Goal: Task Accomplishment & Management: Use online tool/utility

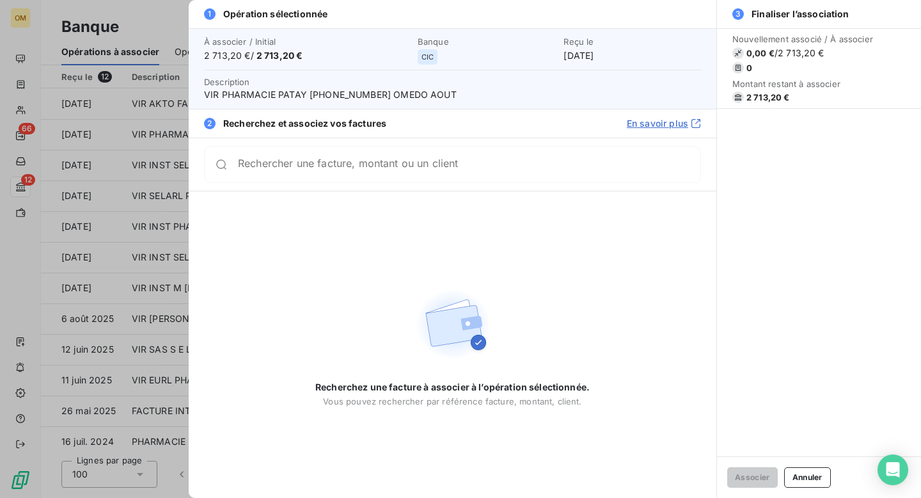
click at [154, 16] on div at bounding box center [460, 249] width 921 height 498
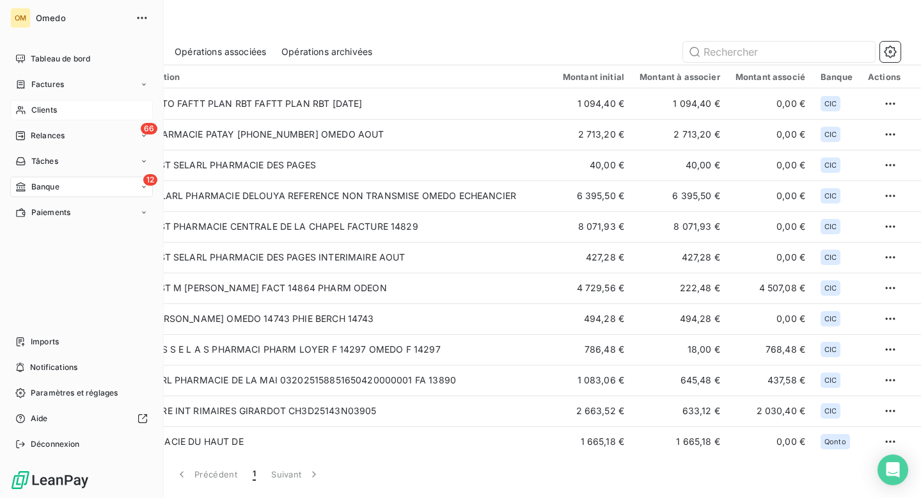
click at [46, 109] on span "Clients" at bounding box center [44, 110] width 26 height 12
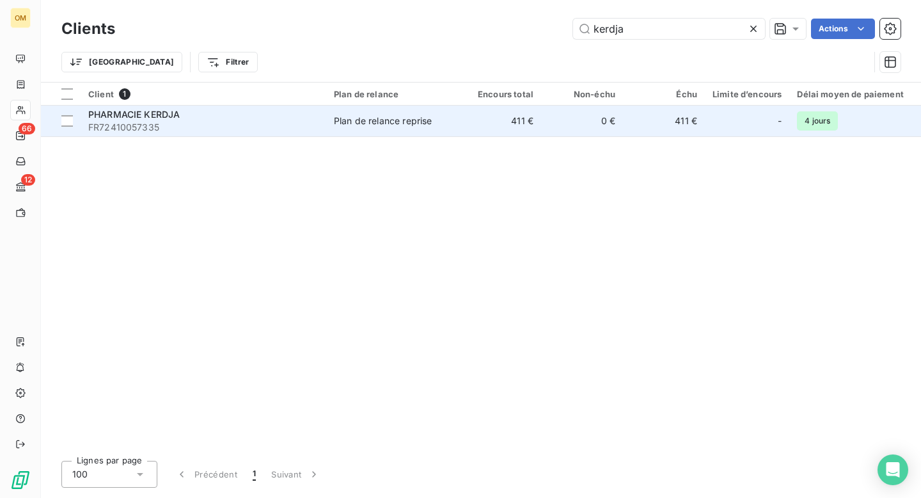
type input "kerdja"
click at [409, 129] on td "Plan de relance reprise" at bounding box center [392, 121] width 133 height 31
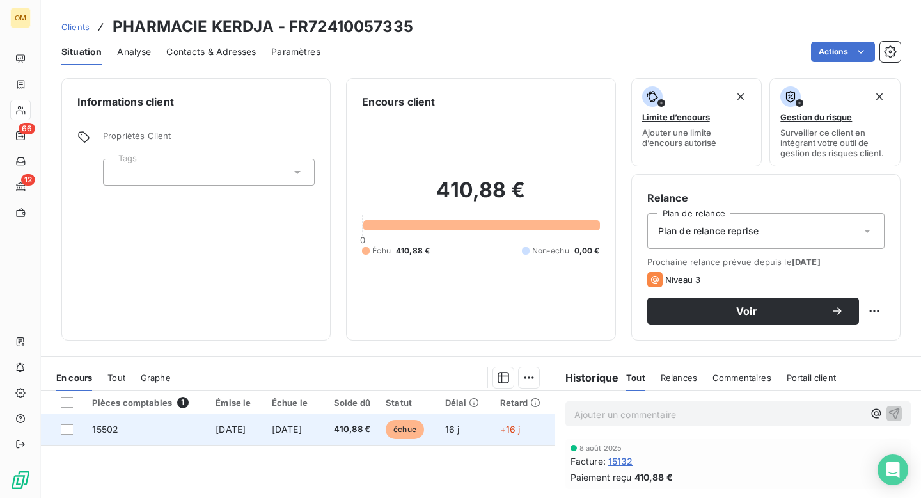
click at [103, 432] on span "15502" at bounding box center [105, 429] width 26 height 11
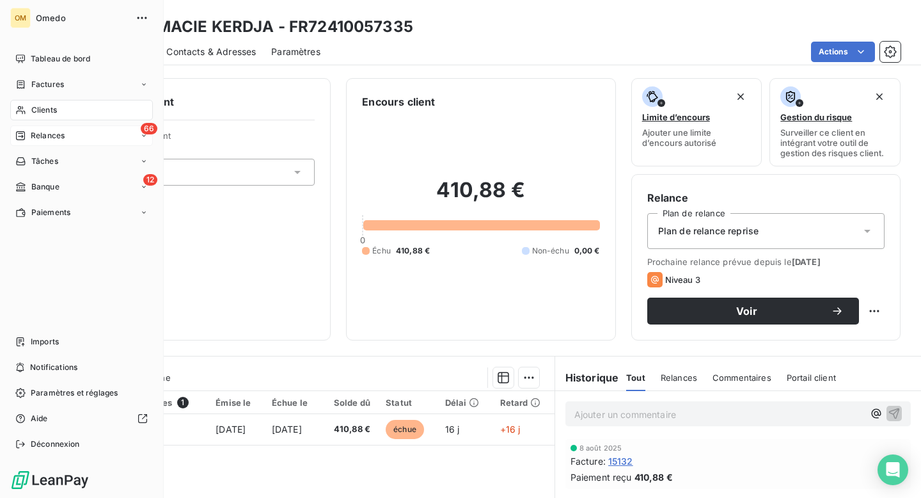
click at [41, 136] on span "Relances" at bounding box center [48, 136] width 34 height 12
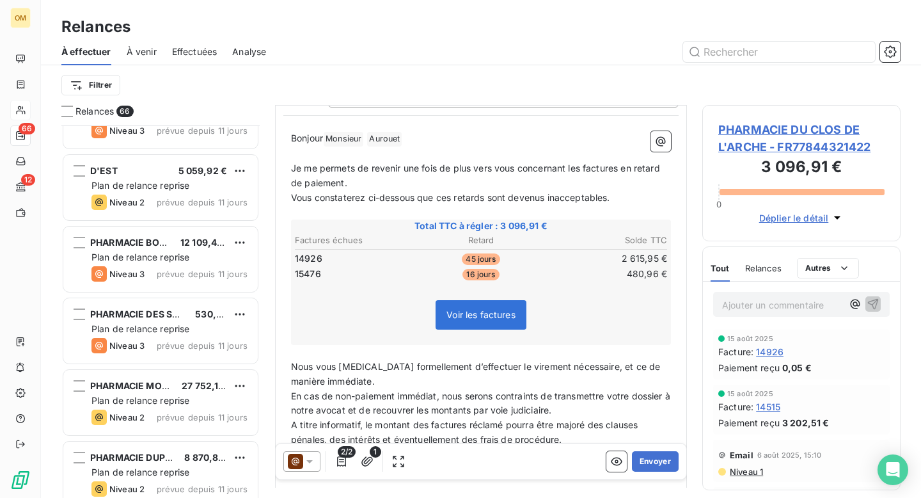
scroll to position [1615, 0]
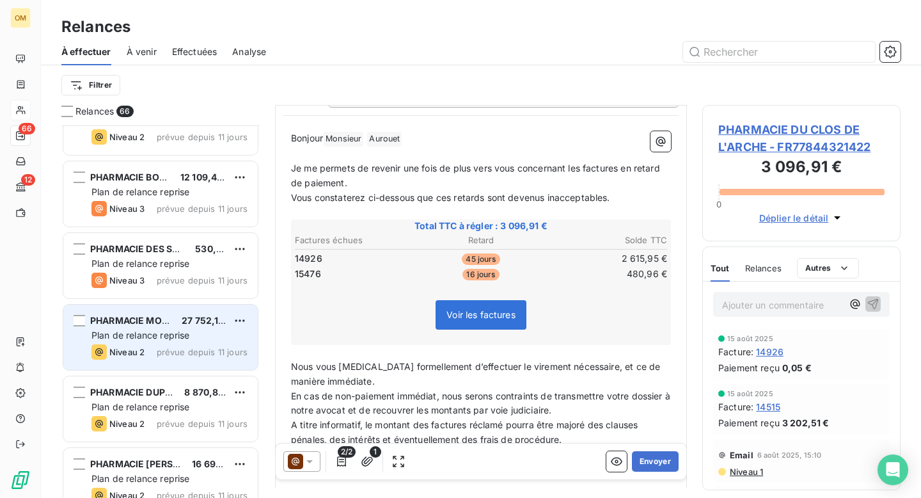
click at [136, 365] on div "PHARMACIE MONGE 27 752,16 € Plan de relance reprise Niveau 2 prévue depuis 11 j…" at bounding box center [160, 337] width 194 height 65
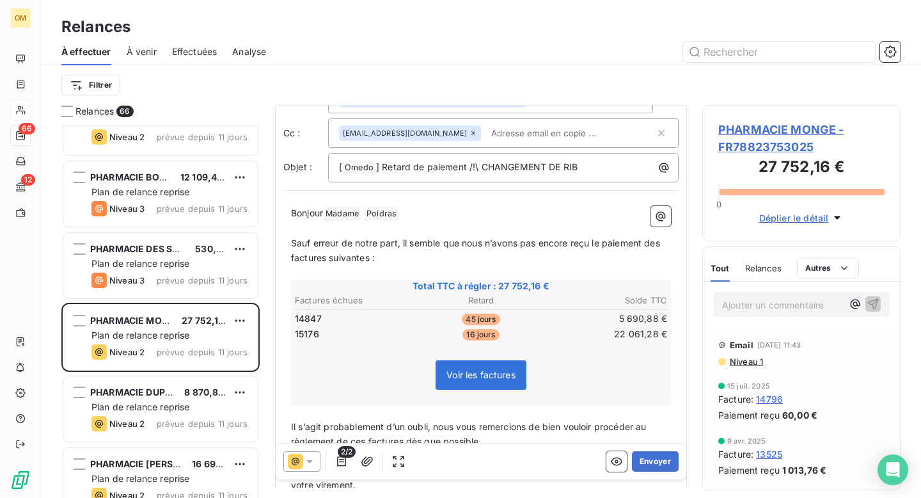
scroll to position [44, 0]
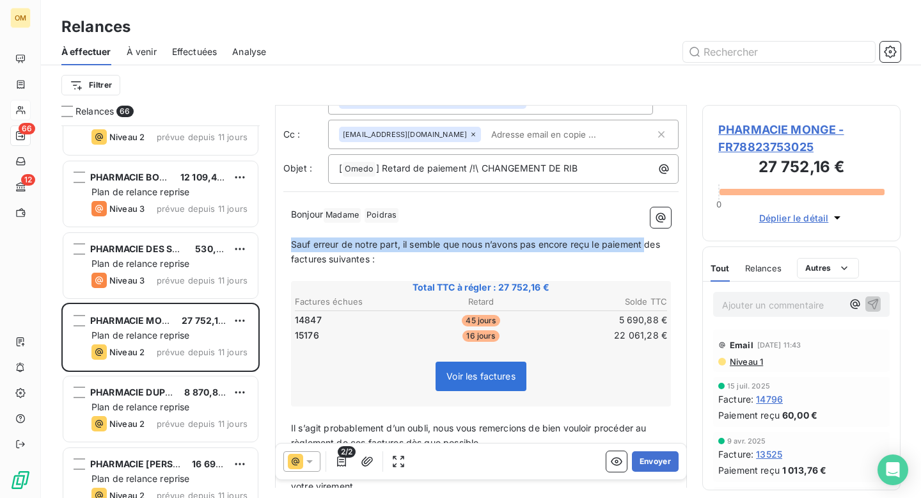
drag, startPoint x: 291, startPoint y: 242, endPoint x: 627, endPoint y: 236, distance: 335.9
click at [648, 242] on span "Sauf erreur de notre part, il semble que nous n’avons pas encore reçu le paieme…" at bounding box center [477, 252] width 372 height 26
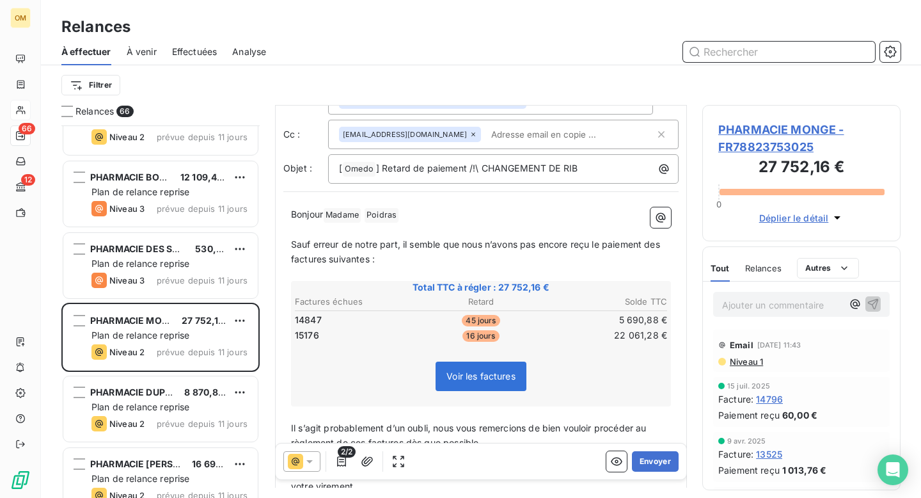
click at [753, 51] on input "text" at bounding box center [779, 52] width 192 height 20
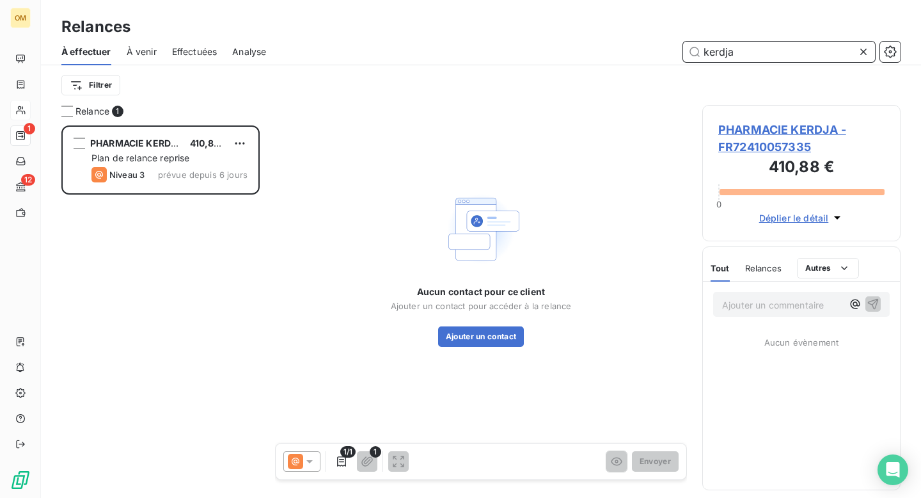
scroll to position [372, 198]
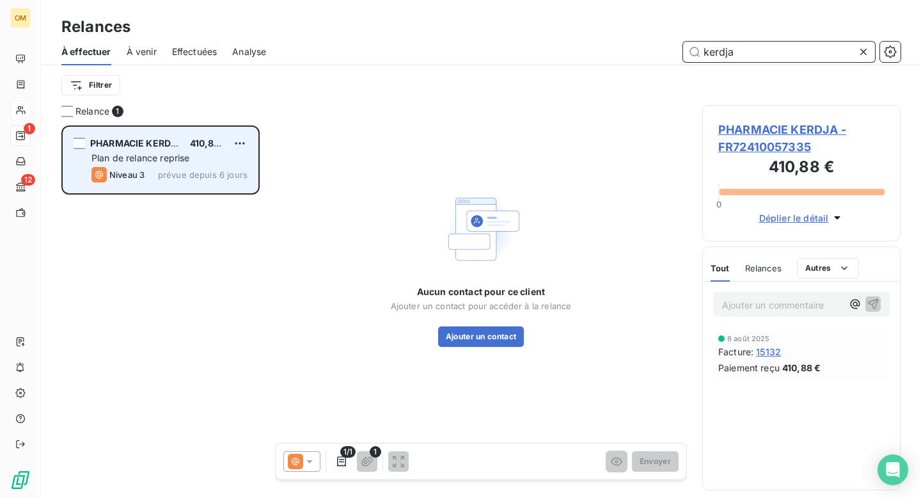
type input "kerdja"
click at [196, 183] on div "PHARMACIE KERDJA 410,88 € Plan de relance reprise Niveau 3 prévue depuis 6 jours" at bounding box center [160, 159] width 194 height 65
click at [155, 147] on span "PHARMACIE KERDJA" at bounding box center [136, 143] width 92 height 11
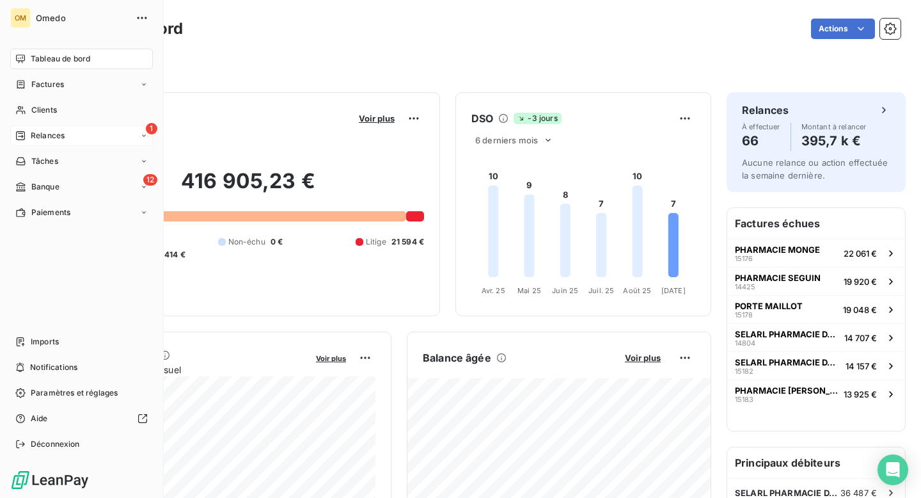
click at [49, 136] on span "Relances" at bounding box center [48, 136] width 34 height 12
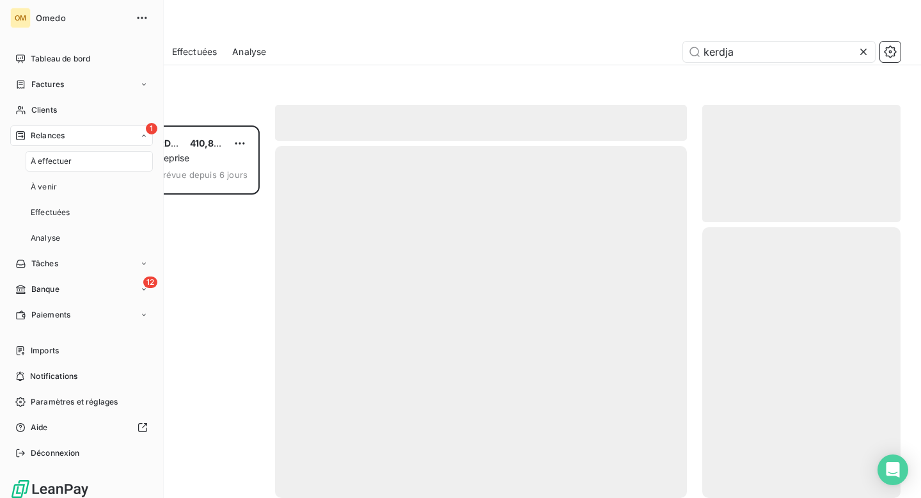
scroll to position [372, 198]
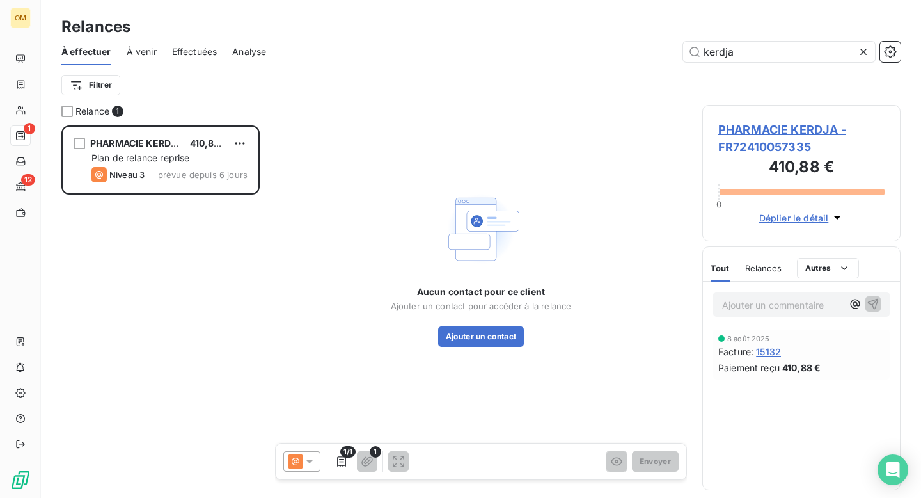
click at [864, 50] on icon at bounding box center [864, 52] width 6 height 6
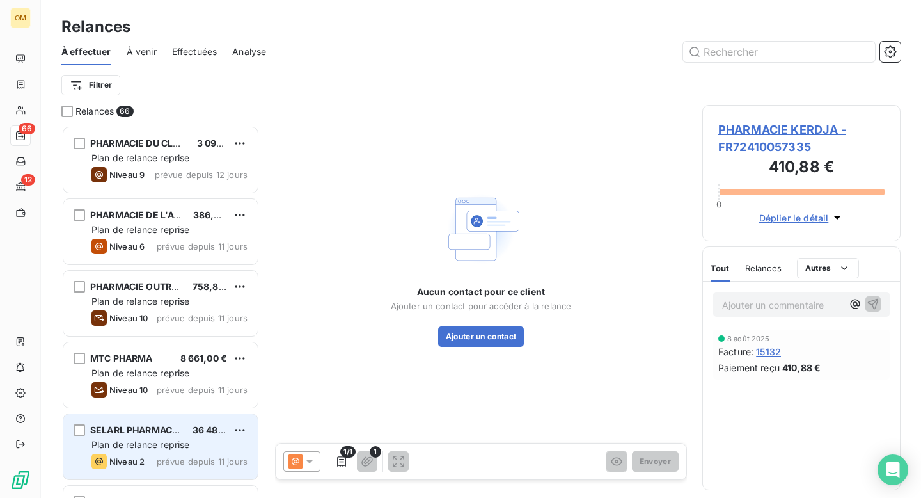
click at [151, 457] on div "Niveau 2 prévue depuis 11 jours" at bounding box center [169, 461] width 156 height 15
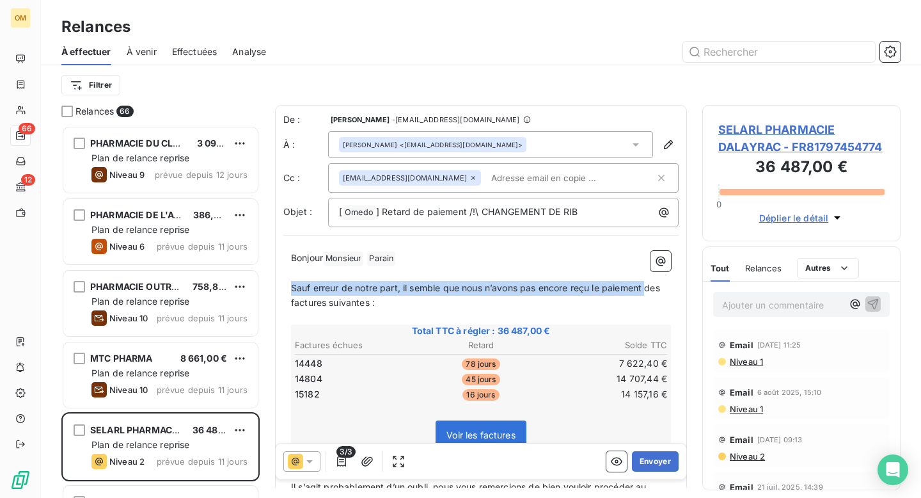
drag, startPoint x: 292, startPoint y: 285, endPoint x: 649, endPoint y: 291, distance: 357.0
click at [649, 291] on span "Sauf erreur de notre part, il semble que nous n’avons pas encore reçu le paieme…" at bounding box center [477, 295] width 372 height 26
copy span "Sauf erreur de notre part, il semble que nous n’avons pas encore reçu le paieme…"
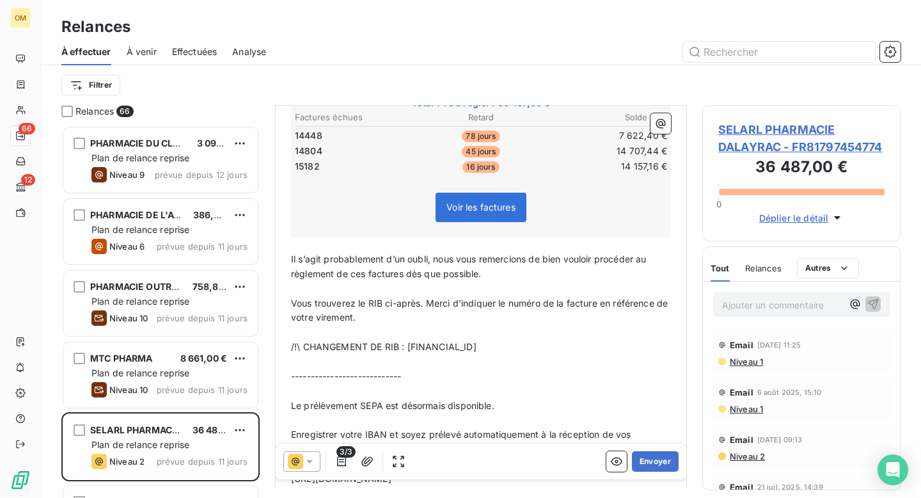
scroll to position [231, 0]
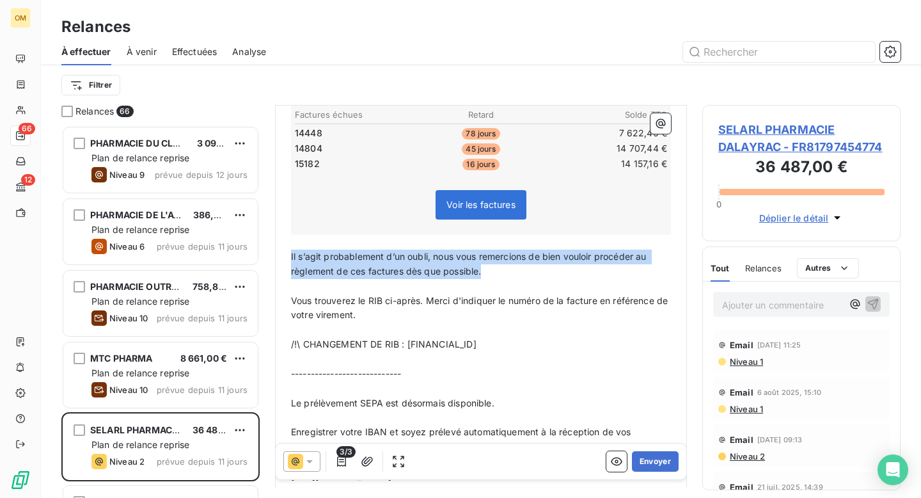
drag, startPoint x: 290, startPoint y: 257, endPoint x: 500, endPoint y: 270, distance: 209.6
click at [500, 270] on p "Il s’agit probablement d’un oubli, nous vous remercions de bien vouloir procéde…" at bounding box center [481, 264] width 380 height 29
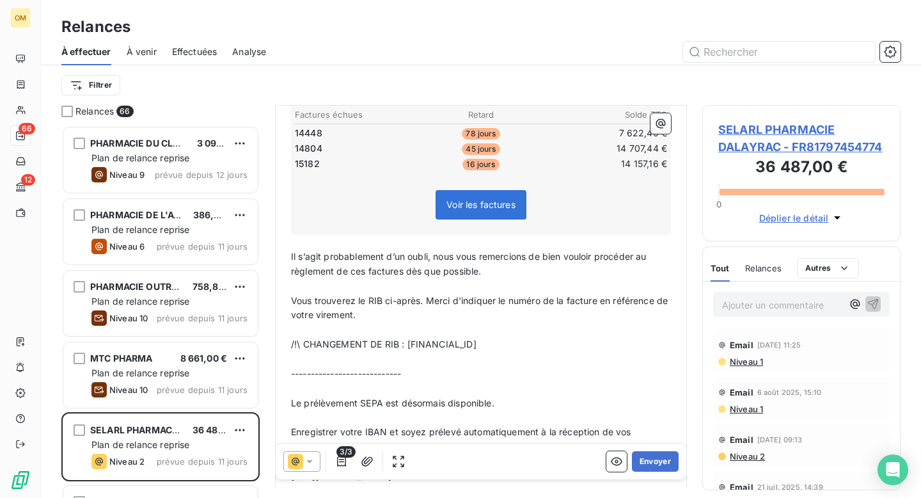
drag, startPoint x: 291, startPoint y: 255, endPoint x: 577, endPoint y: 342, distance: 298.9
click at [577, 342] on div "Bonjour Monsieur ﻿ [PERSON_NAME] ﻿ ﻿ ﻿ Sauf erreur de notre part, il semble que…" at bounding box center [481, 317] width 380 height 595
copy div "Il s’agit probablement d’un oubli, nous vous remercions de bien vouloir procéde…"
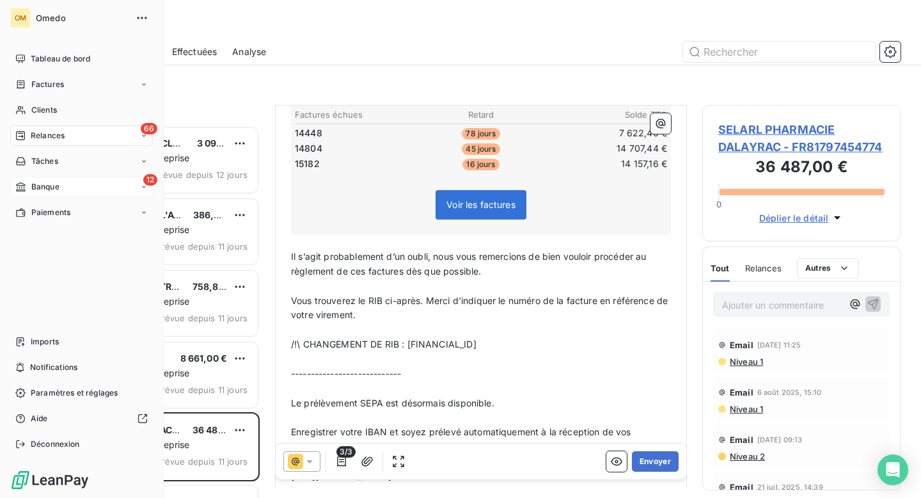
click at [53, 187] on span "Banque" at bounding box center [45, 187] width 28 height 12
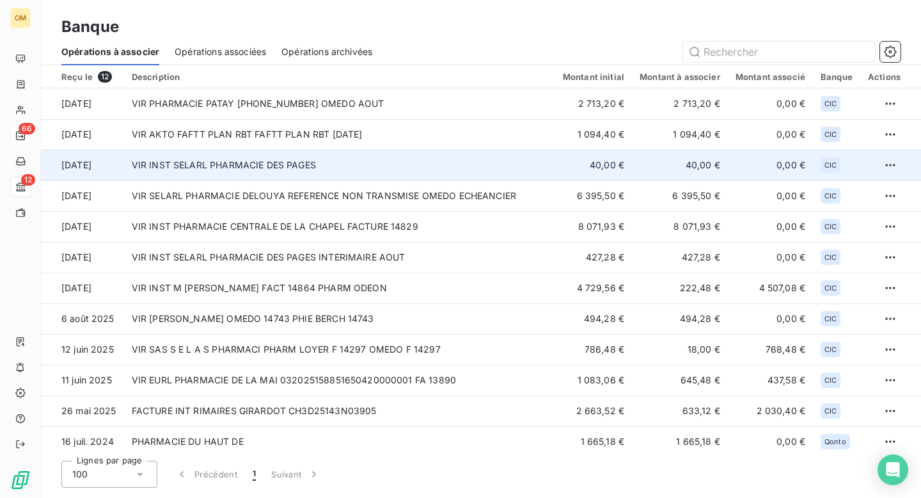
click at [219, 166] on td "VIR INST SELARL PHARMACIE DES PAGES" at bounding box center [339, 165] width 431 height 31
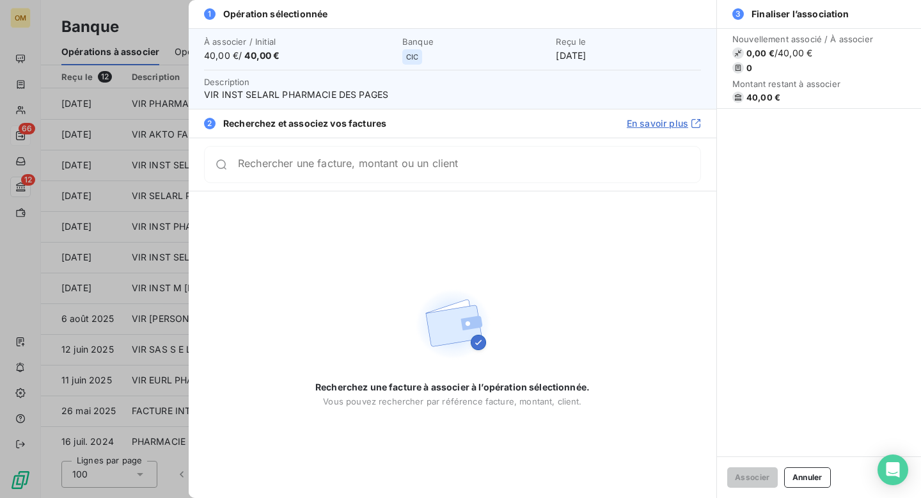
click at [269, 171] on input "Rechercher une facture, montant ou un client" at bounding box center [469, 164] width 463 height 13
click at [152, 33] on div at bounding box center [460, 249] width 921 height 498
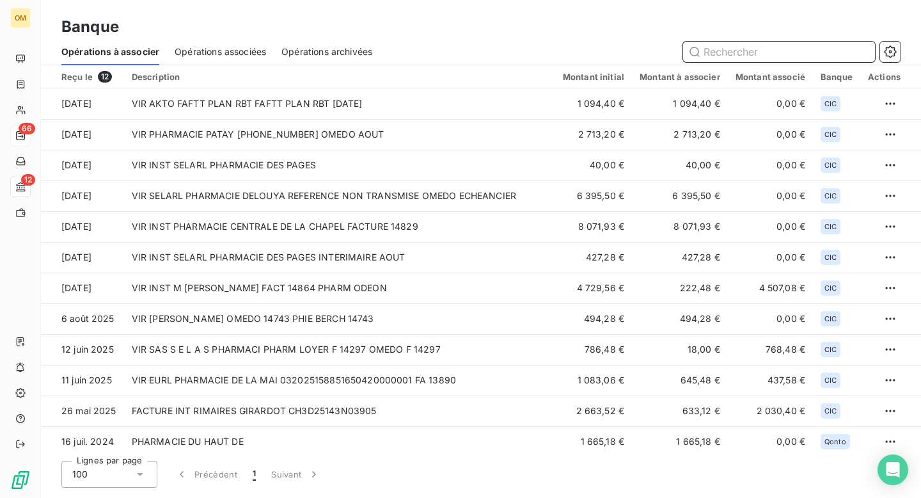
click at [745, 45] on input "text" at bounding box center [779, 52] width 192 height 20
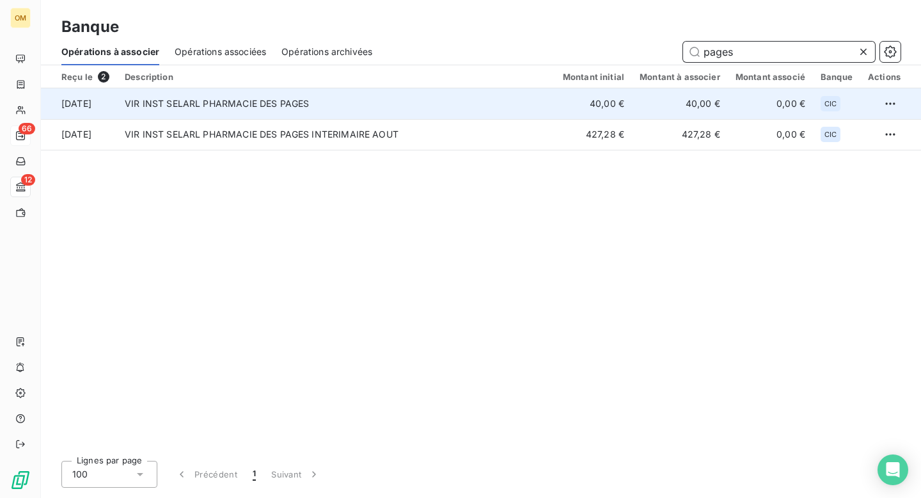
type input "pages"
click at [371, 104] on td "VIR INST SELARL PHARMACIE DES PAGES" at bounding box center [336, 103] width 438 height 31
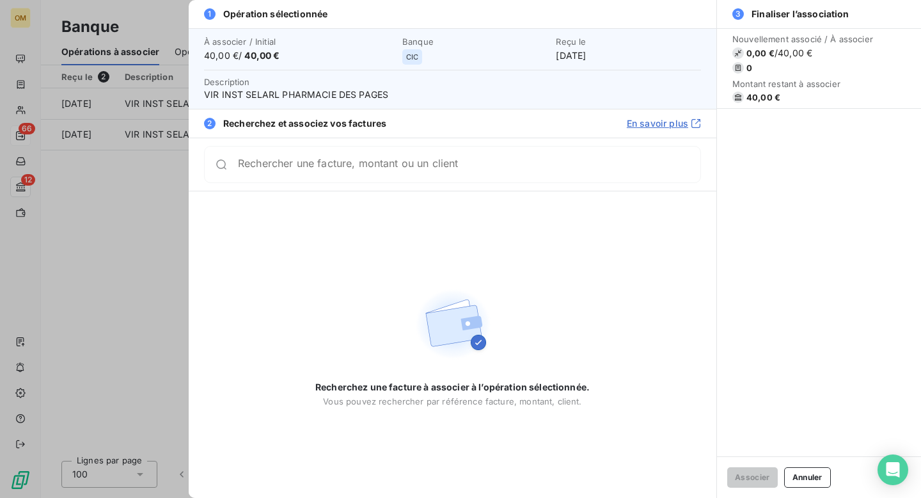
click at [156, 193] on div at bounding box center [460, 249] width 921 height 498
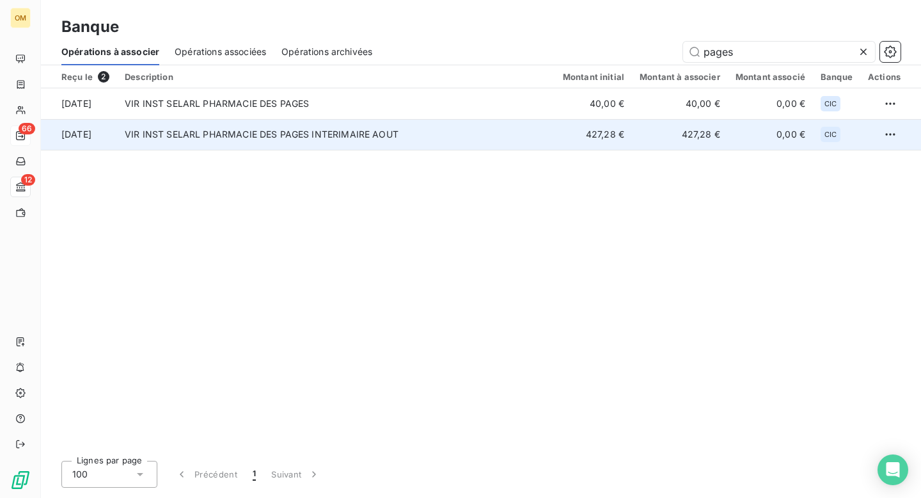
click at [347, 131] on td "VIR INST SELARL PHARMACIE DES PAGES INTERIMAIRE AOUT" at bounding box center [336, 134] width 438 height 31
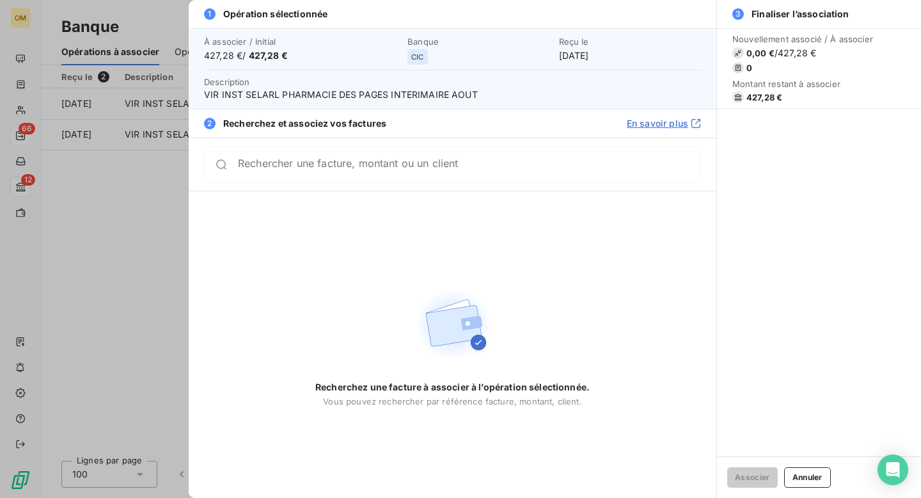
click at [137, 220] on div at bounding box center [460, 249] width 921 height 498
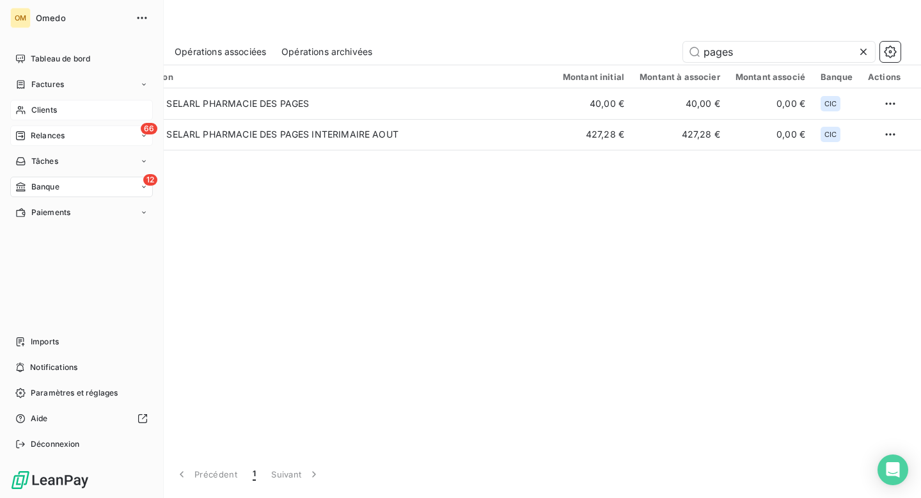
click at [43, 109] on span "Clients" at bounding box center [44, 110] width 26 height 12
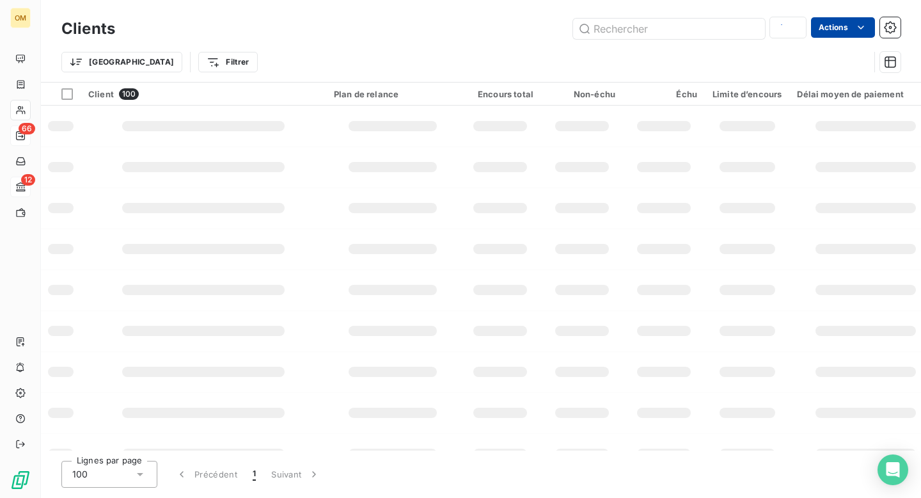
type input "kerdja"
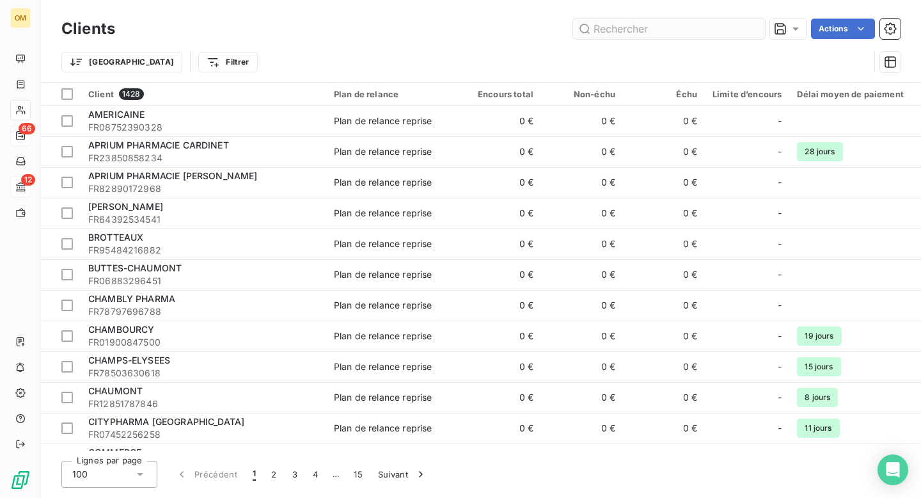
click at [639, 33] on input "text" at bounding box center [669, 29] width 192 height 20
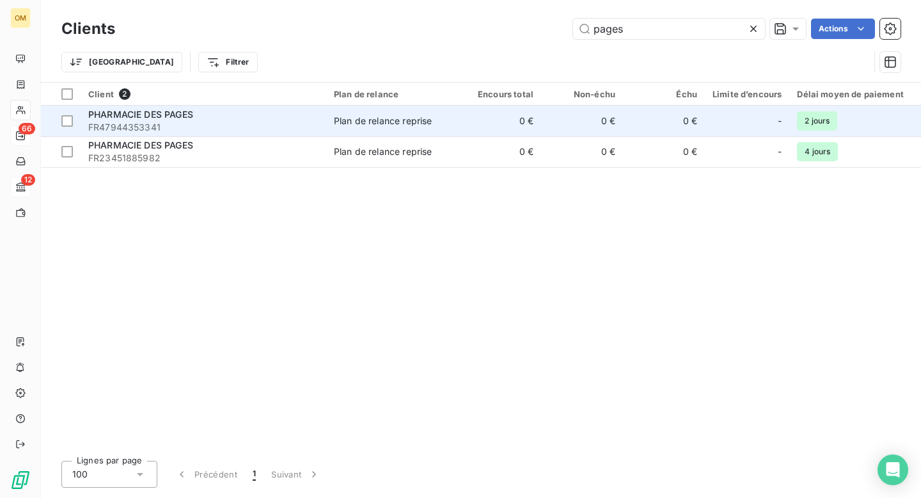
type input "pages"
click at [282, 123] on span "FR47944353341" at bounding box center [203, 127] width 230 height 13
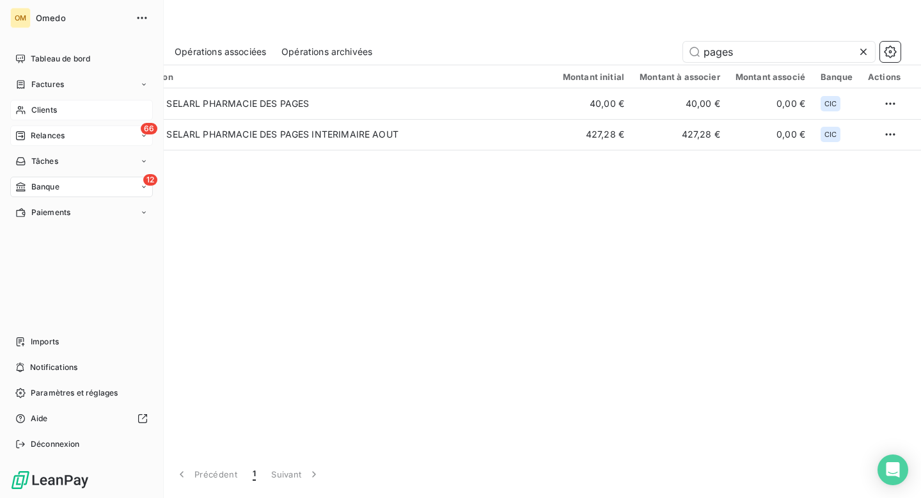
click at [49, 183] on span "Banque" at bounding box center [45, 187] width 28 height 12
click at [46, 190] on span "Banque" at bounding box center [45, 187] width 28 height 12
click at [45, 135] on span "Relances" at bounding box center [48, 136] width 34 height 12
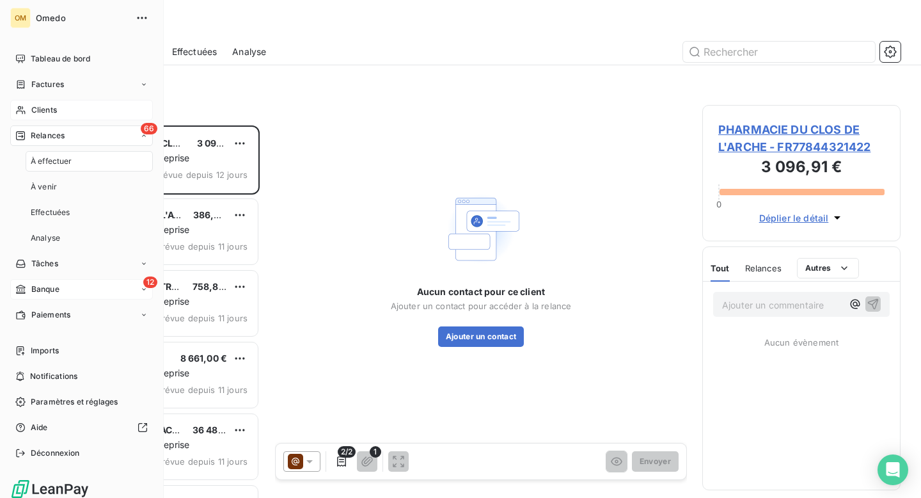
scroll to position [372, 198]
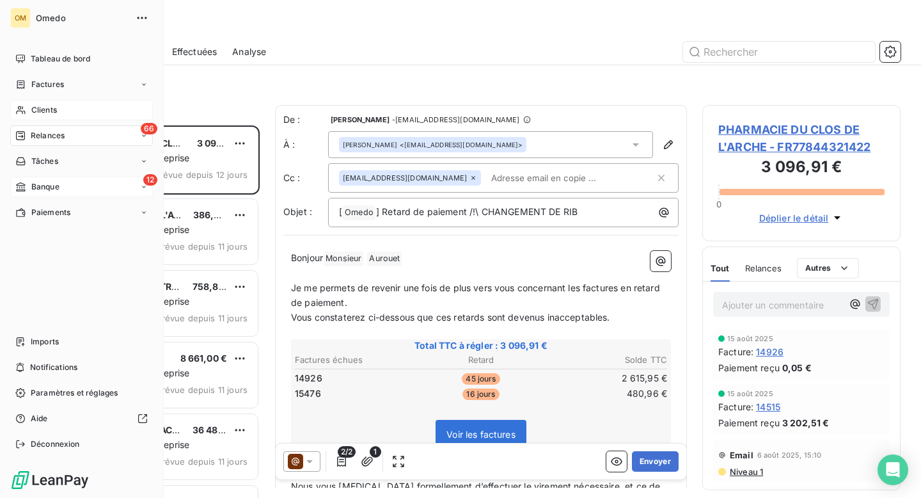
click at [38, 184] on span "Banque" at bounding box center [45, 187] width 28 height 12
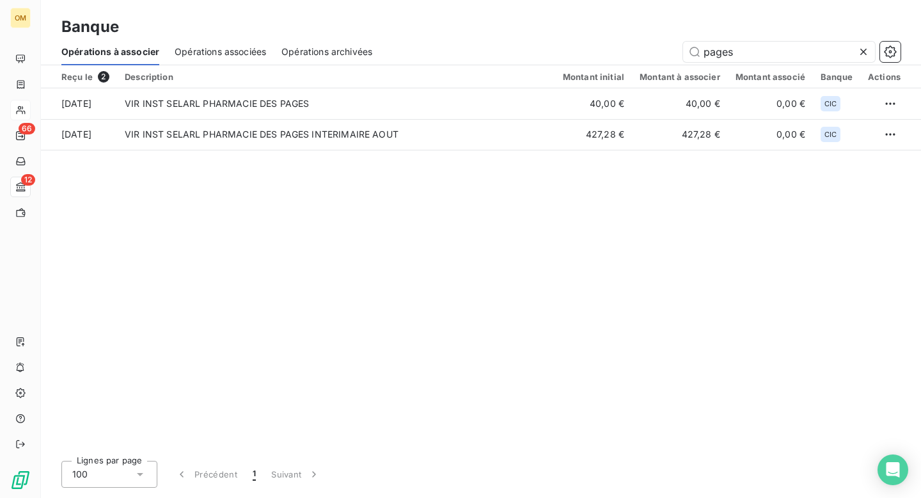
click at [864, 51] on icon at bounding box center [864, 52] width 6 height 6
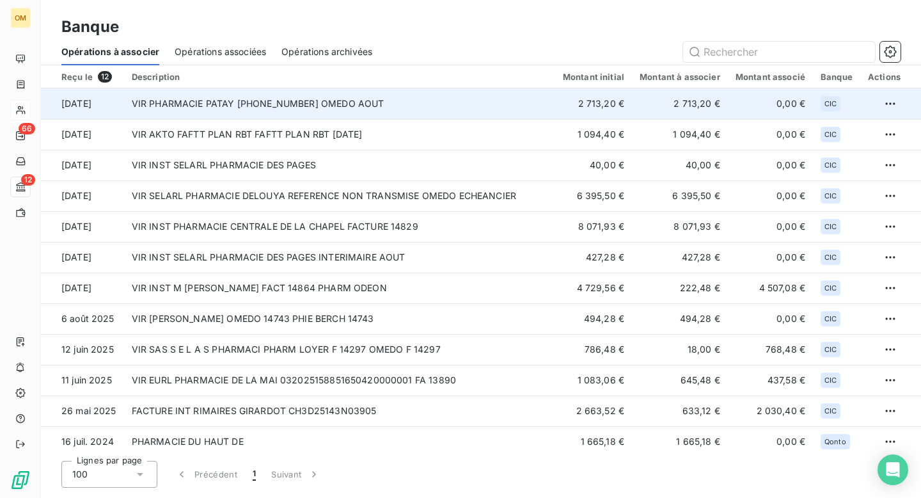
click at [269, 110] on td "VIR PHARMACIE PATAY 10096-14-25261013002412 OMEDO AOUT" at bounding box center [339, 103] width 431 height 31
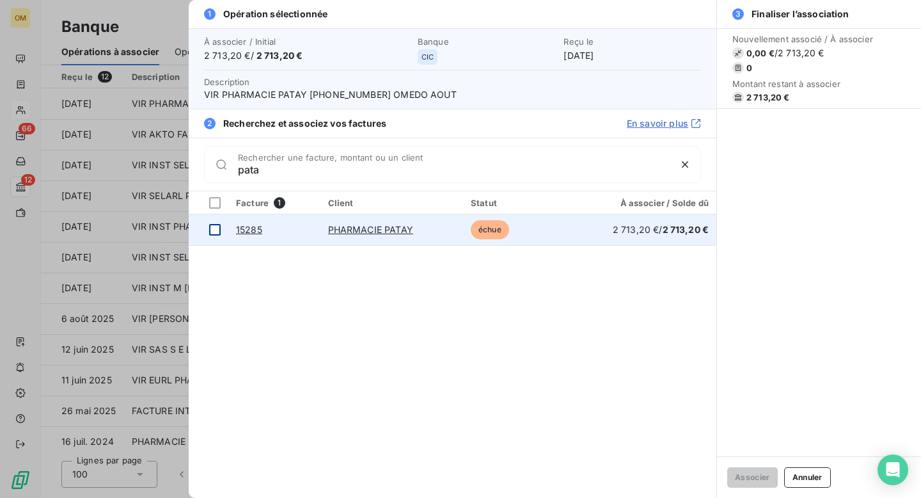
type input "pata"
click at [218, 227] on div at bounding box center [215, 230] width 12 height 12
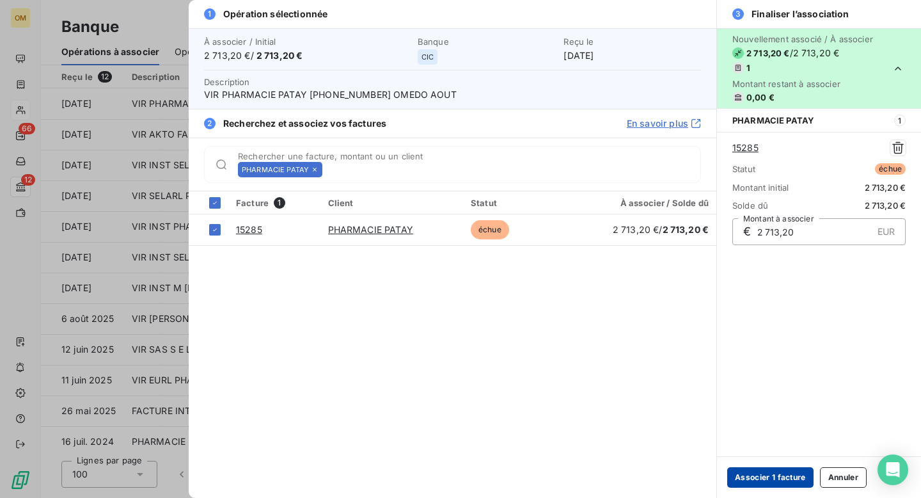
click at [768, 475] on button "Associer 1 facture" at bounding box center [770, 477] width 86 height 20
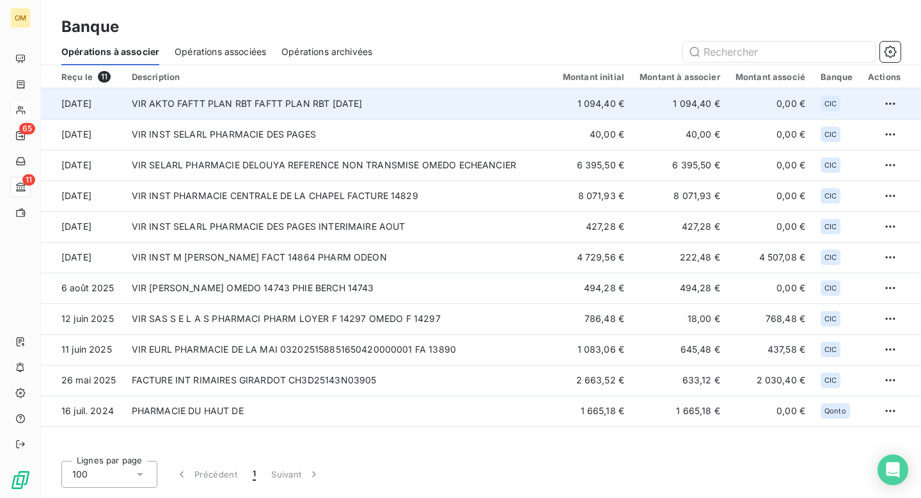
click at [330, 112] on td "VIR AKTO FAFTT PLAN RBT FAFTT PLAN RBT 17 09 2025" at bounding box center [339, 103] width 431 height 31
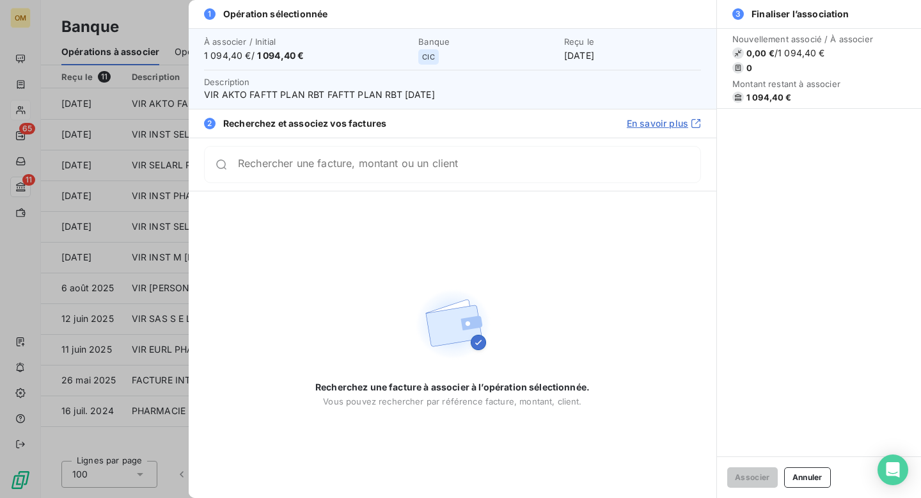
click at [170, 14] on div at bounding box center [460, 249] width 921 height 498
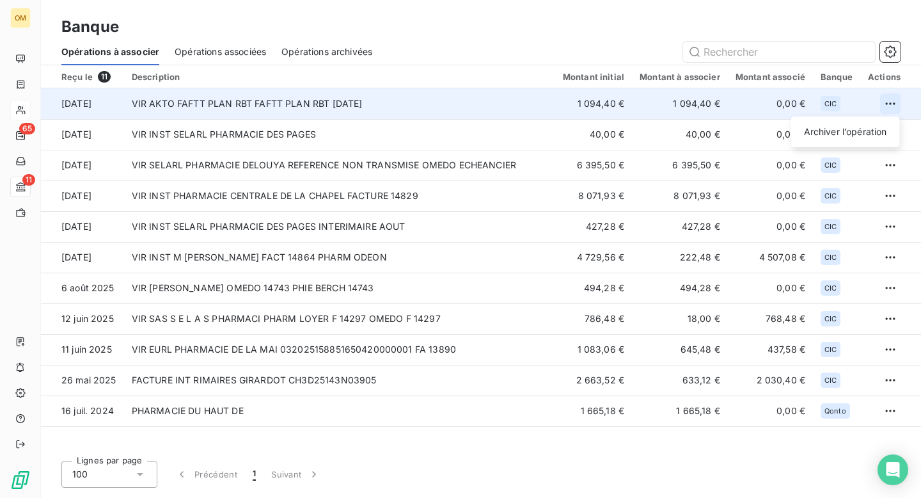
click at [896, 104] on html "OM 65 11 Banque Opérations à associer Opérations associées Opérations archivées…" at bounding box center [460, 249] width 921 height 498
click at [825, 134] on div "Archiver l’opération" at bounding box center [846, 132] width 99 height 20
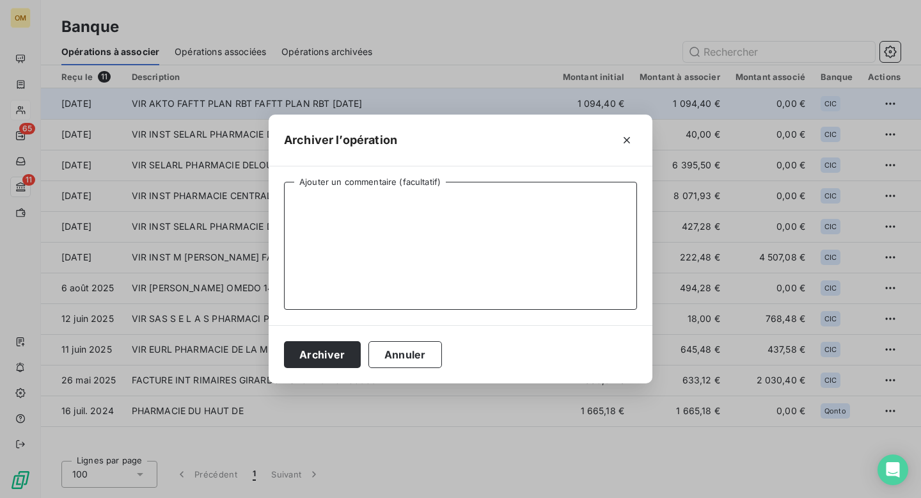
click at [553, 202] on textarea "Ajouter un commentaire (facultatif)" at bounding box center [460, 246] width 353 height 128
type textarea "."
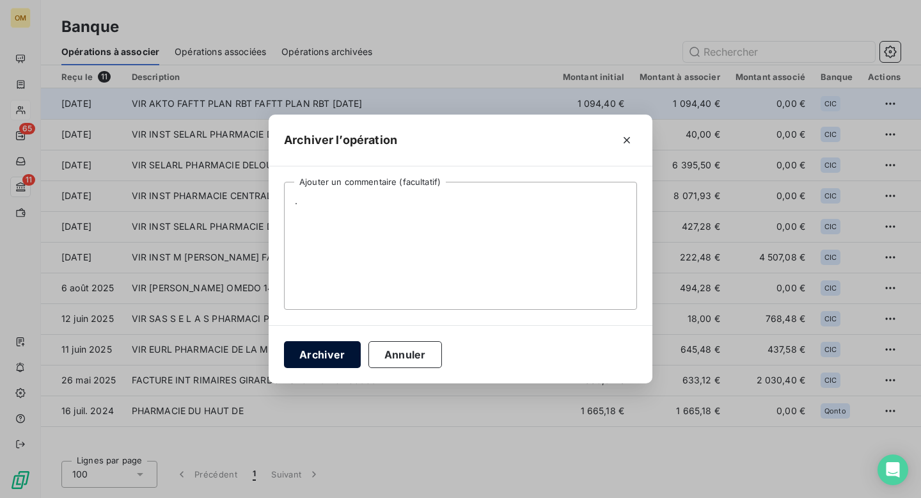
click at [338, 356] on button "Archiver" at bounding box center [322, 354] width 77 height 27
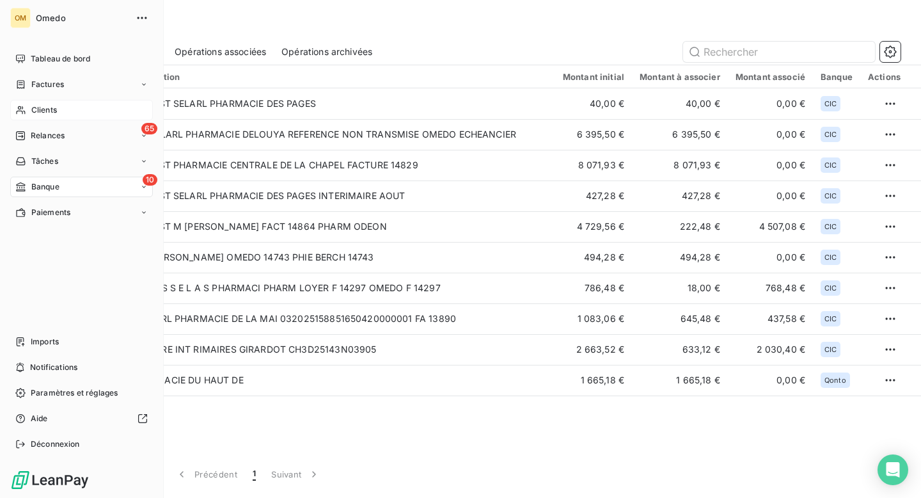
click at [47, 105] on span "Clients" at bounding box center [44, 110] width 26 height 12
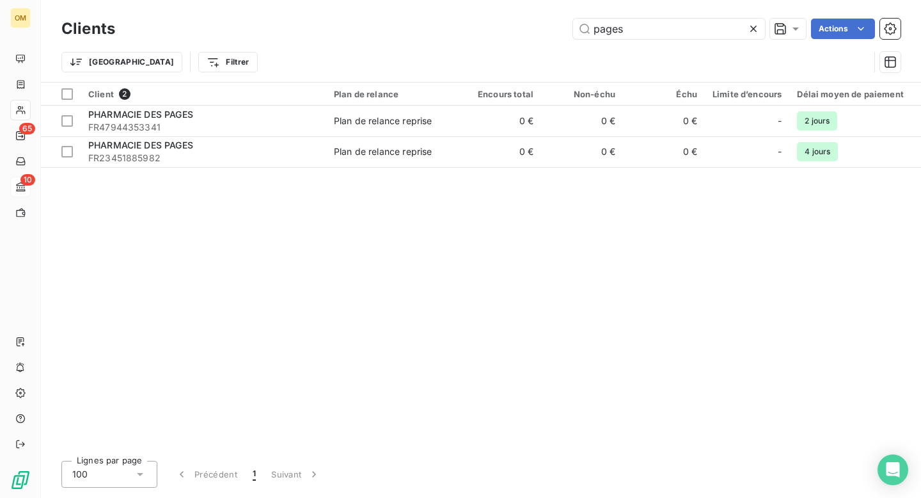
drag, startPoint x: 638, startPoint y: 29, endPoint x: 571, endPoint y: 29, distance: 66.5
click at [571, 29] on div "pages Actions" at bounding box center [516, 29] width 770 height 20
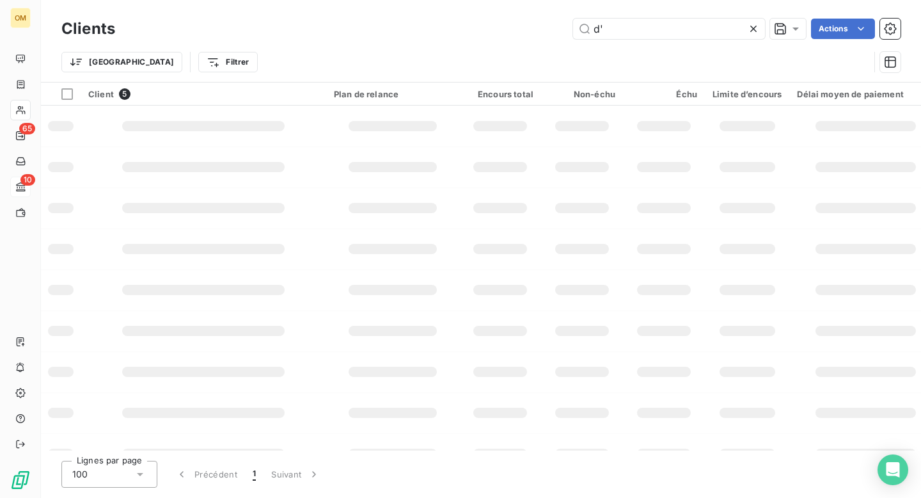
type input "d"
type input "4"
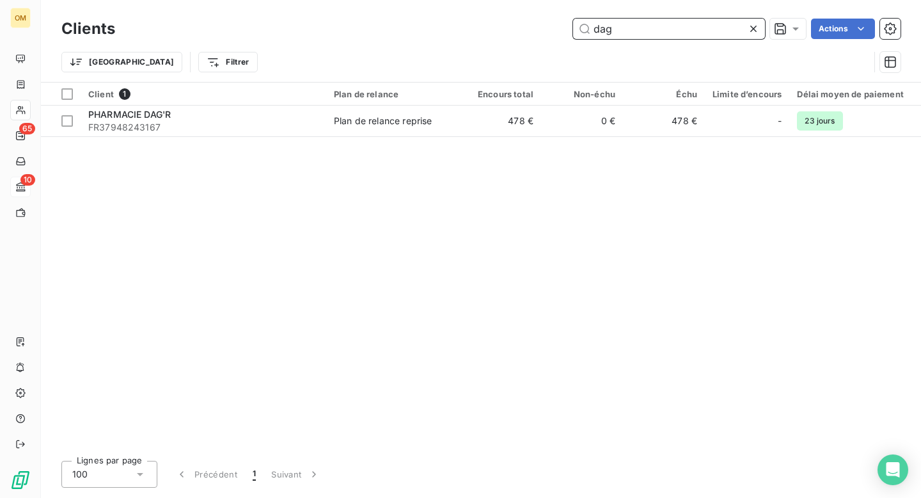
type input "dag"
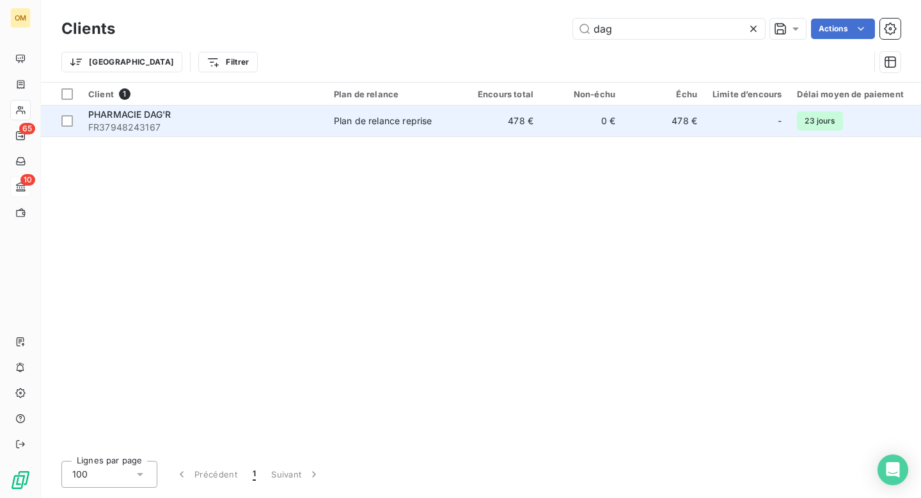
click at [490, 129] on td "478 €" at bounding box center [500, 121] width 82 height 31
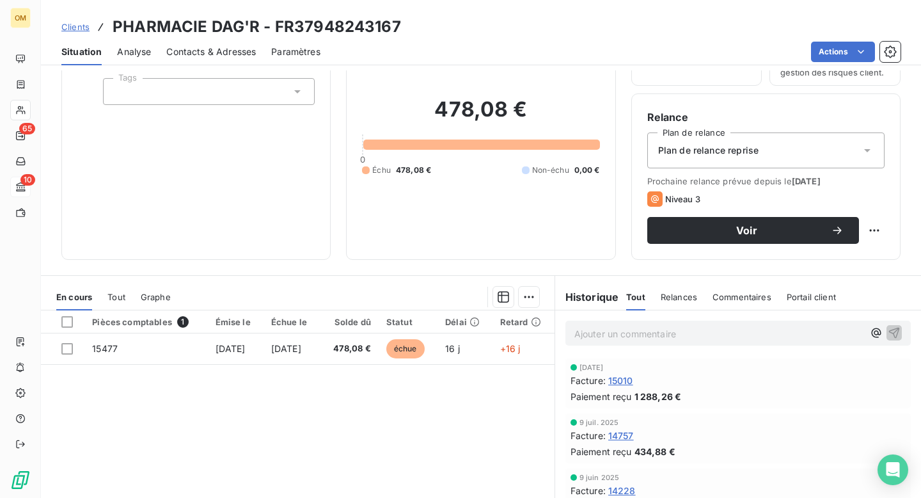
scroll to position [144, 0]
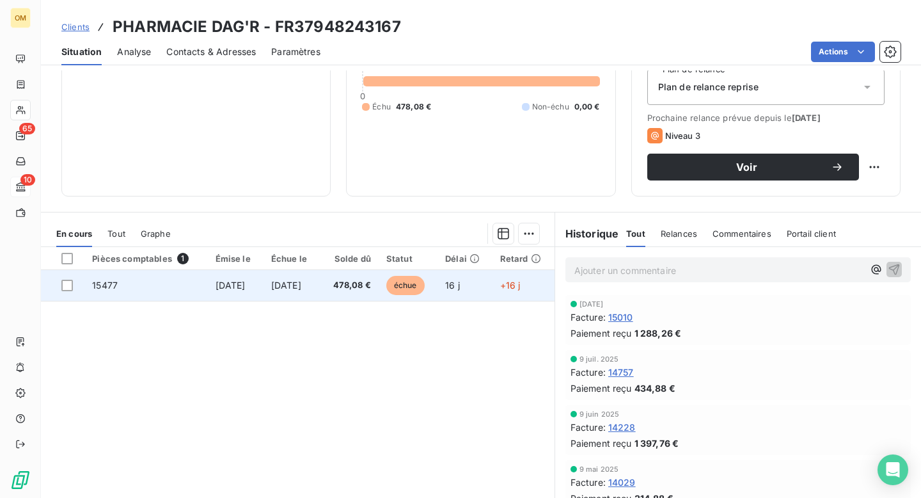
click at [102, 285] on span "15477" at bounding box center [105, 285] width 26 height 11
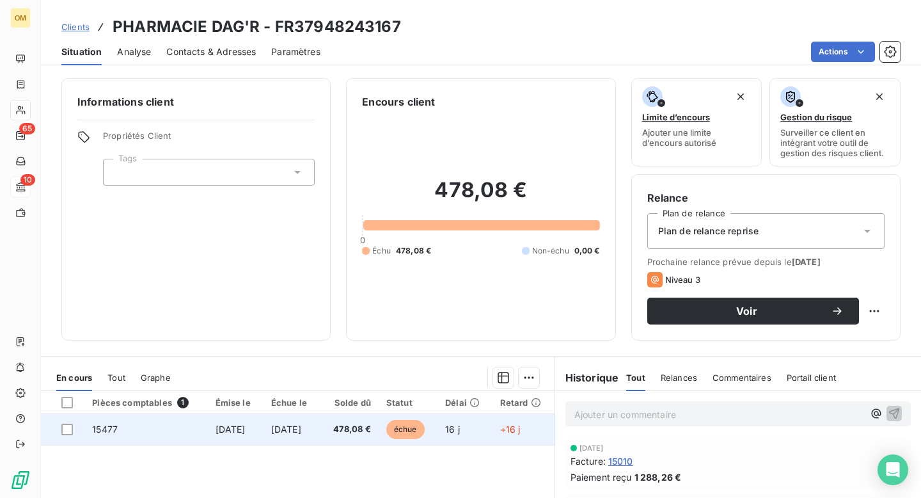
click at [101, 430] on span "15477" at bounding box center [105, 429] width 26 height 11
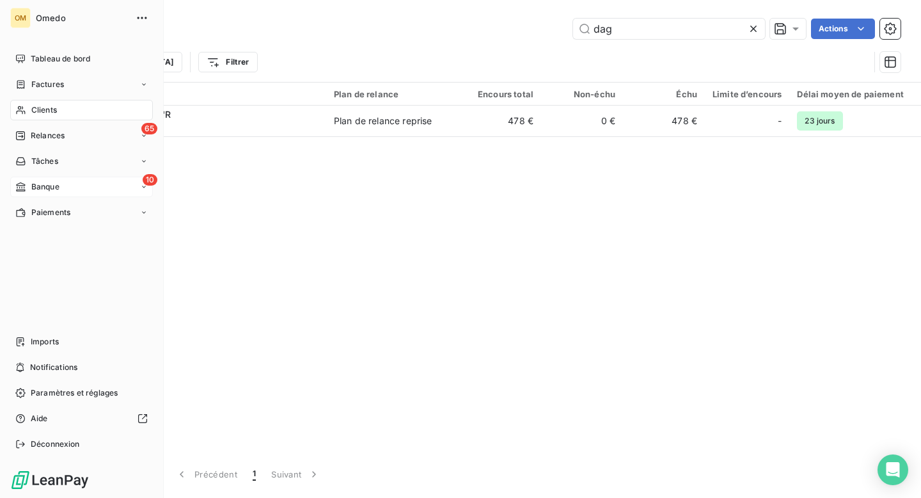
click at [30, 186] on div "Banque" at bounding box center [37, 187] width 44 height 12
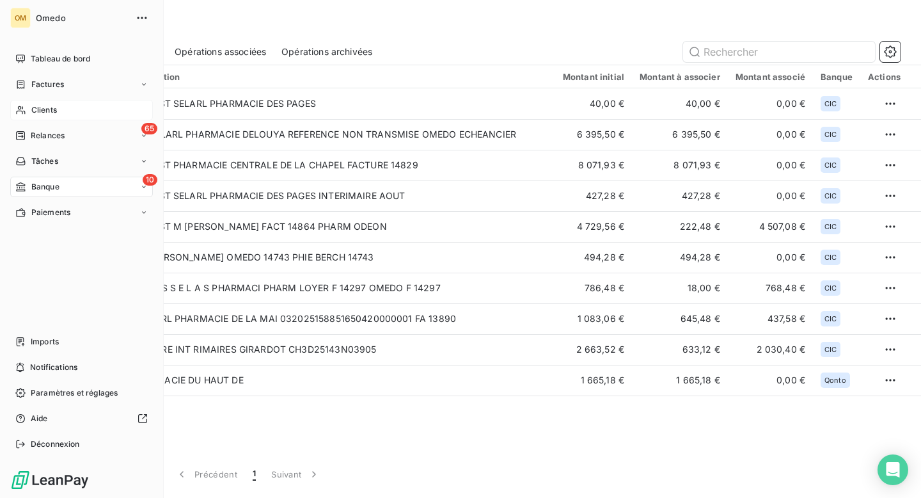
click at [45, 106] on span "Clients" at bounding box center [44, 110] width 26 height 12
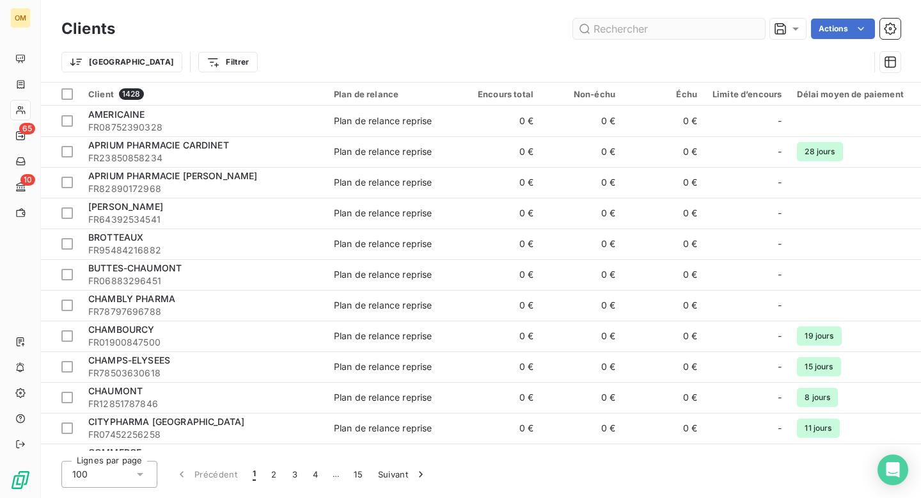
click at [644, 25] on input "text" at bounding box center [669, 29] width 192 height 20
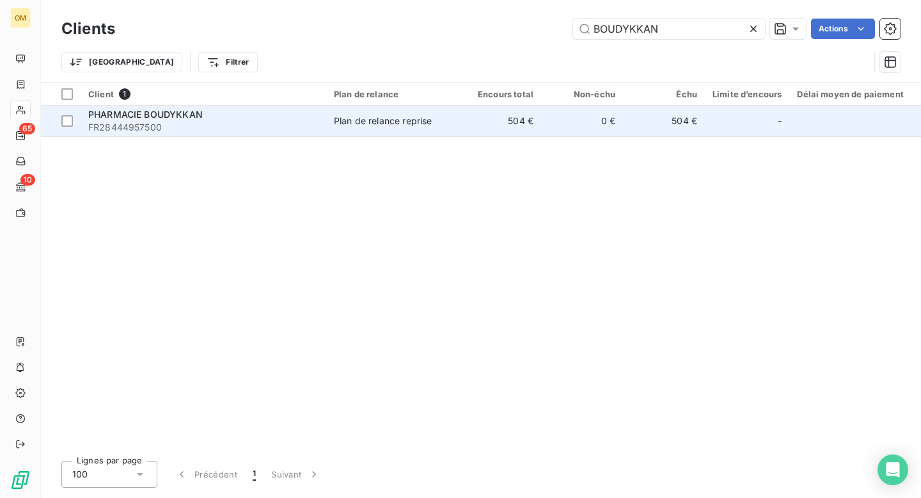
type input "BOUDYKKAN"
click at [388, 127] on td "Plan de relance reprise" at bounding box center [392, 121] width 133 height 31
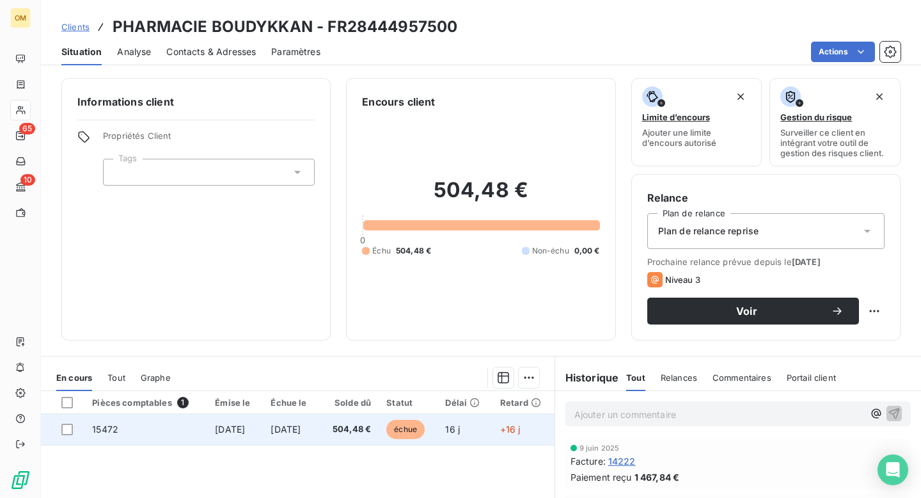
click at [103, 425] on span "15472" at bounding box center [105, 429] width 26 height 11
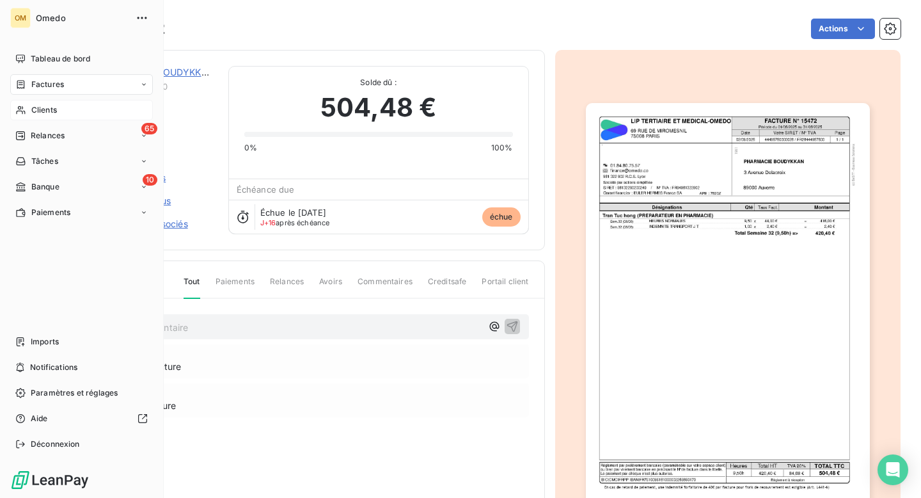
click at [42, 101] on div "Clients" at bounding box center [81, 110] width 143 height 20
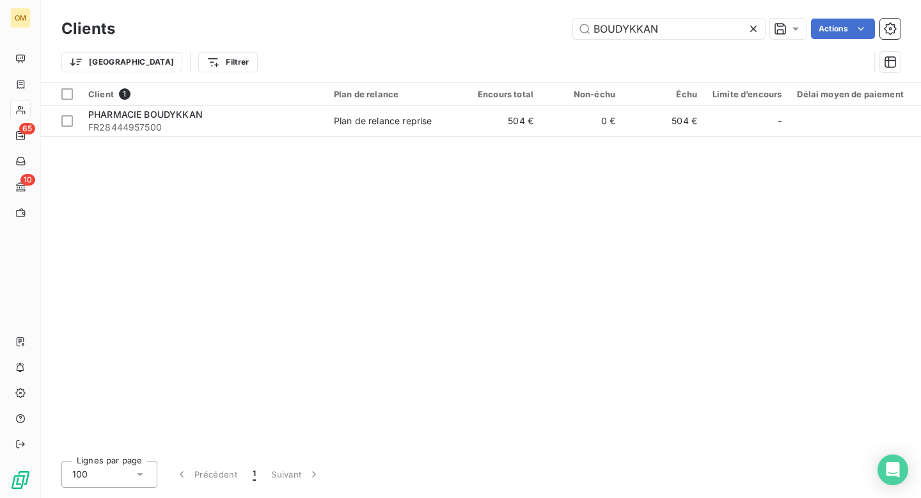
drag, startPoint x: 678, startPoint y: 26, endPoint x: 551, endPoint y: 27, distance: 126.0
click at [551, 27] on div "BOUDYKKAN Actions" at bounding box center [516, 29] width 770 height 20
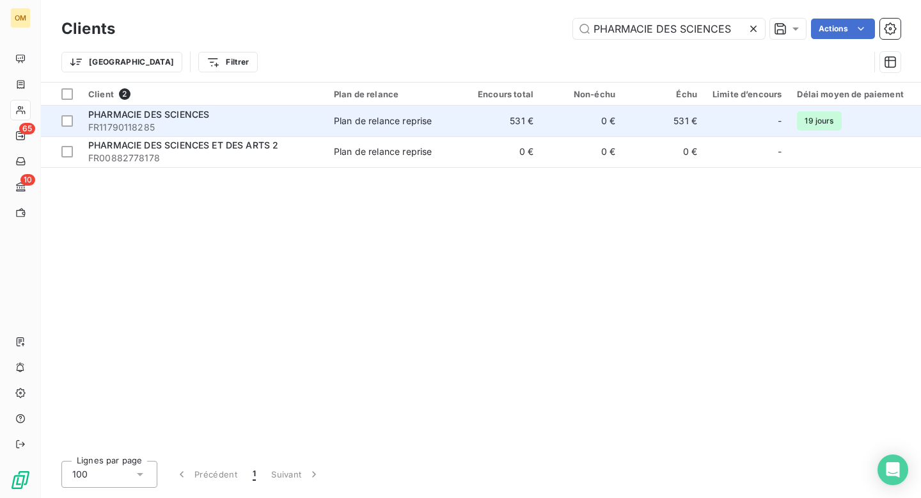
type input "PHARMACIE DES SCIENCES"
click at [464, 126] on td "531 €" at bounding box center [500, 121] width 82 height 31
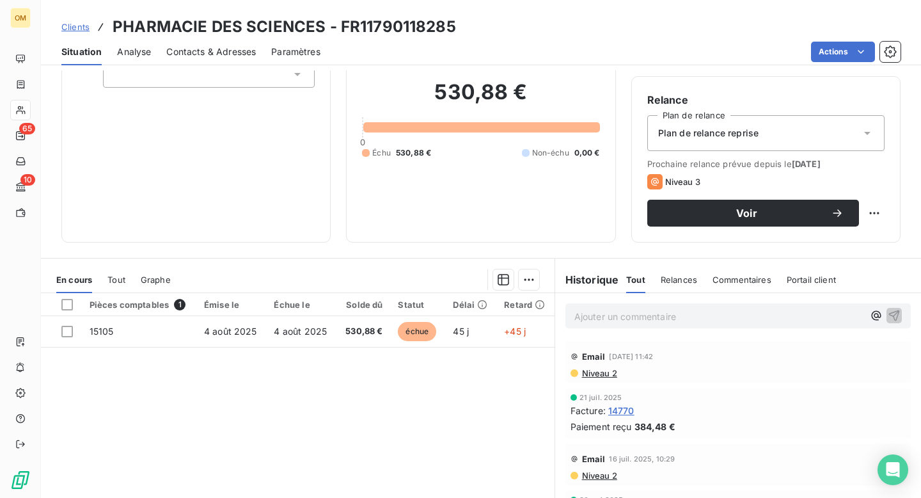
scroll to position [97, 0]
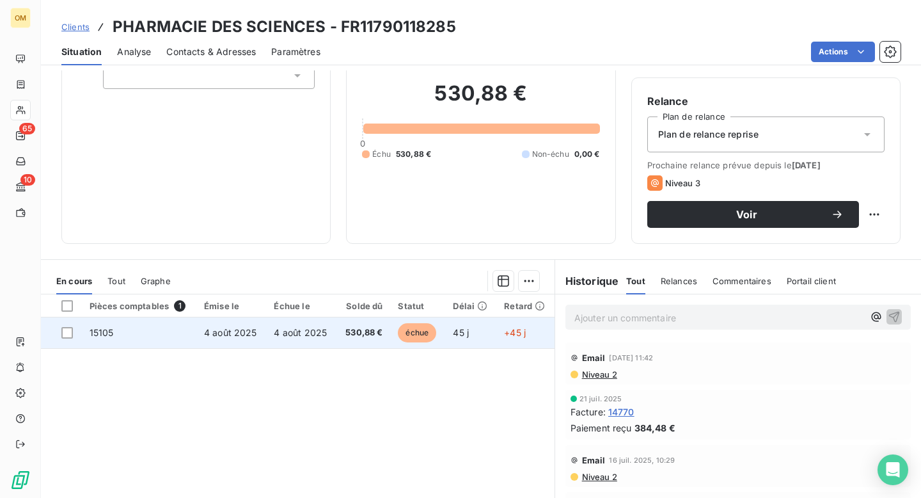
click at [103, 333] on span "15105" at bounding box center [102, 332] width 24 height 11
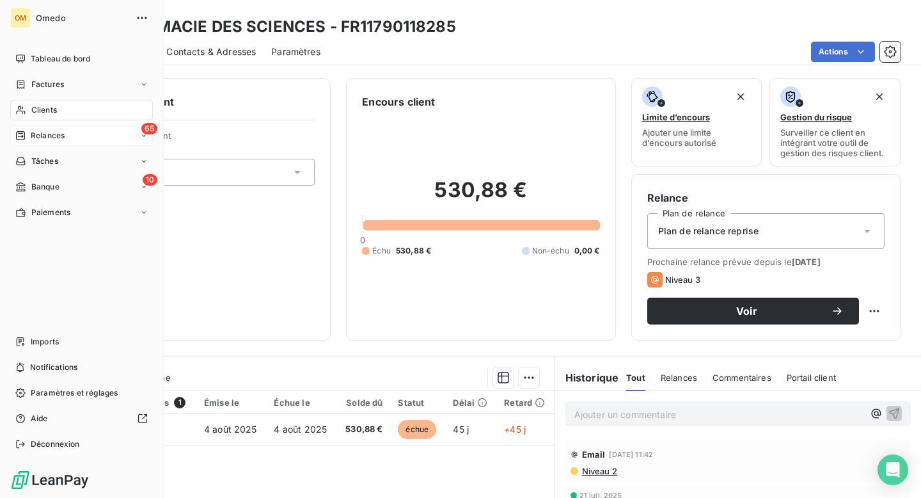
click at [44, 136] on span "Relances" at bounding box center [48, 136] width 34 height 12
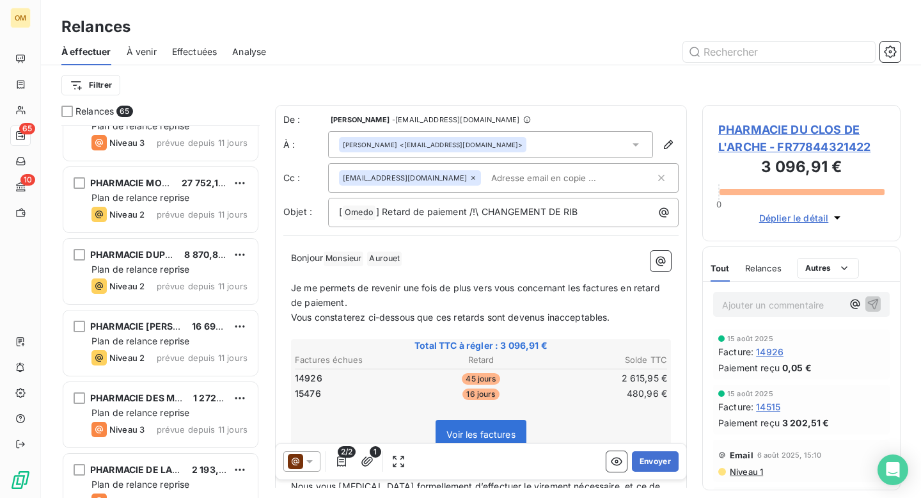
scroll to position [1773, 0]
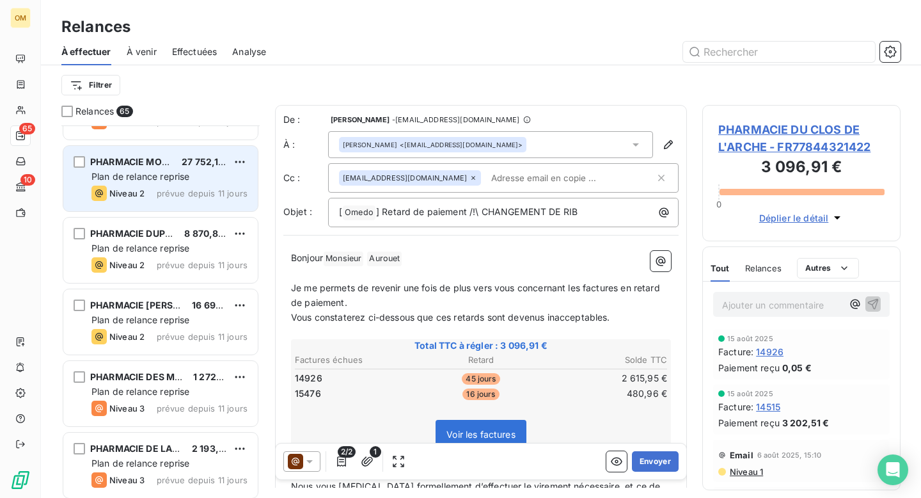
click at [155, 203] on div "PHARMACIE MONGE 27 752,16 € Plan de relance reprise Niveau 2 prévue depuis 11 j…" at bounding box center [160, 178] width 194 height 65
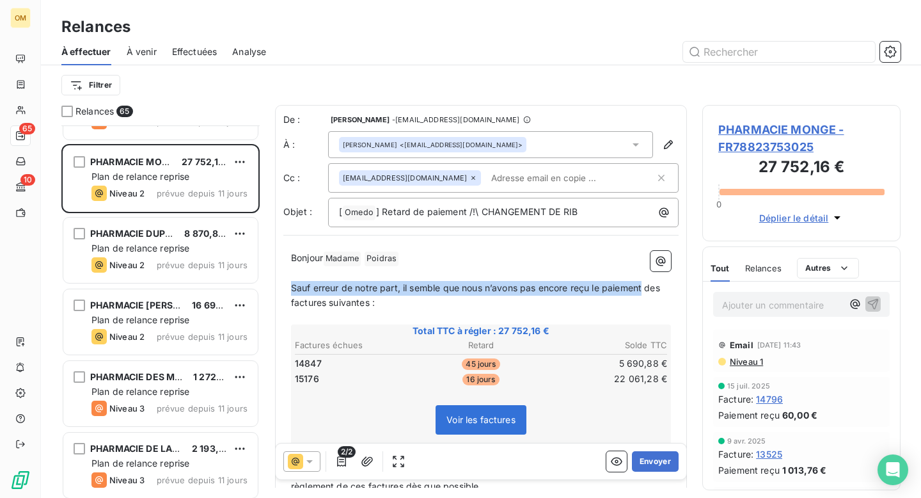
drag, startPoint x: 292, startPoint y: 287, endPoint x: 644, endPoint y: 285, distance: 351.9
click at [644, 285] on span "Sauf erreur de notre part, il semble que nous n’avons pas encore reçu le paieme…" at bounding box center [477, 295] width 372 height 26
copy span "Sauf erreur de notre part, il semble que nous n’avons pas [MEDICAL_DATA] reçu l…"
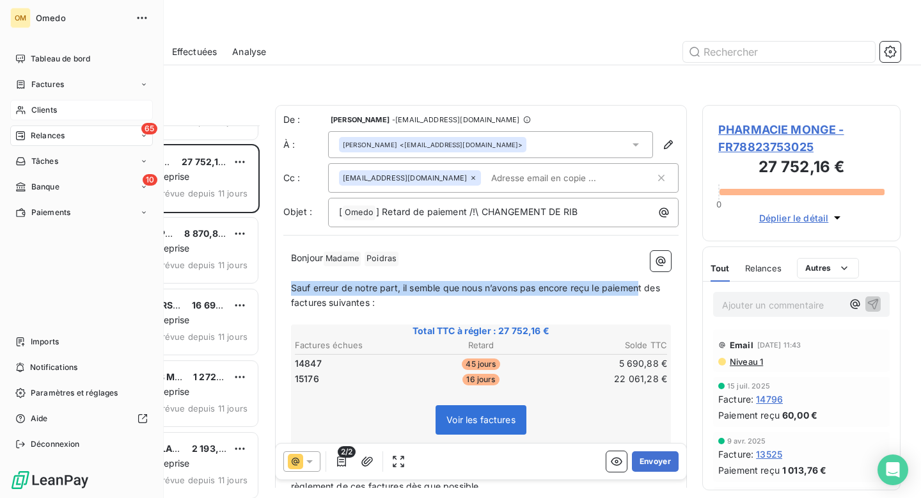
click at [52, 109] on span "Clients" at bounding box center [44, 110] width 26 height 12
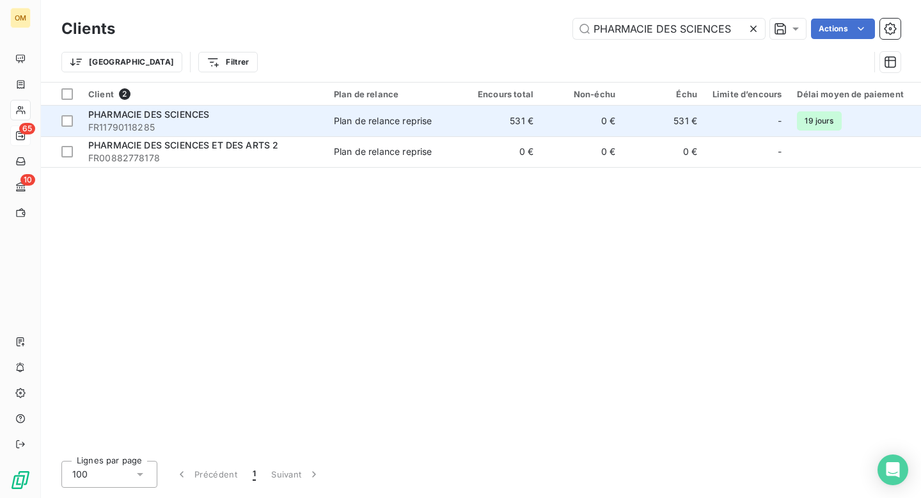
click at [267, 120] on div "PHARMACIE DES SCIENCES" at bounding box center [203, 114] width 230 height 13
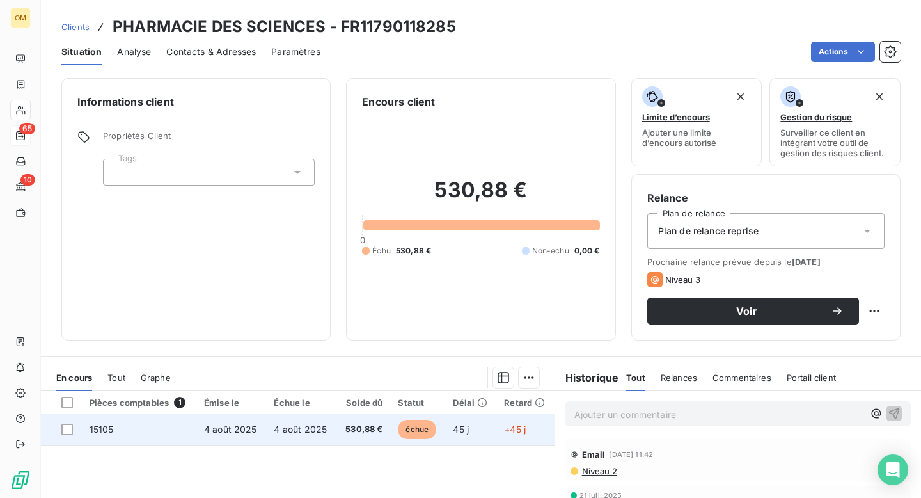
click at [112, 425] on span "15105" at bounding box center [102, 429] width 24 height 11
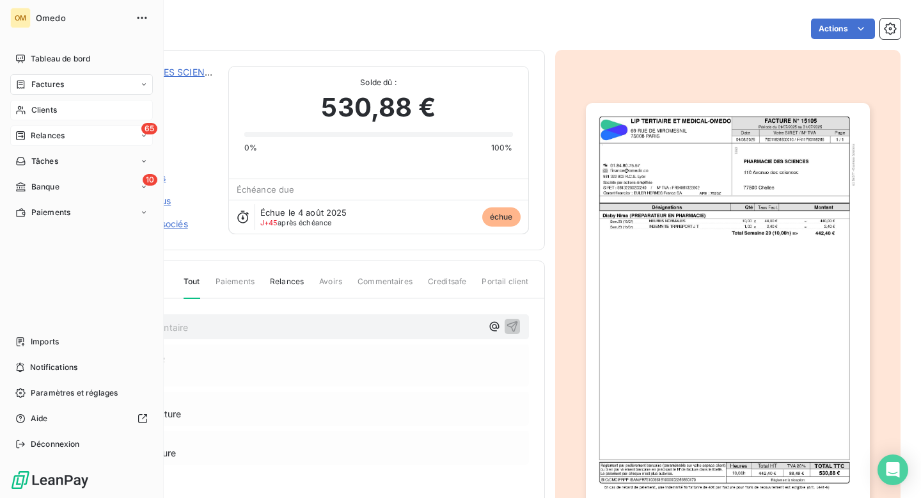
click at [47, 135] on span "Relances" at bounding box center [48, 136] width 34 height 12
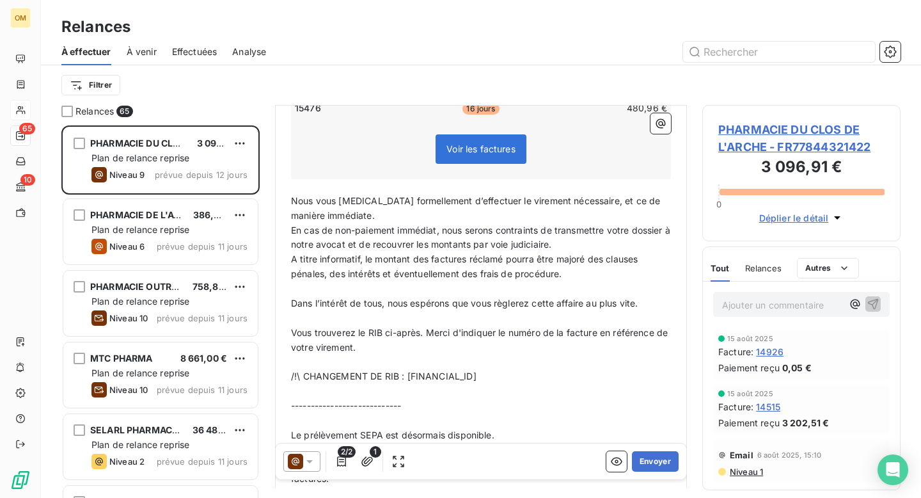
scroll to position [316, 0]
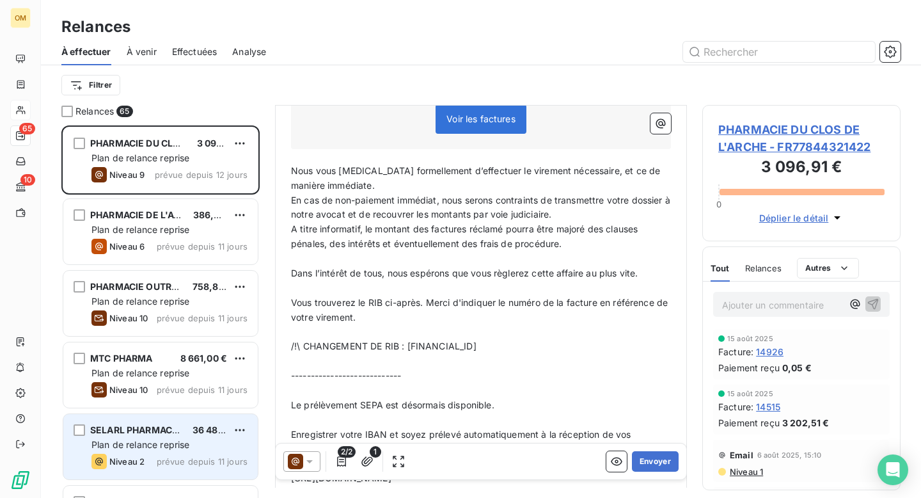
click at [150, 435] on div "SELARL PHARMACIE DALAYRAC" at bounding box center [136, 430] width 92 height 13
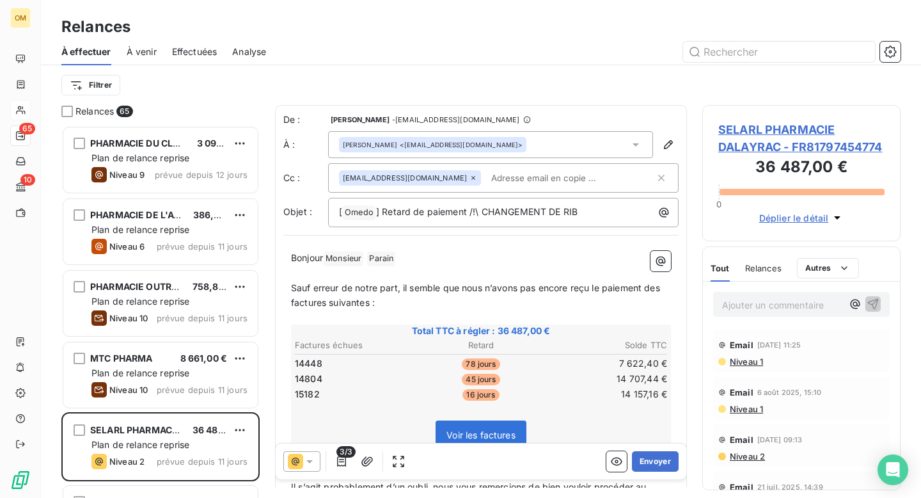
click at [388, 283] on span "Sauf erreur de notre part, il semble que nous n’avons pas encore reçu le paieme…" at bounding box center [477, 295] width 372 height 26
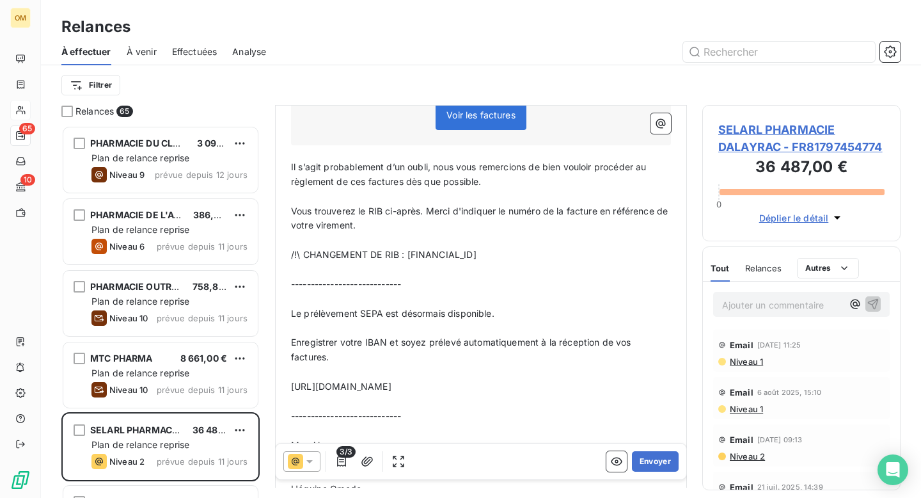
scroll to position [308, 0]
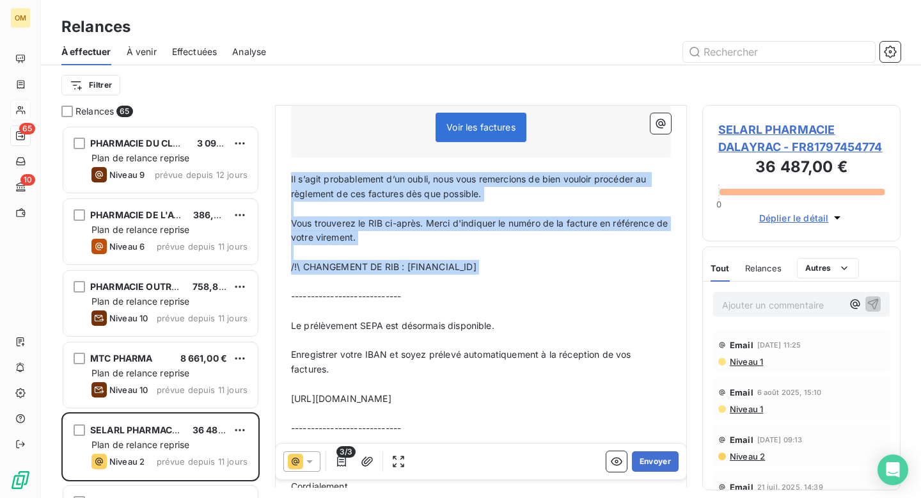
drag, startPoint x: 292, startPoint y: 177, endPoint x: 629, endPoint y: 283, distance: 353.5
click at [629, 283] on div "Bonjour Monsieur ﻿ [PERSON_NAME] ﻿ ﻿ ﻿ Sauf erreur de notre part, il semble que…" at bounding box center [481, 240] width 380 height 595
copy div "Il s’agit probablement d’un oubli, nous vous remercions de bien vouloir procéde…"
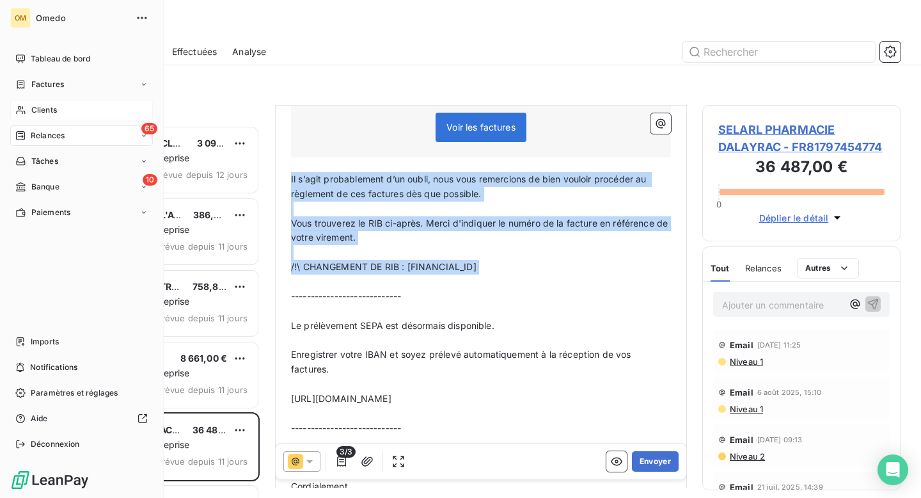
click at [46, 109] on span "Clients" at bounding box center [44, 110] width 26 height 12
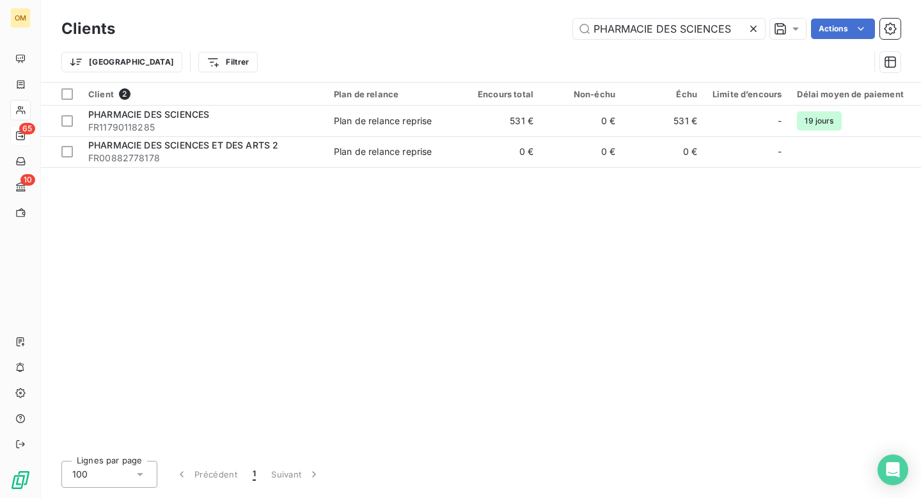
click at [751, 29] on icon at bounding box center [753, 28] width 13 height 13
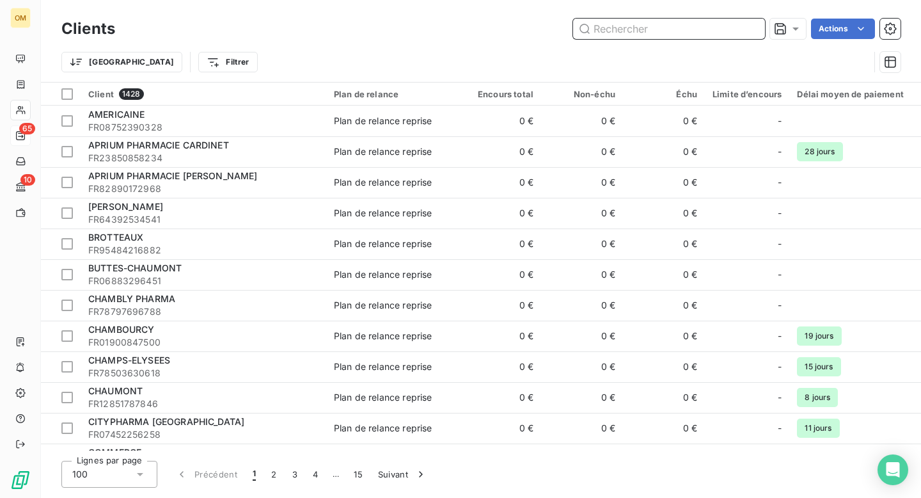
click at [678, 33] on input "text" at bounding box center [669, 29] width 192 height 20
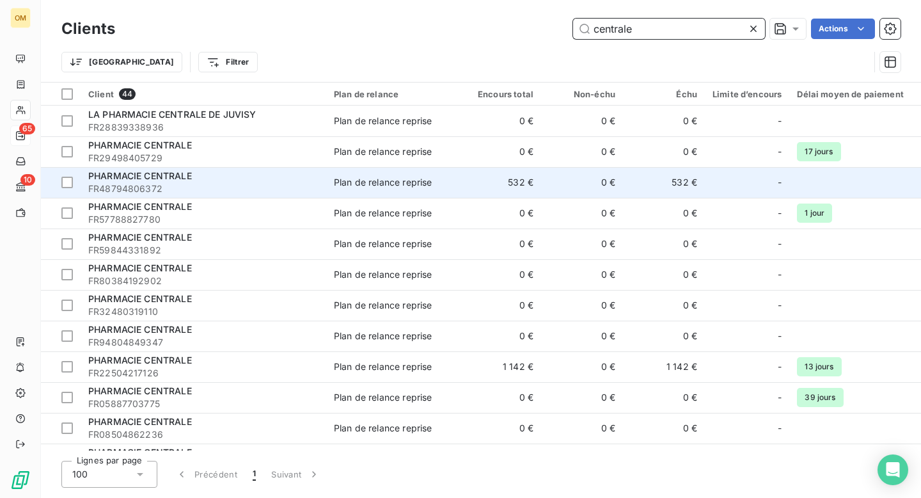
type input "centrale"
click at [273, 185] on span "FR48794806372" at bounding box center [203, 188] width 230 height 13
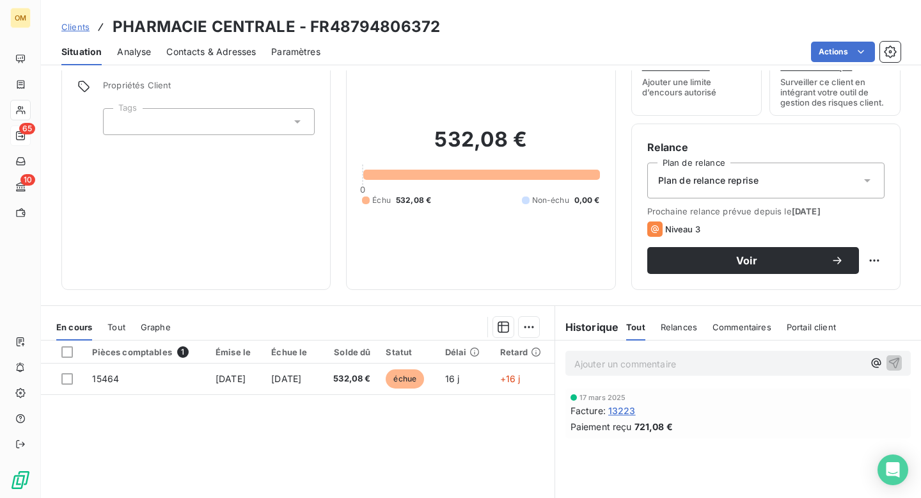
scroll to position [60, 0]
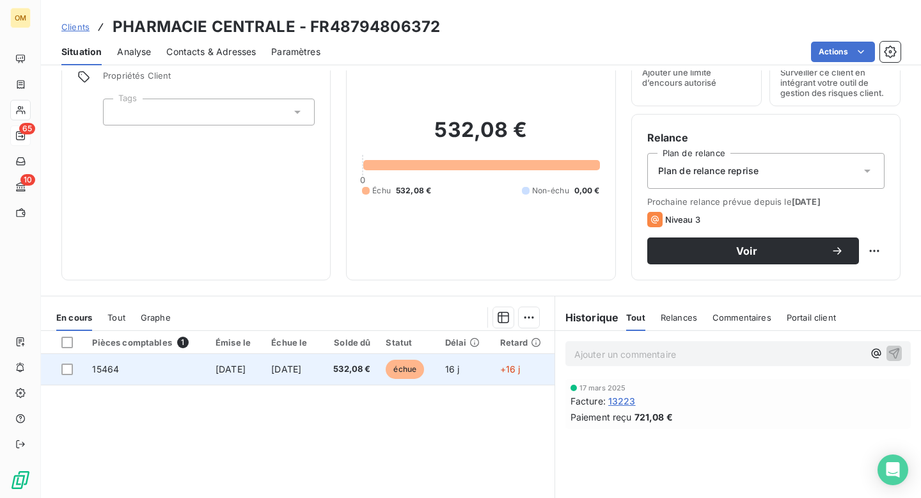
click at [104, 369] on span "15464" at bounding box center [105, 368] width 27 height 11
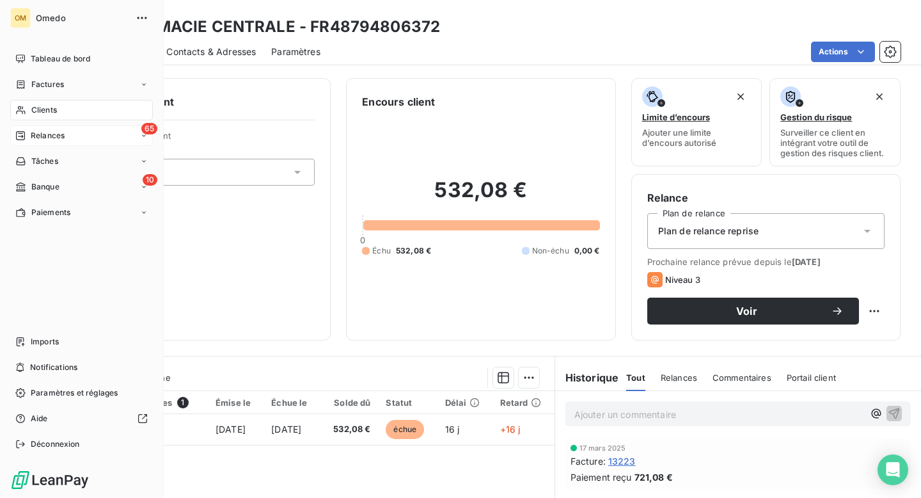
click at [40, 109] on span "Clients" at bounding box center [44, 110] width 26 height 12
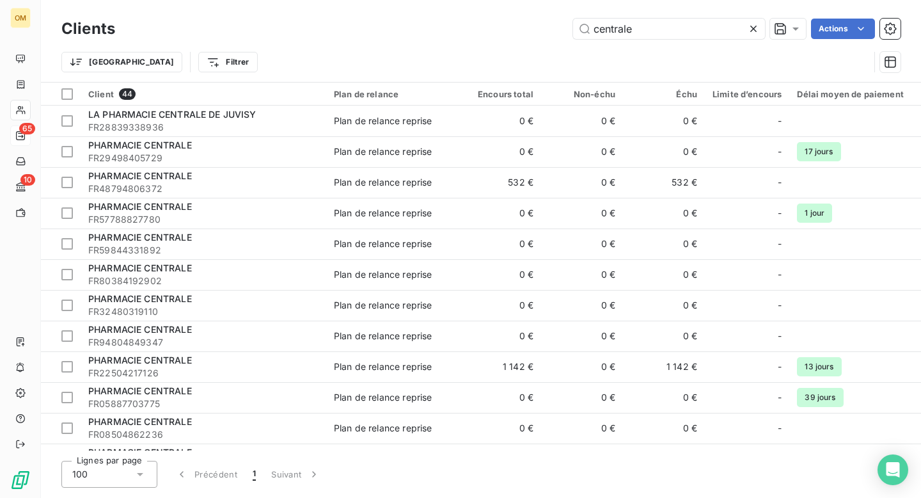
drag, startPoint x: 638, startPoint y: 29, endPoint x: 567, endPoint y: 29, distance: 71.0
click at [567, 29] on div "centrale Actions" at bounding box center [516, 29] width 770 height 20
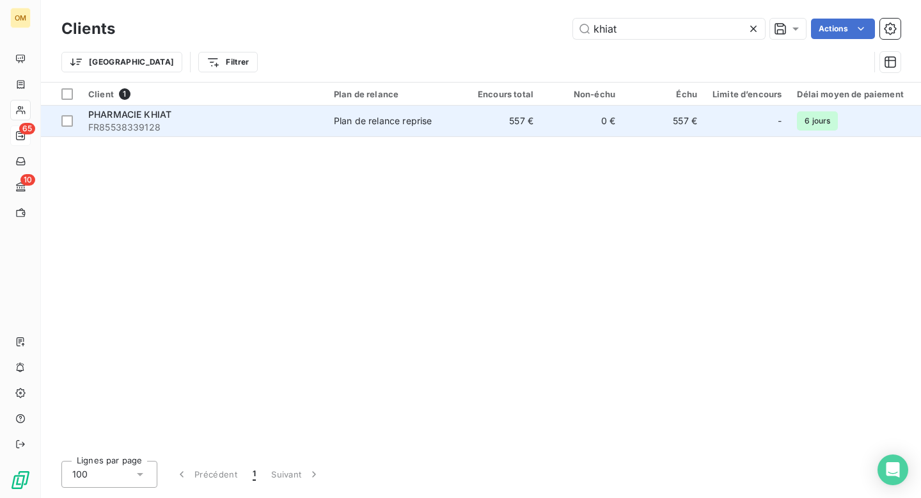
type input "khiat"
click at [439, 121] on span "Plan de relance reprise" at bounding box center [393, 121] width 118 height 13
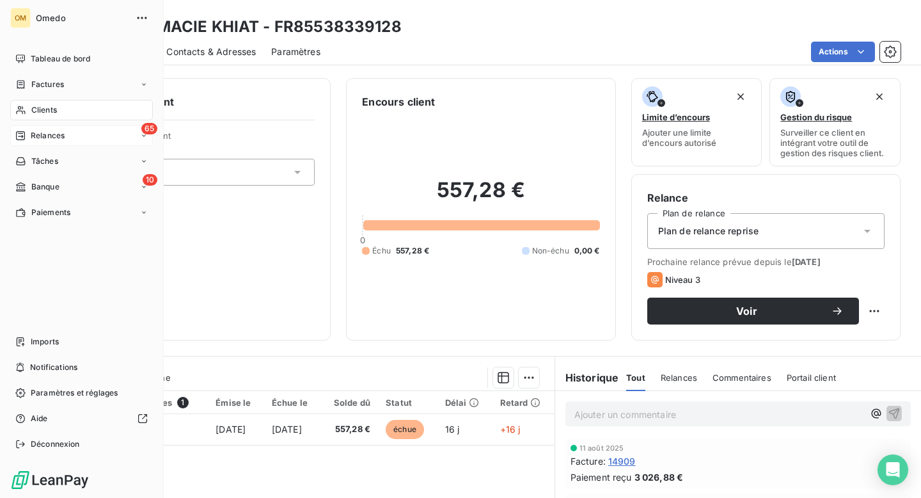
click at [44, 111] on span "Clients" at bounding box center [44, 110] width 26 height 12
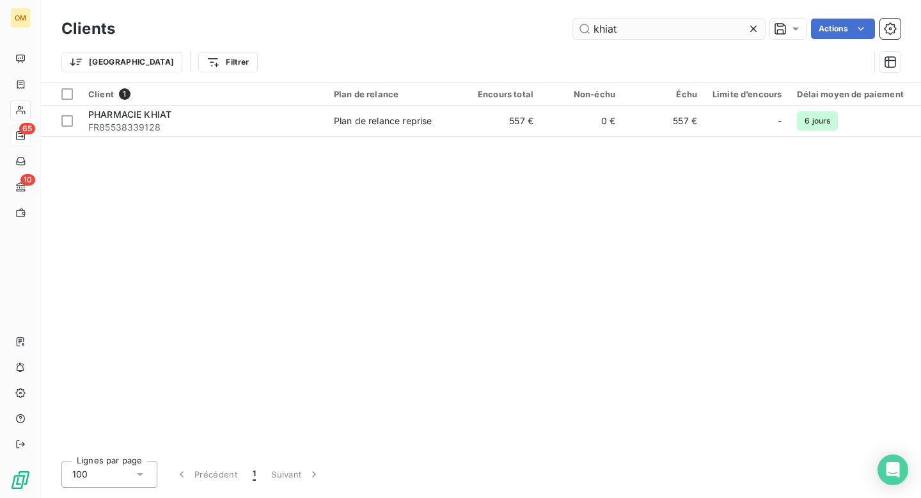
drag, startPoint x: 628, startPoint y: 32, endPoint x: 581, endPoint y: 32, distance: 46.7
click at [581, 32] on input "khiat" at bounding box center [669, 29] width 192 height 20
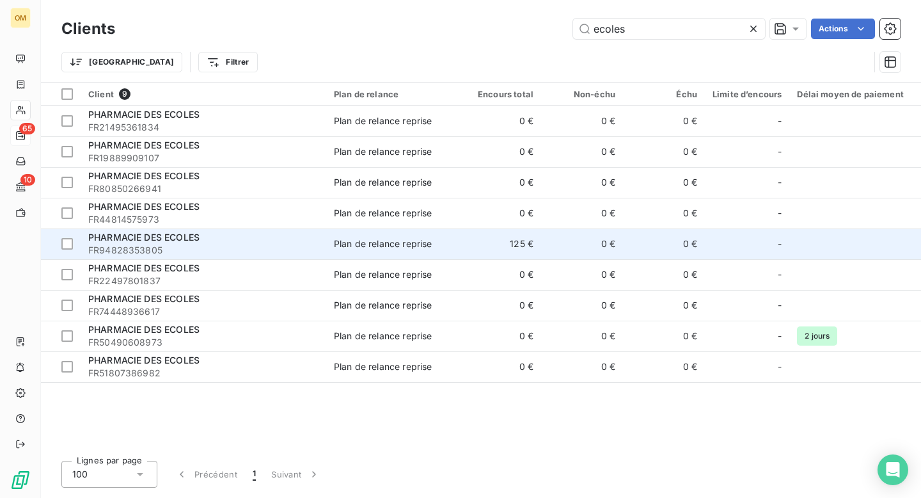
type input "ecoles"
click at [463, 248] on td "125 €" at bounding box center [500, 243] width 82 height 31
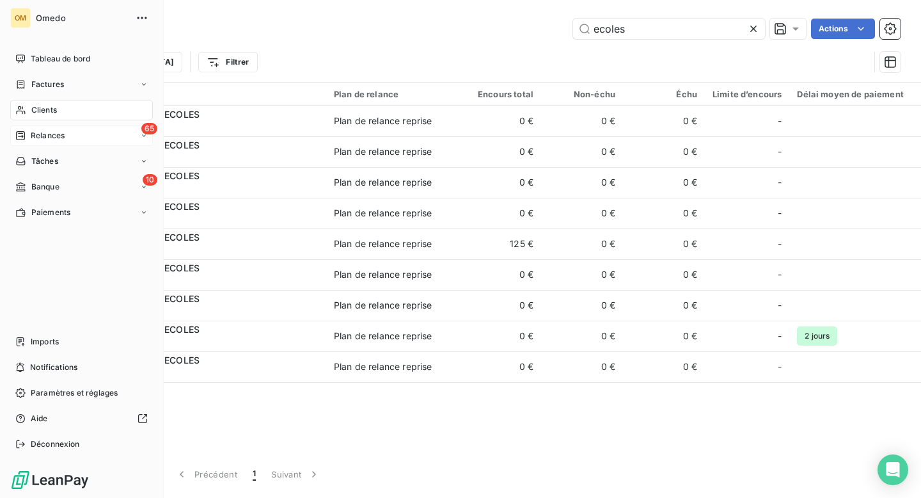
click at [42, 112] on span "Clients" at bounding box center [44, 110] width 26 height 12
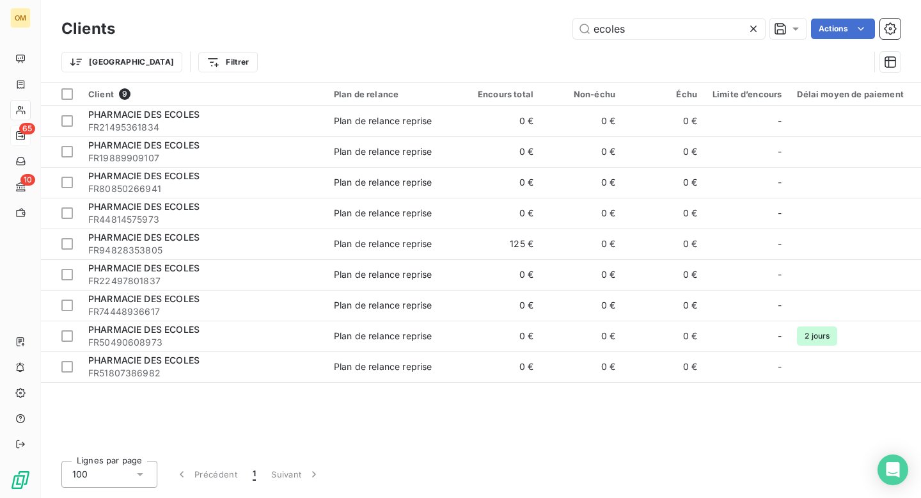
click at [750, 27] on icon at bounding box center [753, 29] width 6 height 6
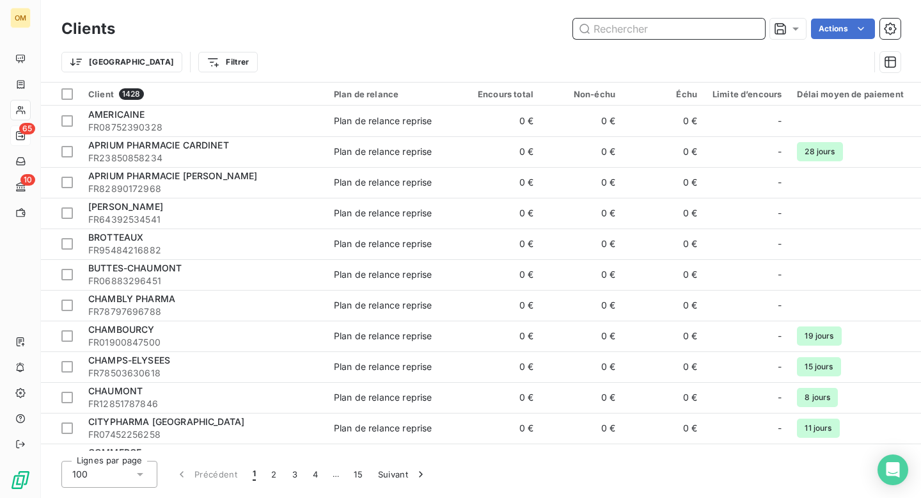
click at [750, 27] on input "text" at bounding box center [669, 29] width 192 height 20
type input "5"
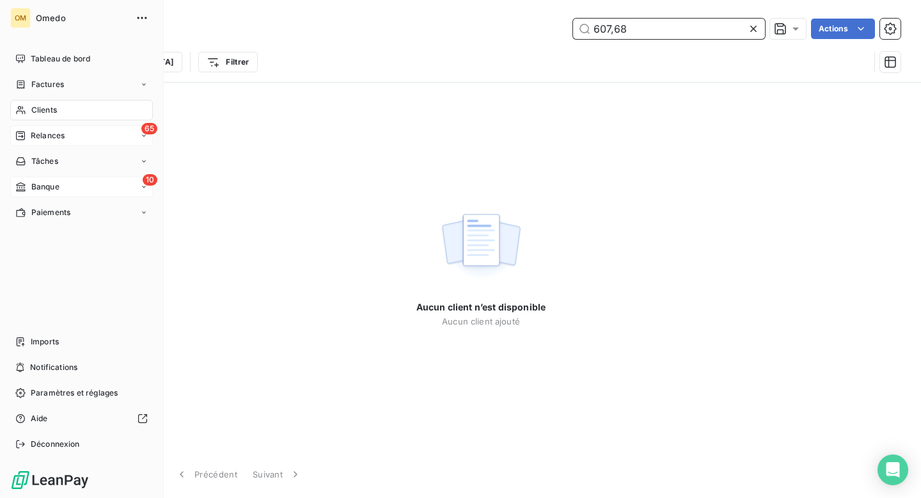
type input "607,68"
click at [45, 186] on span "Banque" at bounding box center [45, 187] width 28 height 12
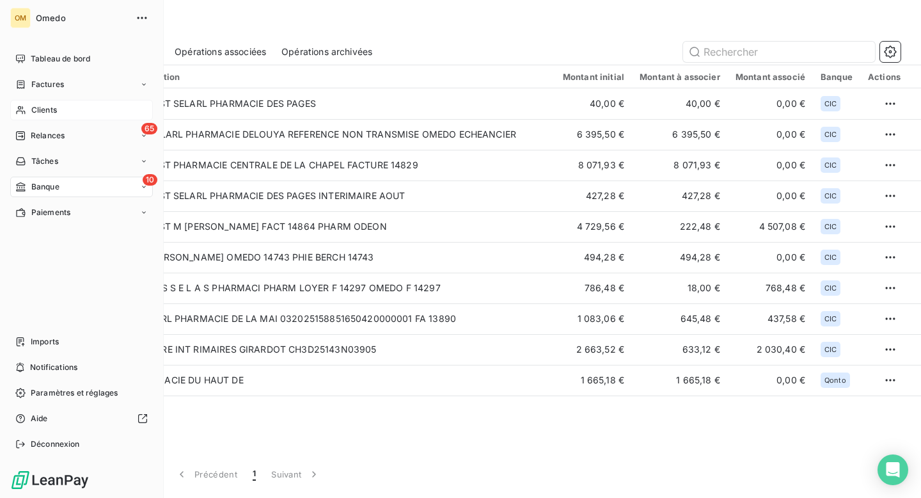
click at [40, 108] on span "Clients" at bounding box center [44, 110] width 26 height 12
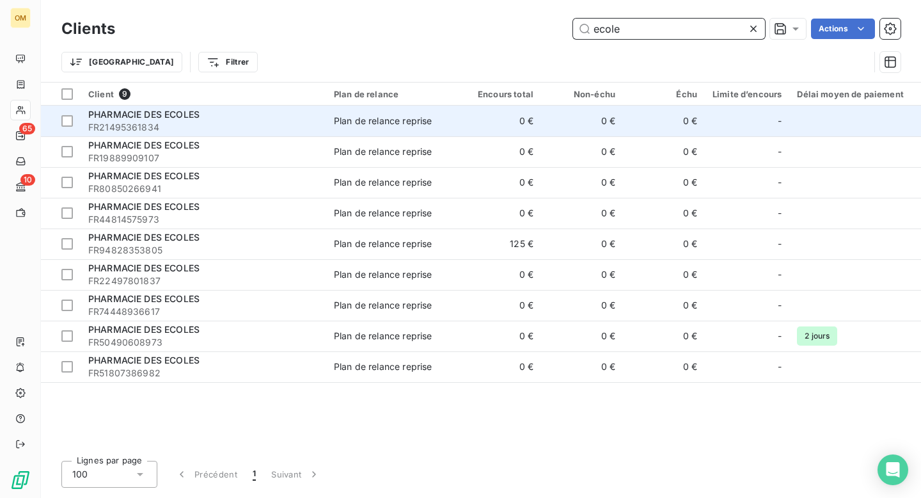
type input "ecole"
click at [288, 121] on span "FR21495361834" at bounding box center [203, 127] width 230 height 13
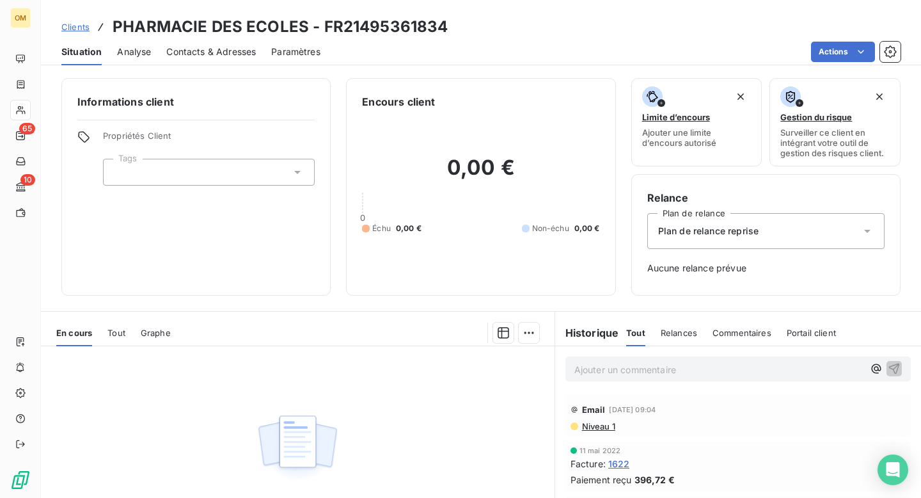
scroll to position [133, 0]
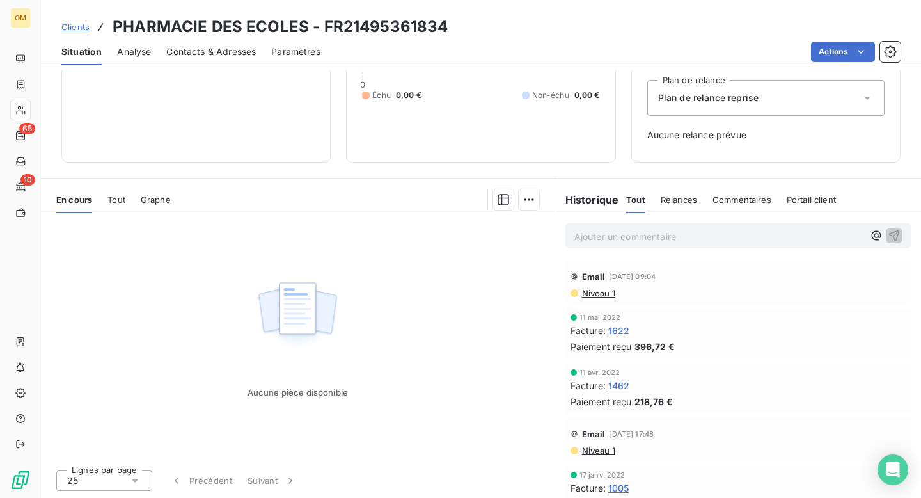
click at [622, 333] on span "1622" at bounding box center [619, 330] width 22 height 13
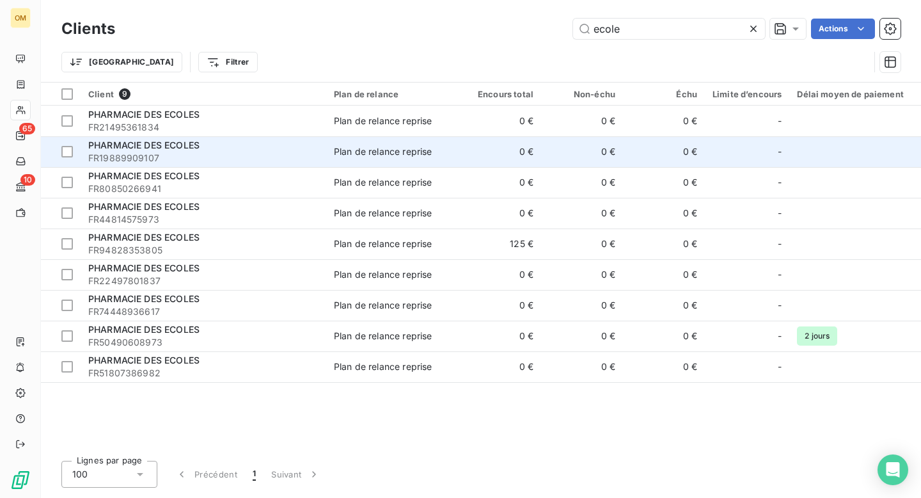
click at [241, 150] on div "PHARMACIE DES ECOLES" at bounding box center [203, 145] width 230 height 13
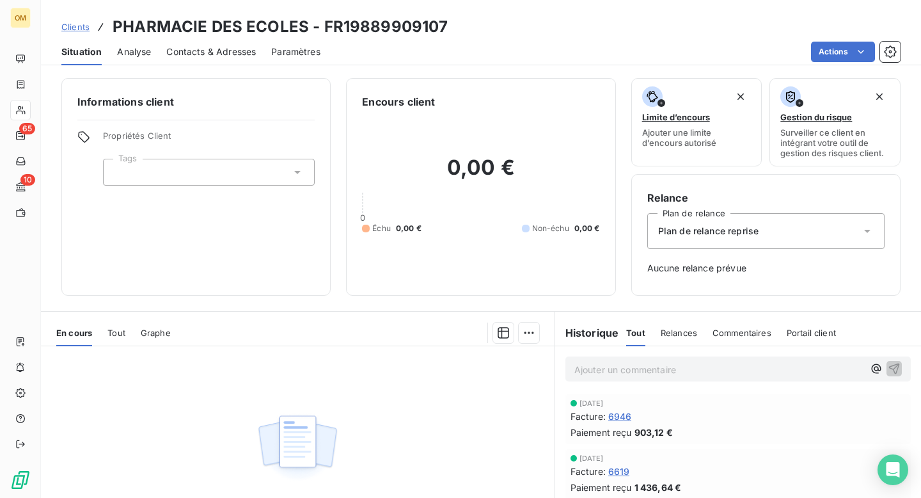
click at [621, 416] on span "6946" at bounding box center [620, 415] width 24 height 13
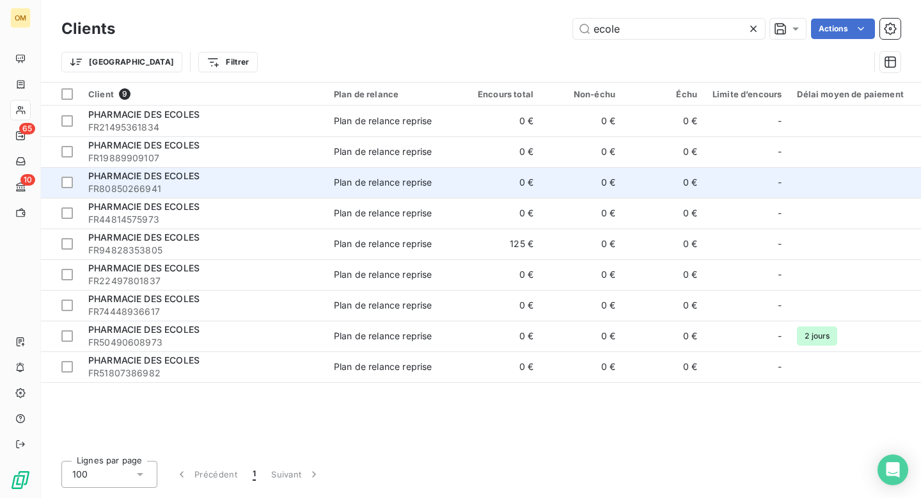
click at [297, 186] on span "FR80850266941" at bounding box center [203, 188] width 230 height 13
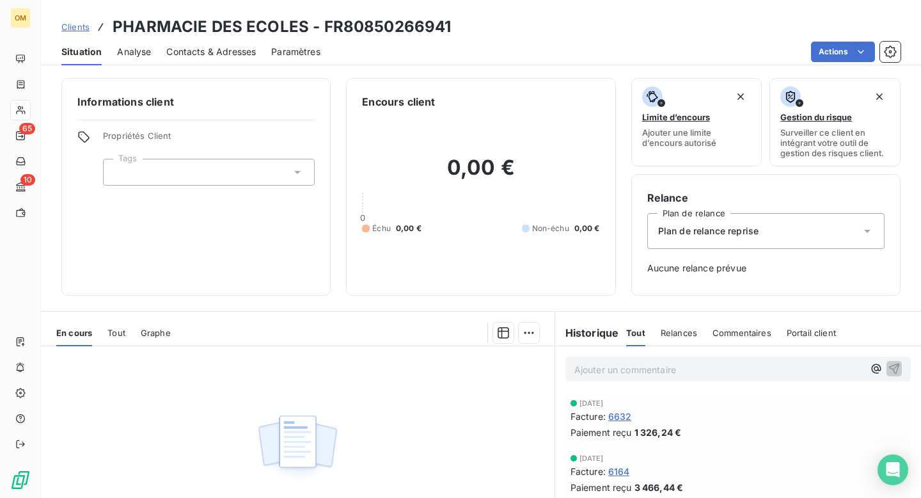
click at [623, 415] on span "6632" at bounding box center [620, 415] width 24 height 13
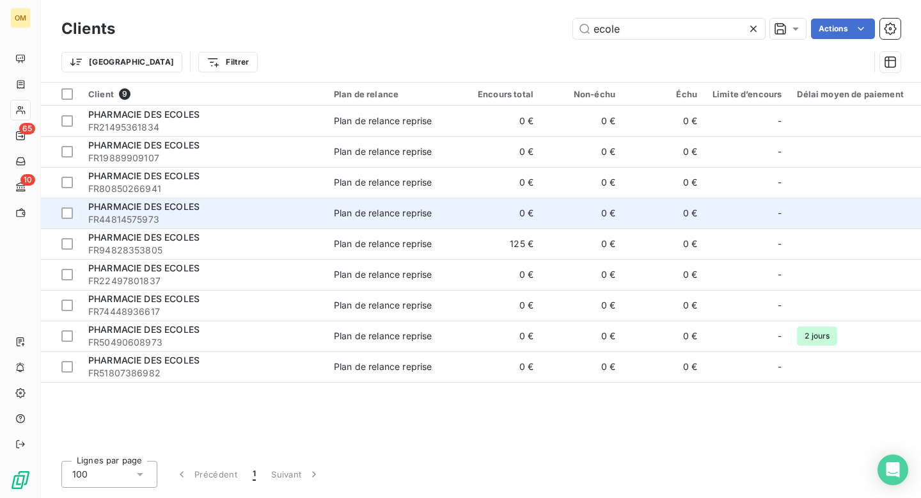
click at [283, 216] on span "FR44814575973" at bounding box center [203, 219] width 230 height 13
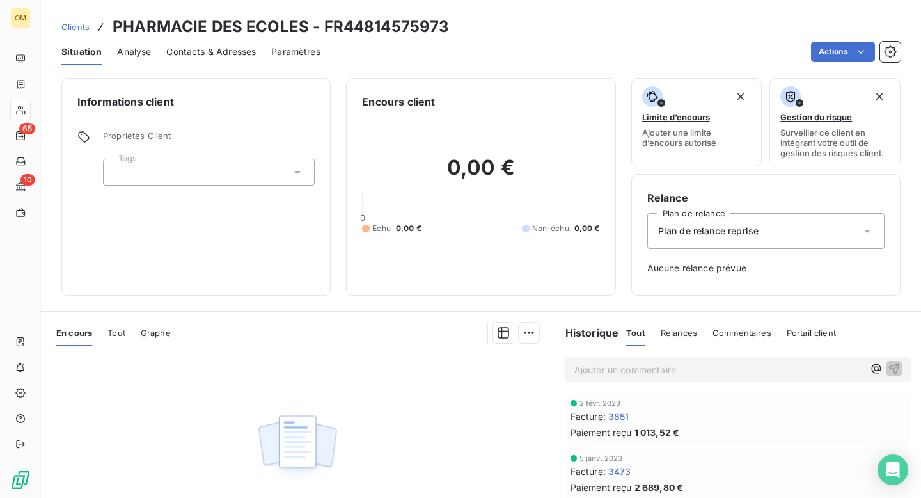
click at [621, 417] on span "3851" at bounding box center [618, 415] width 21 height 13
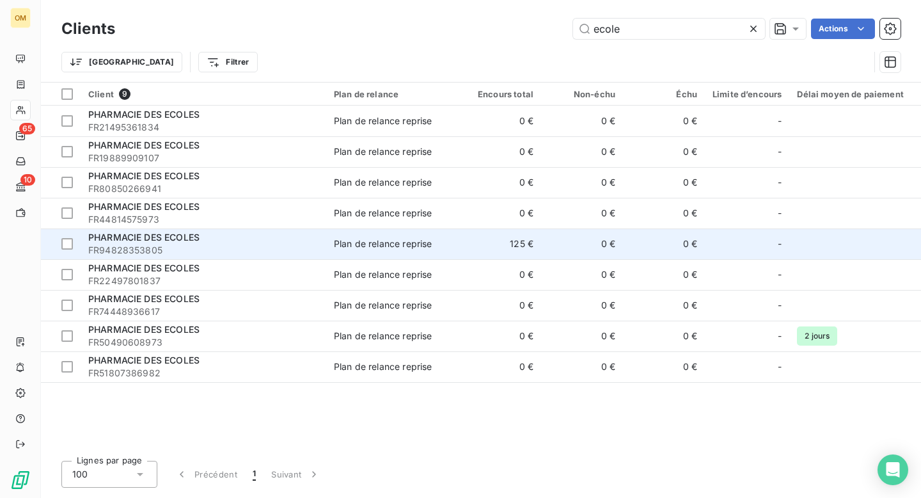
click at [273, 245] on span "FR94828353805" at bounding box center [203, 250] width 230 height 13
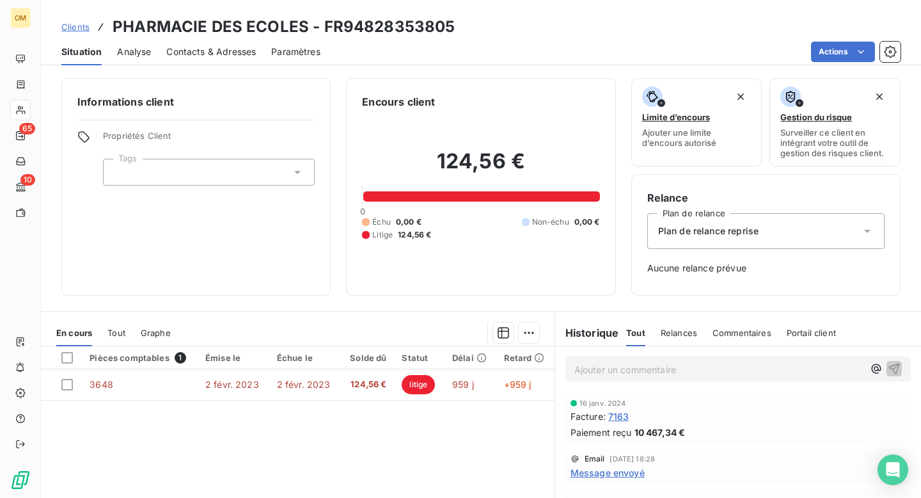
click at [623, 416] on span "7163" at bounding box center [618, 415] width 21 height 13
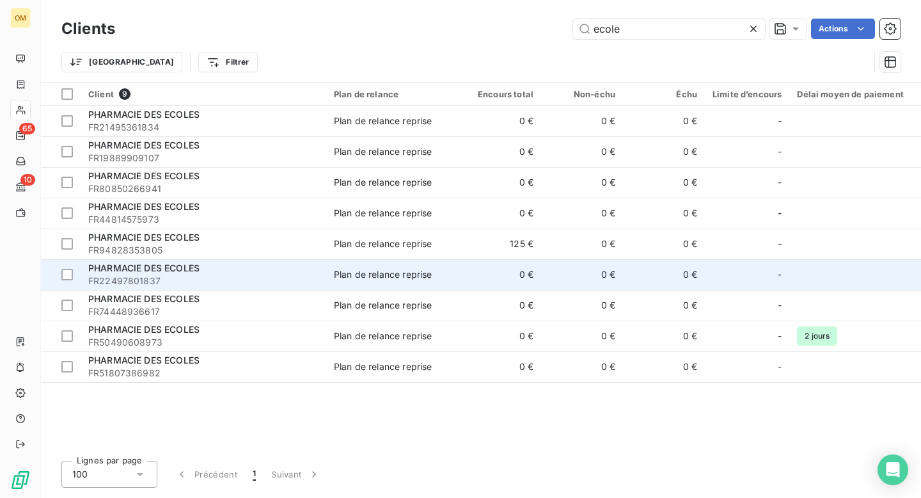
click at [260, 278] on span "FR22497801837" at bounding box center [203, 280] width 230 height 13
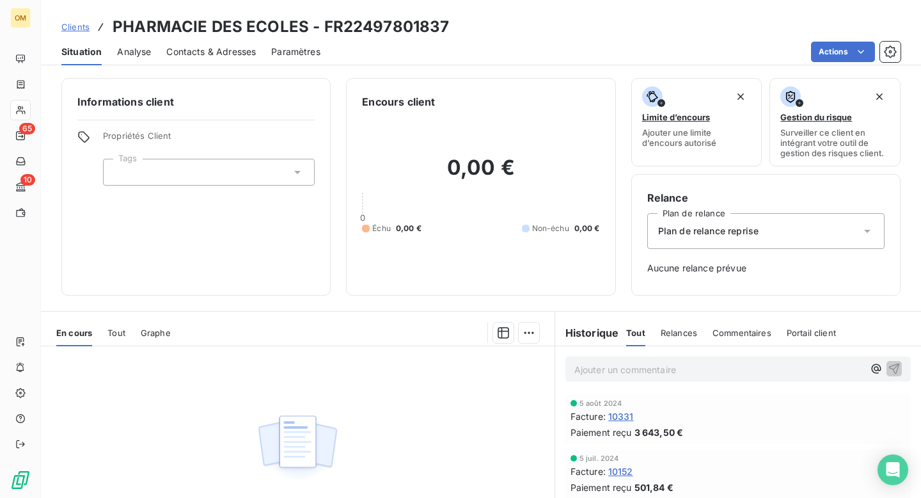
click at [624, 413] on span "10331" at bounding box center [621, 415] width 26 height 13
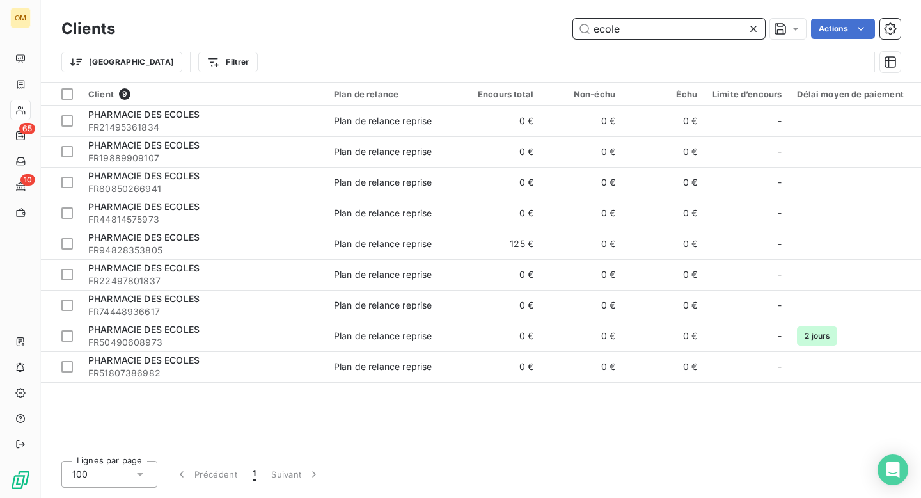
drag, startPoint x: 656, startPoint y: 27, endPoint x: 617, endPoint y: 28, distance: 39.0
click at [617, 28] on input "ecole" at bounding box center [669, 29] width 192 height 20
drag, startPoint x: 615, startPoint y: 31, endPoint x: 576, endPoint y: 31, distance: 39.0
click at [576, 31] on input "ecole" at bounding box center [669, 29] width 192 height 20
paste input "SELARL PHARMACIE NOTRE-DAME"
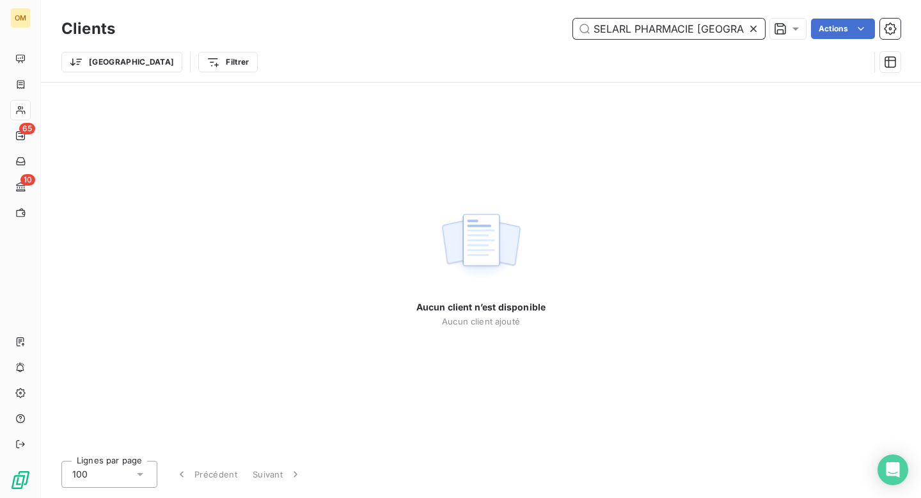
click at [635, 29] on input "SELARL PHARMACIE NOTRE-DAME" at bounding box center [669, 29] width 192 height 20
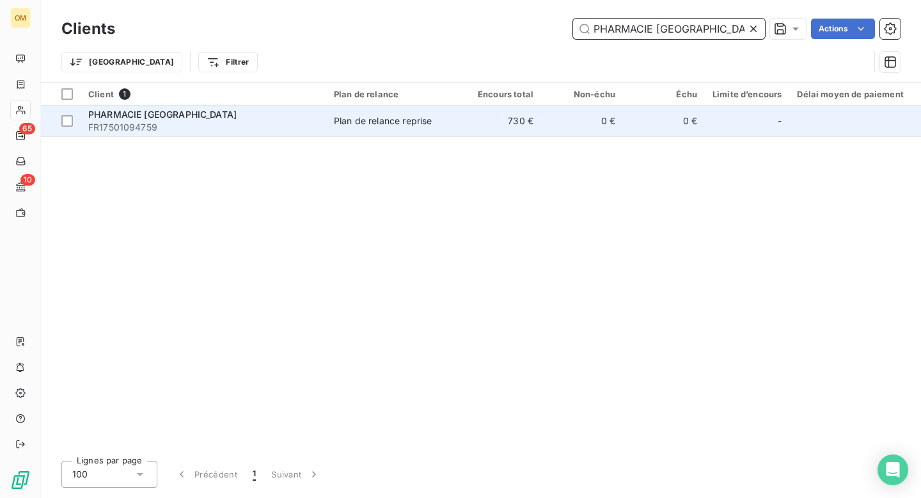
type input "PHARMACIE NOTRE-DAME"
click at [482, 129] on td "730 €" at bounding box center [500, 121] width 82 height 31
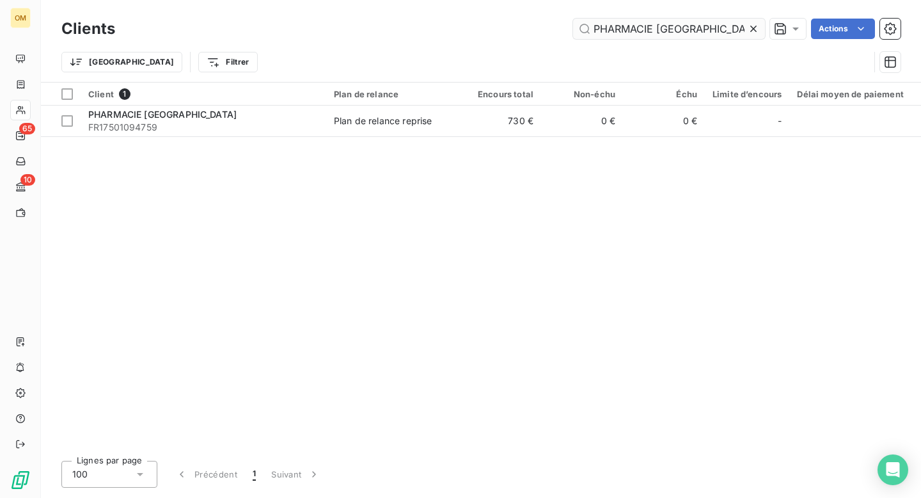
drag, startPoint x: 727, startPoint y: 29, endPoint x: 582, endPoint y: 28, distance: 145.9
click at [582, 28] on input "PHARMACIE NOTRE-DAME" at bounding box center [669, 29] width 192 height 20
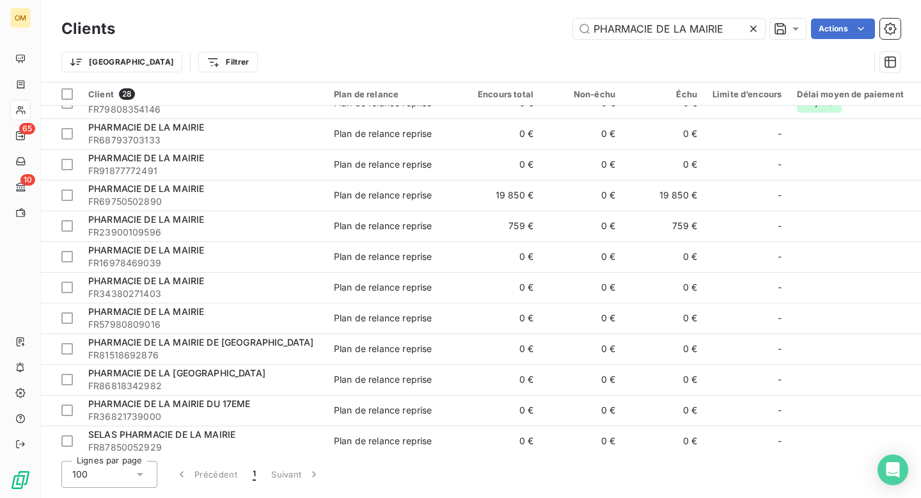
scroll to position [507, 0]
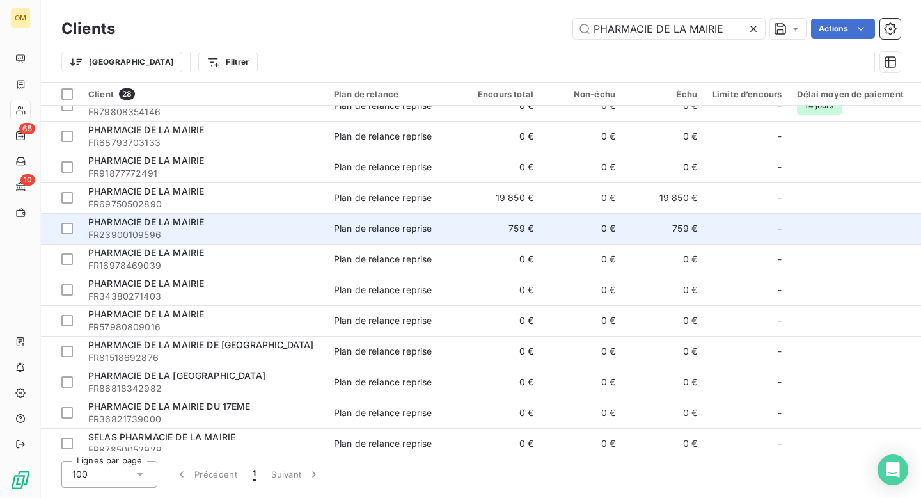
type input "PHARMACIE DE LA MAIRIE"
click at [265, 230] on span "FR23900109596" at bounding box center [203, 234] width 230 height 13
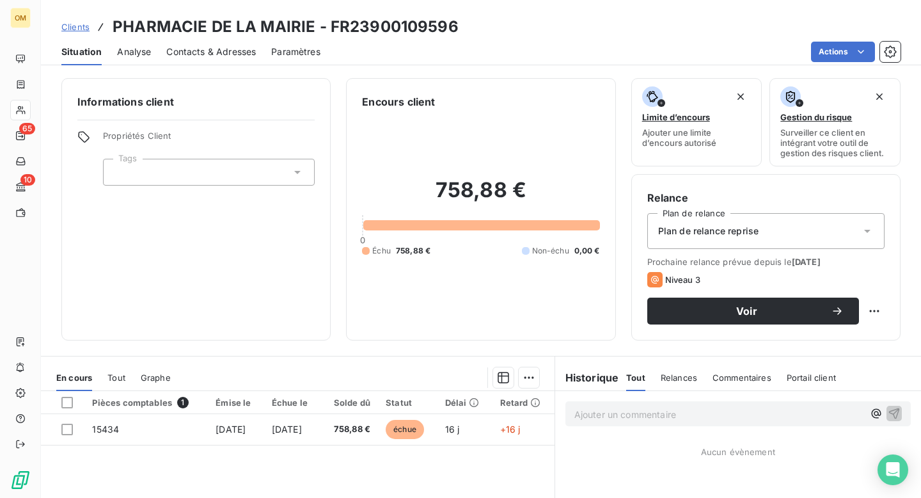
scroll to position [1, 0]
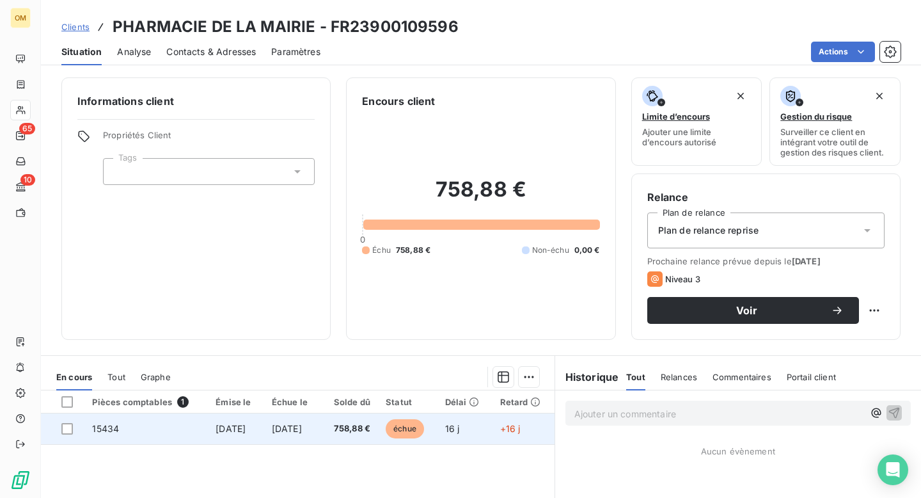
click at [99, 430] on span "15434" at bounding box center [105, 428] width 27 height 11
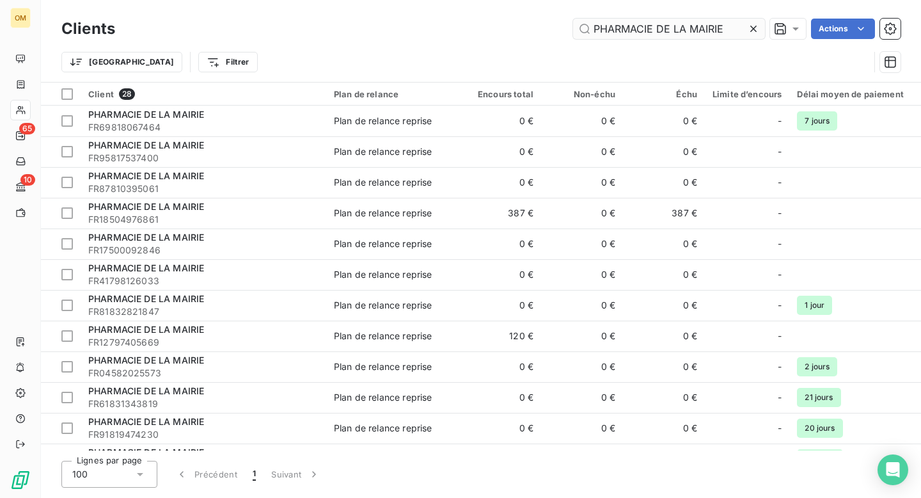
drag, startPoint x: 731, startPoint y: 28, endPoint x: 582, endPoint y: 26, distance: 149.1
click at [582, 26] on input "PHARMACIE DE LA MAIRIE" at bounding box center [669, 29] width 192 height 20
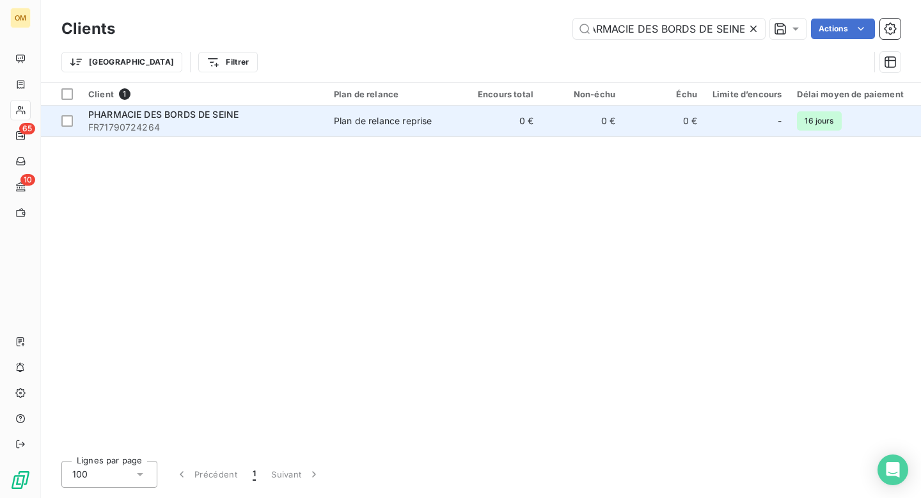
type input "PHARMACIE DES BORDS DE SEINE"
click at [295, 124] on span "FR71790724264" at bounding box center [203, 127] width 230 height 13
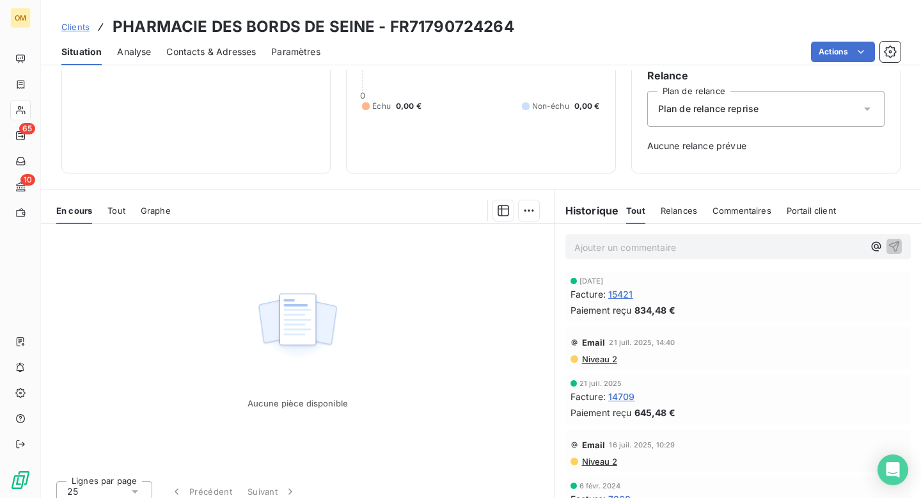
click at [121, 205] on span "Tout" at bounding box center [116, 210] width 18 height 10
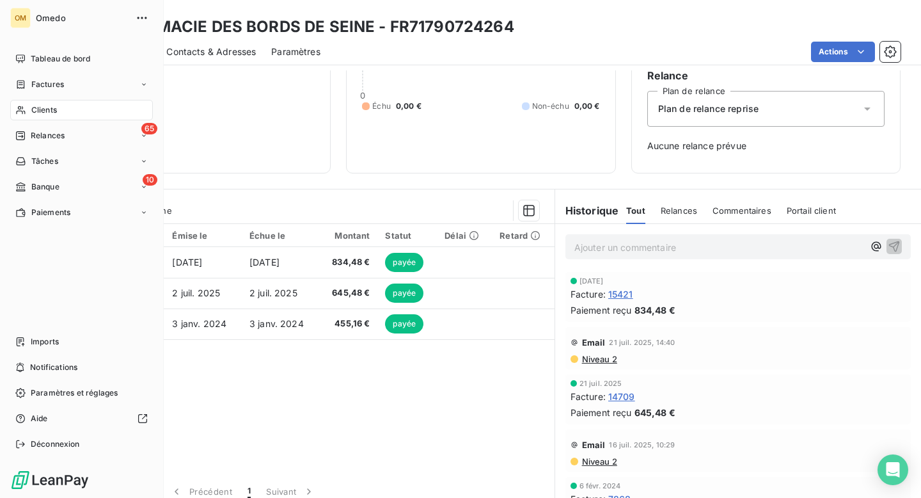
click at [49, 112] on span "Clients" at bounding box center [44, 110] width 26 height 12
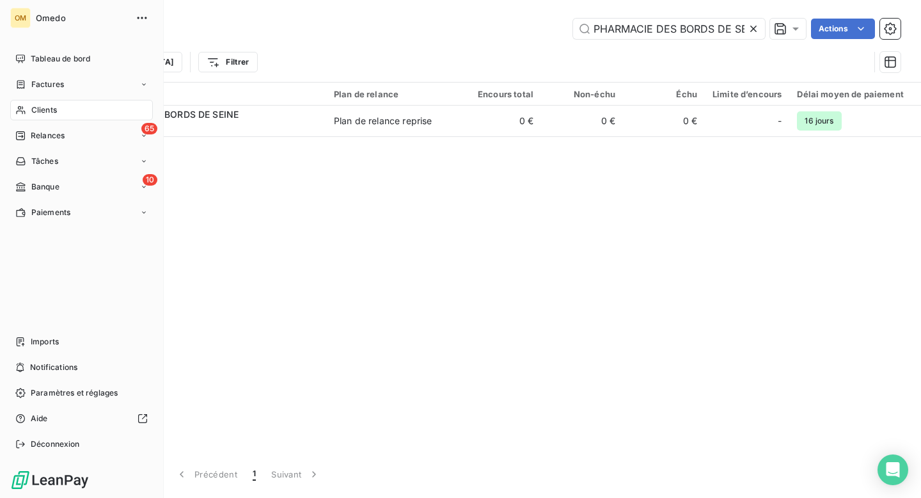
scroll to position [0, 19]
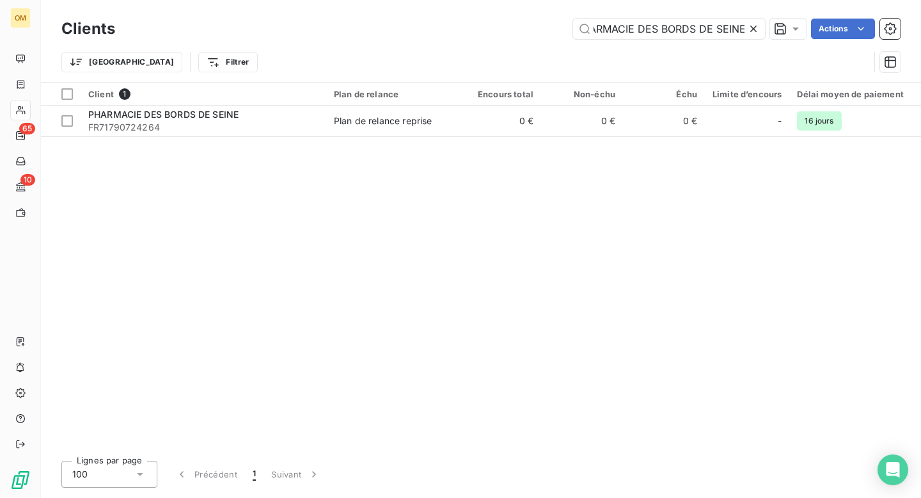
click at [753, 27] on icon at bounding box center [753, 28] width 13 height 13
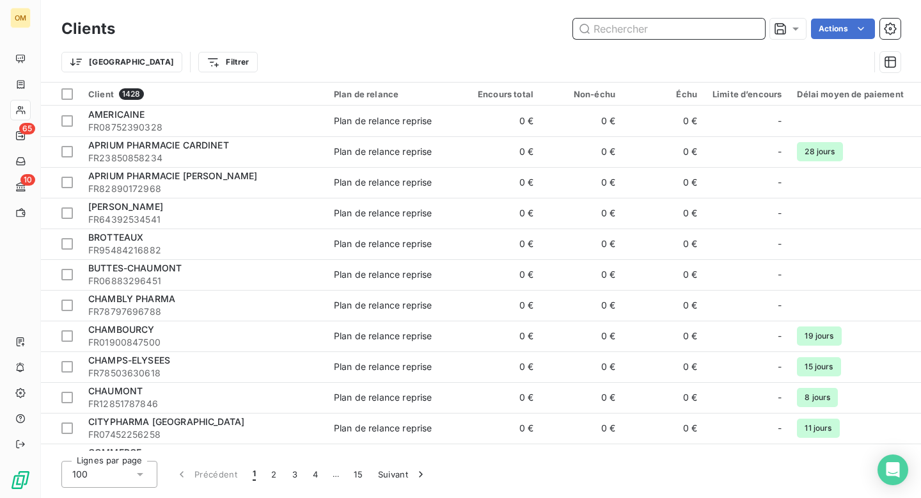
click at [721, 31] on input "text" at bounding box center [669, 29] width 192 height 20
paste input "PHARMACIE HONG"
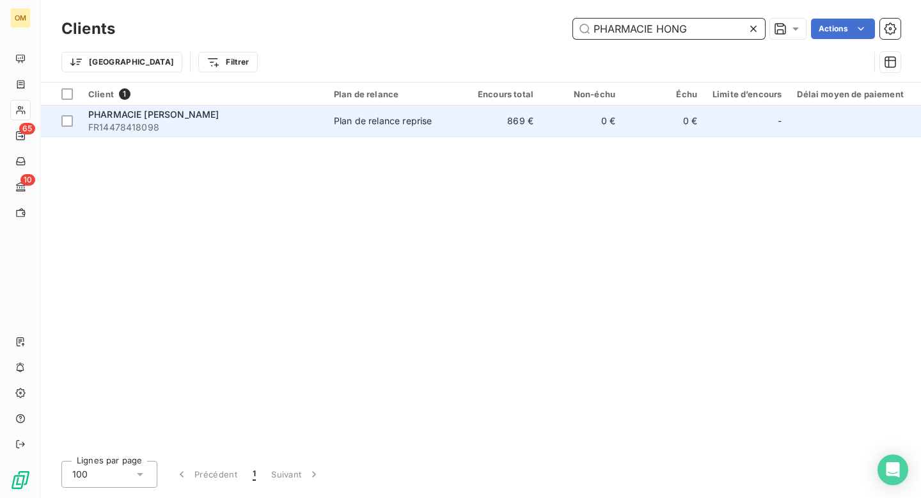
type input "PHARMACIE HONG"
click at [353, 124] on div "Plan de relance reprise" at bounding box center [383, 121] width 98 height 13
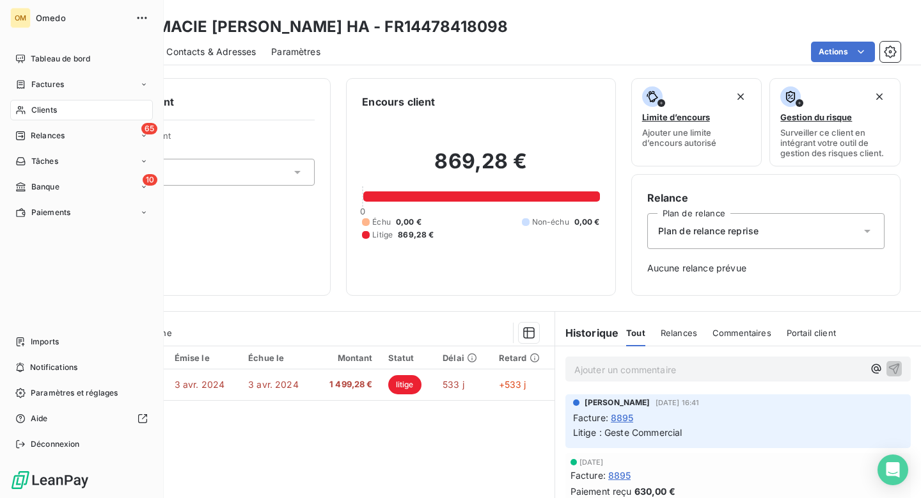
click at [45, 115] on span "Clients" at bounding box center [44, 110] width 26 height 12
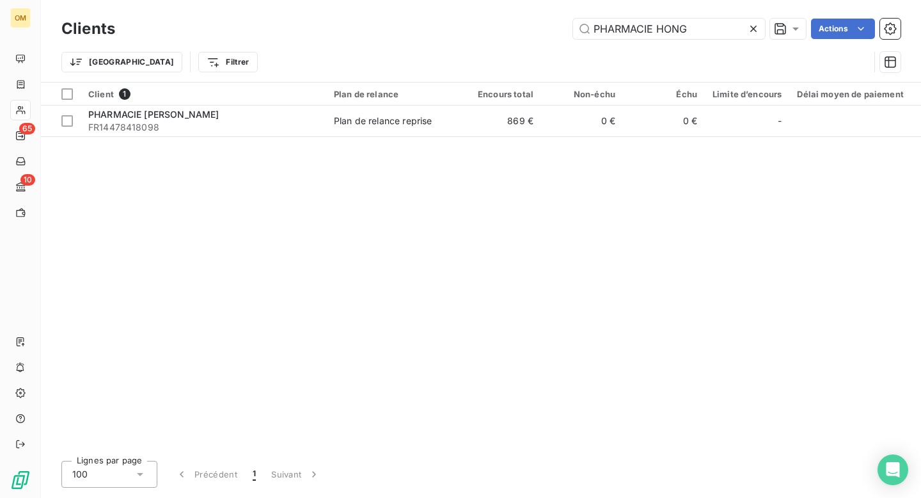
click at [754, 28] on icon at bounding box center [753, 28] width 13 height 13
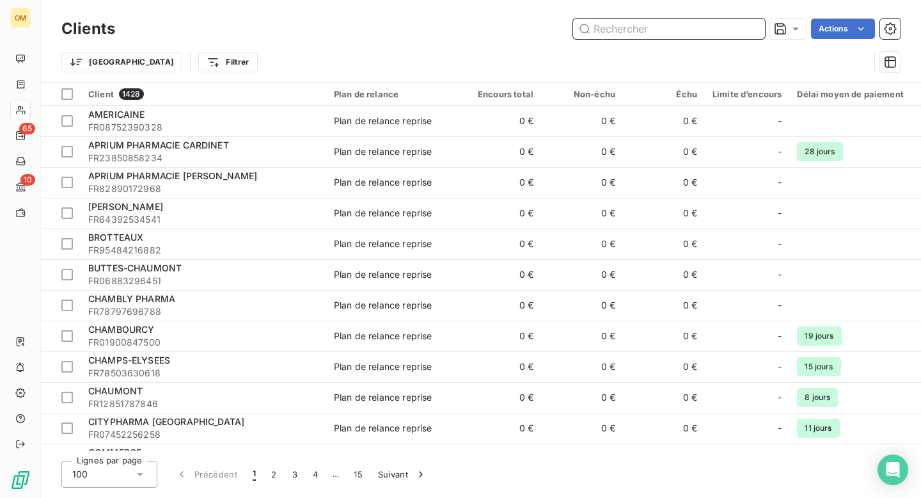
click at [701, 28] on input "text" at bounding box center [669, 29] width 192 height 20
paste input "PHARMACIE DE CHEZY"
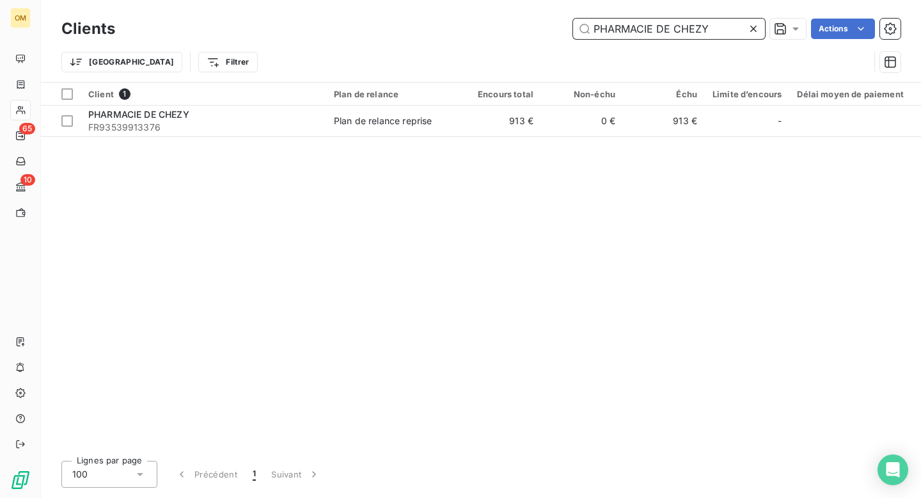
type input "PHARMACIE DE CHEZY"
click at [470, 138] on div "Client 1 Plan de relance Encours total Non-échu Échu Limite d’encours Délai moy…" at bounding box center [481, 267] width 880 height 368
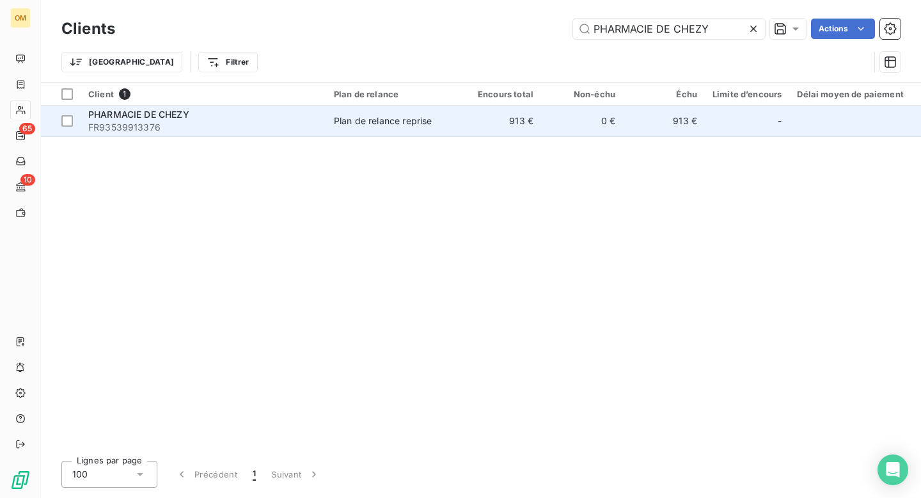
click at [456, 123] on td "Plan de relance reprise" at bounding box center [392, 121] width 133 height 31
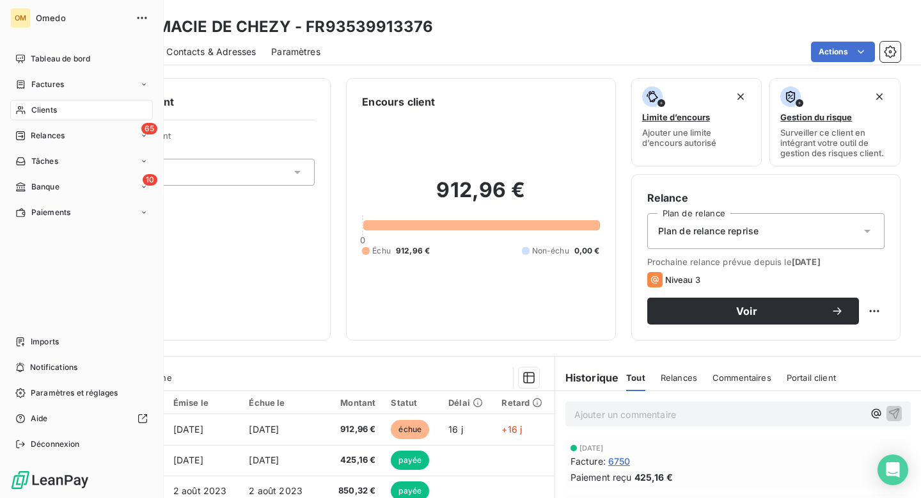
click at [38, 107] on span "Clients" at bounding box center [44, 110] width 26 height 12
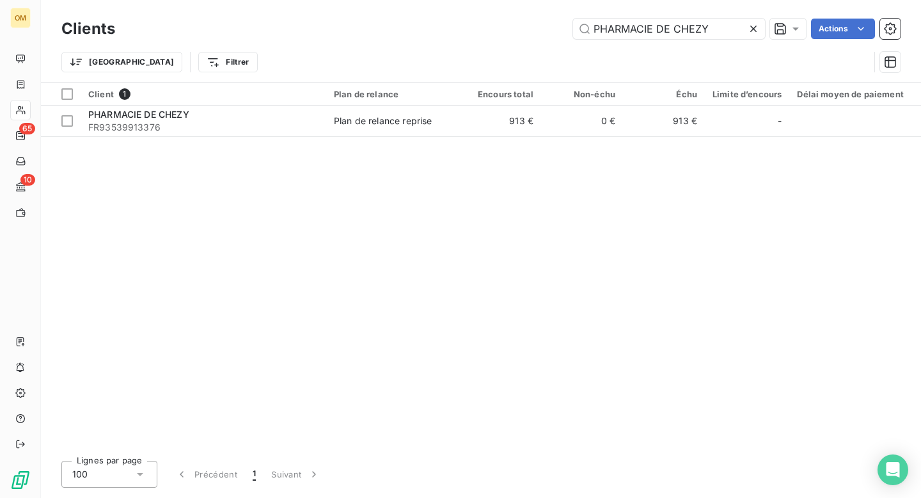
click at [752, 28] on icon at bounding box center [753, 29] width 6 height 6
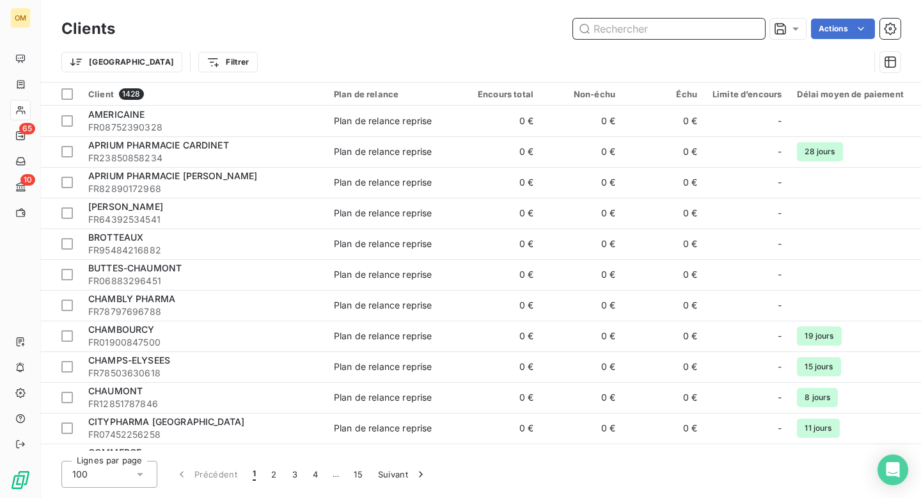
click at [695, 31] on input "text" at bounding box center [669, 29] width 192 height 20
paste input "PHARMACIE DES CHENES"
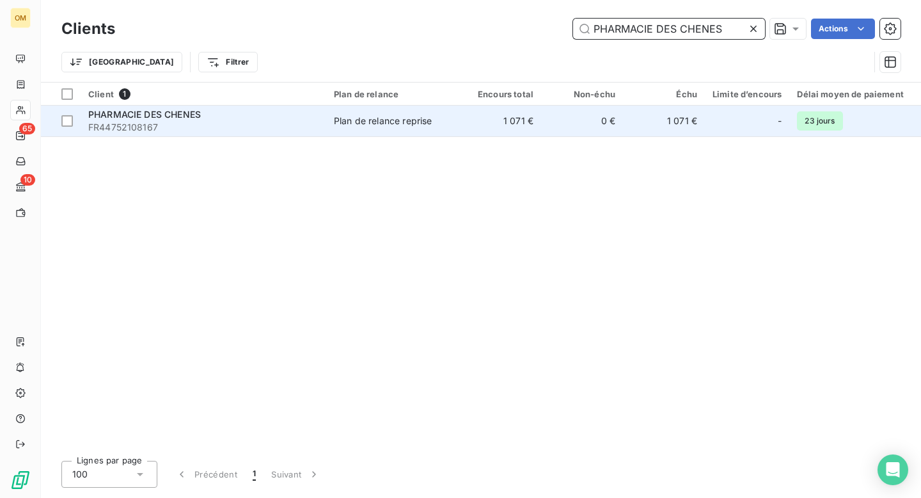
type input "PHARMACIE DES CHENES"
click at [461, 127] on td "1 071 €" at bounding box center [500, 121] width 82 height 31
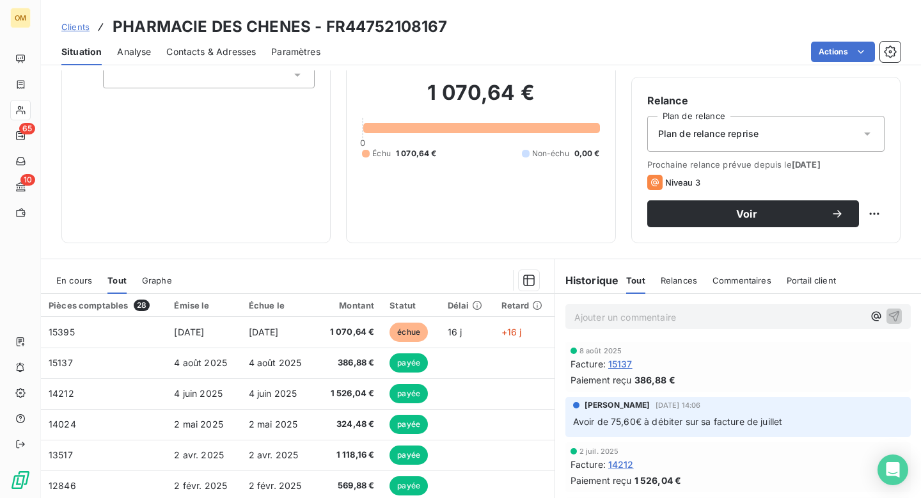
scroll to position [104, 0]
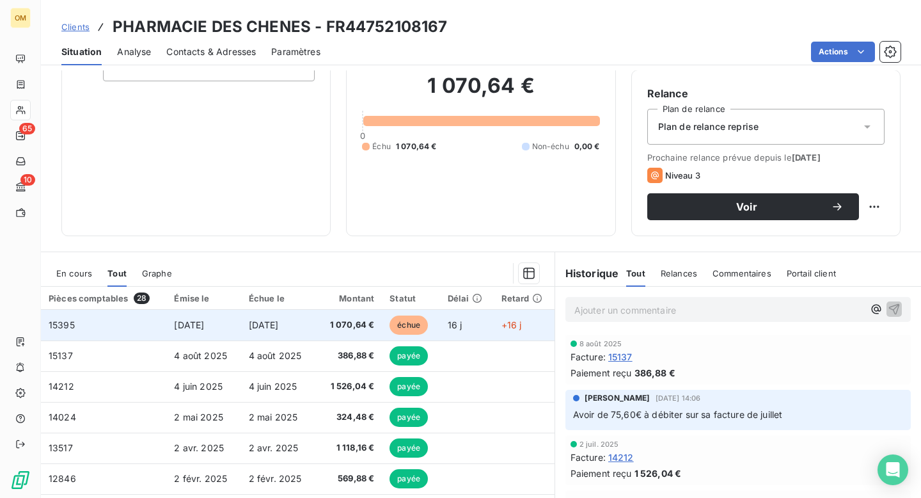
click at [58, 325] on span "15395" at bounding box center [62, 324] width 26 height 11
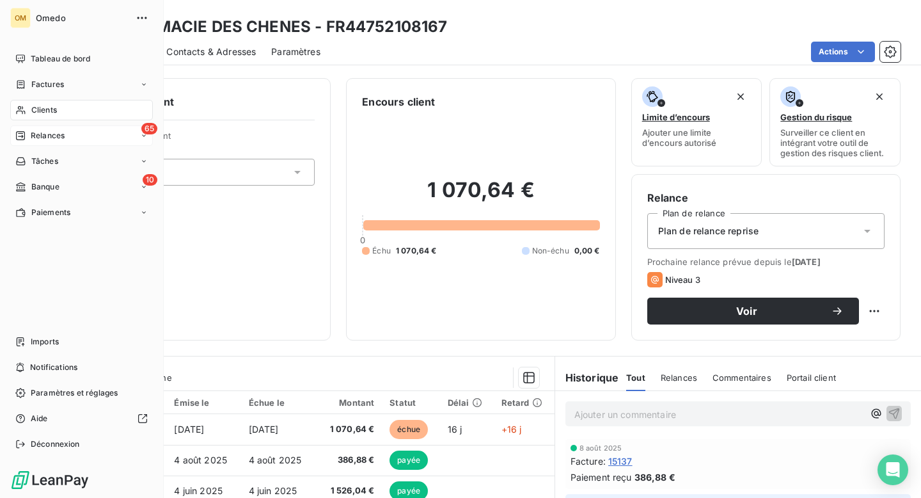
click at [45, 133] on span "Relances" at bounding box center [48, 136] width 34 height 12
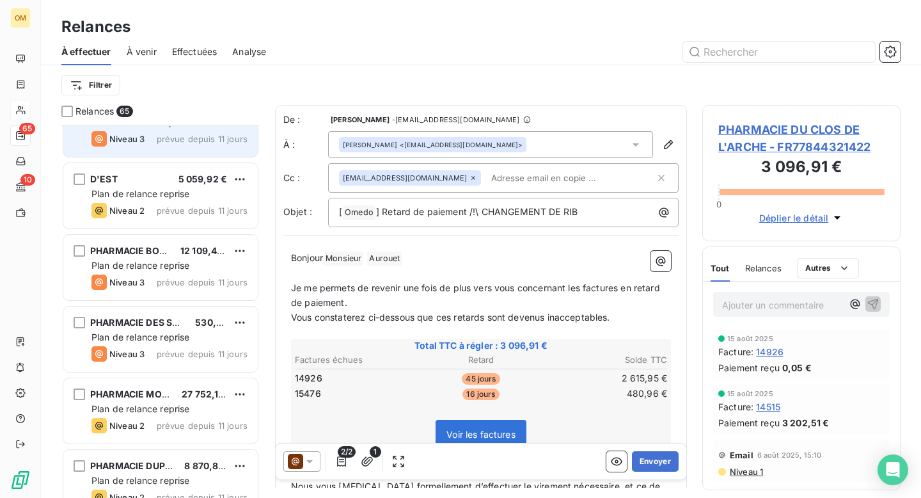
scroll to position [1553, 0]
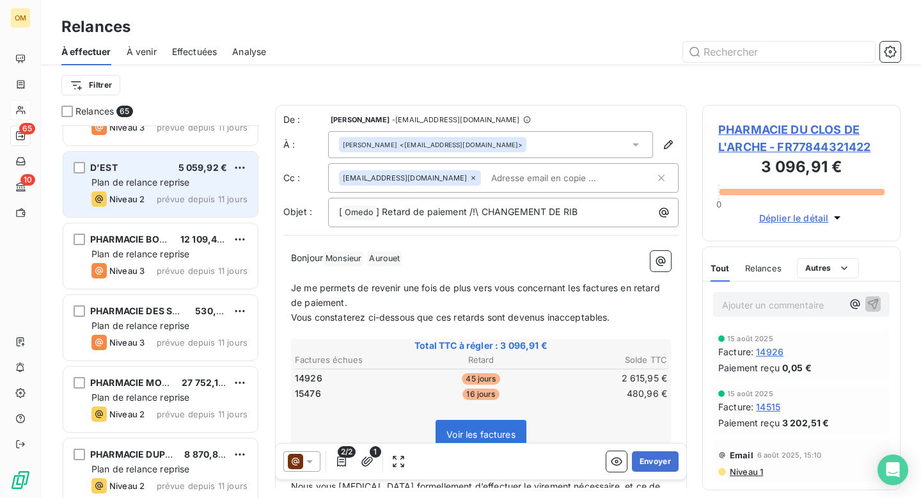
click at [175, 210] on div "D'EST 5 059,92 € Plan de relance reprise Niveau 2 prévue depuis 11 jours" at bounding box center [160, 184] width 194 height 65
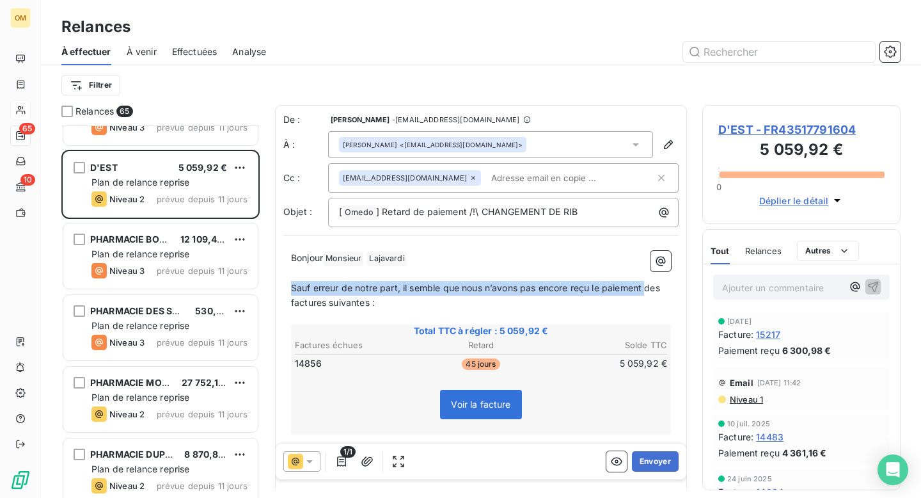
drag, startPoint x: 294, startPoint y: 289, endPoint x: 647, endPoint y: 289, distance: 353.8
click at [647, 289] on span "Sauf erreur de notre part, il semble que nous n’avons pas encore reçu le paieme…" at bounding box center [477, 295] width 372 height 26
copy span "Sauf erreur de notre part, il semble que nous n’avons pas encore reçu le paieme…"
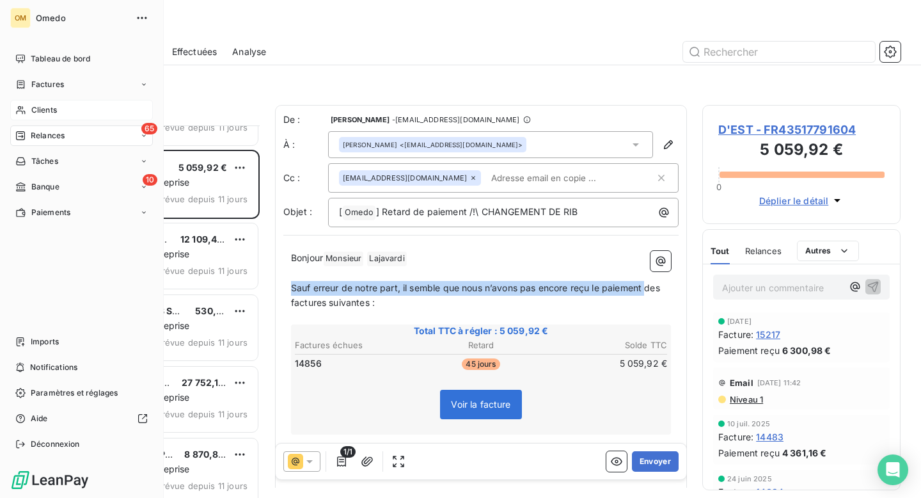
click at [45, 109] on span "Clients" at bounding box center [44, 110] width 26 height 12
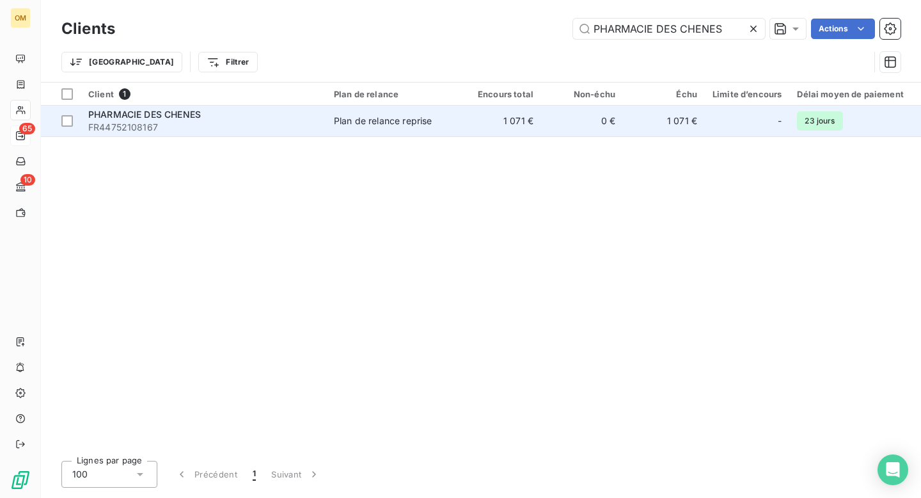
click at [367, 130] on td "Plan de relance reprise" at bounding box center [392, 121] width 133 height 31
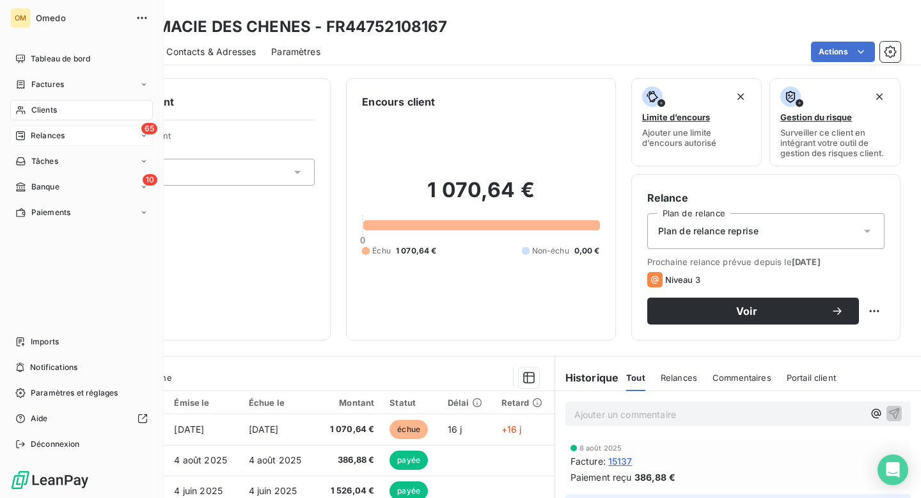
click at [49, 134] on span "Relances" at bounding box center [48, 136] width 34 height 12
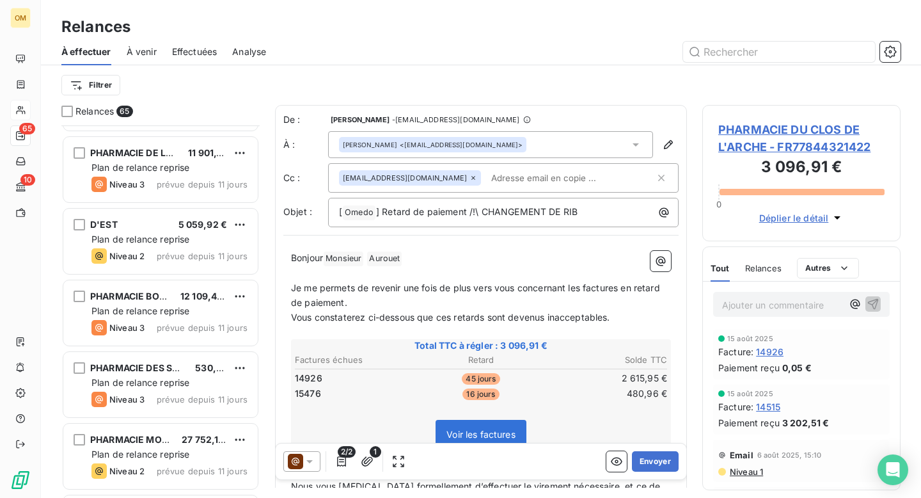
scroll to position [1530, 0]
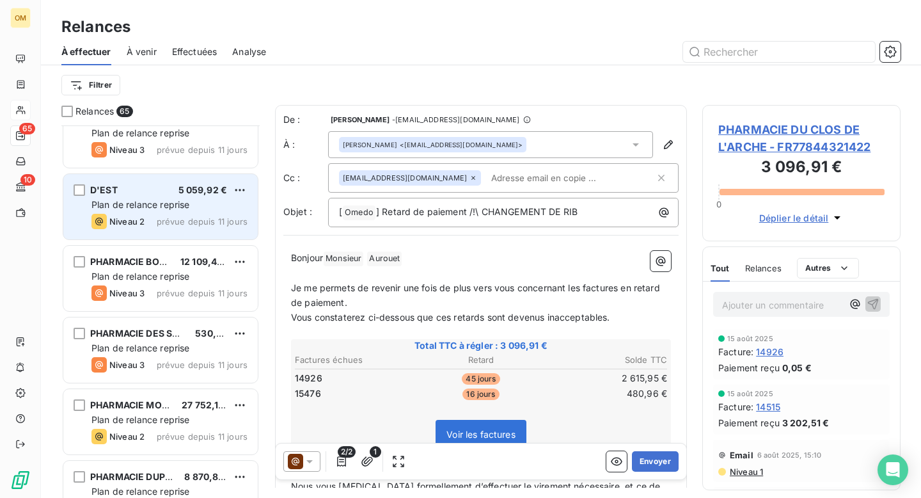
click at [146, 236] on div "D'EST 5 059,92 € Plan de relance reprise Niveau 2 prévue depuis 11 jours" at bounding box center [160, 206] width 194 height 65
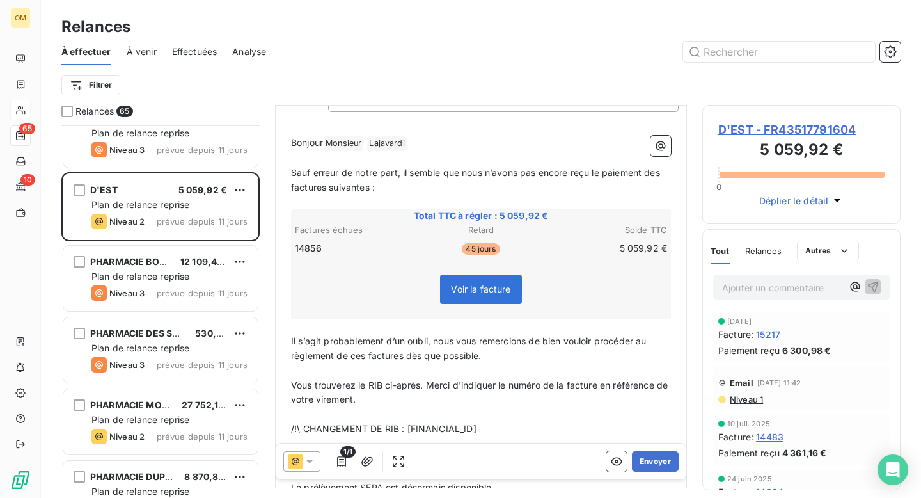
scroll to position [209, 0]
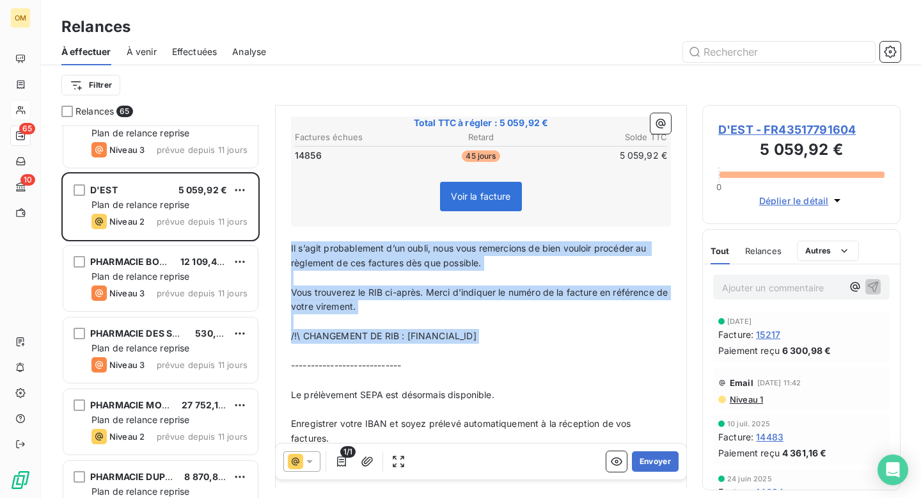
drag, startPoint x: 291, startPoint y: 248, endPoint x: 576, endPoint y: 350, distance: 302.5
click at [576, 350] on div "Bonjour Monsieur ﻿ Lajavardi ﻿ ﻿ ﻿ Sauf erreur de notre part, il semble que nou…" at bounding box center [481, 325] width 380 height 564
copy div "Il s’agit probablement d’un oubli, nous vous remercions de bien vouloir procéde…"
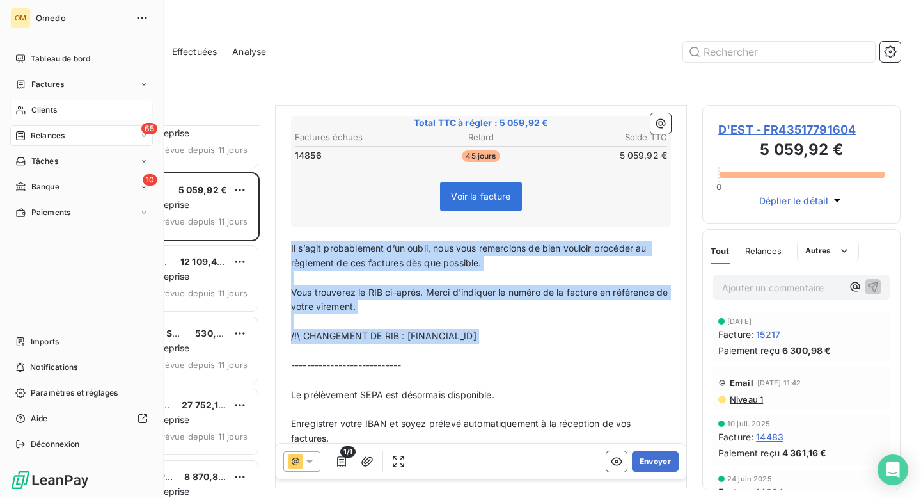
click at [44, 109] on span "Clients" at bounding box center [44, 110] width 26 height 12
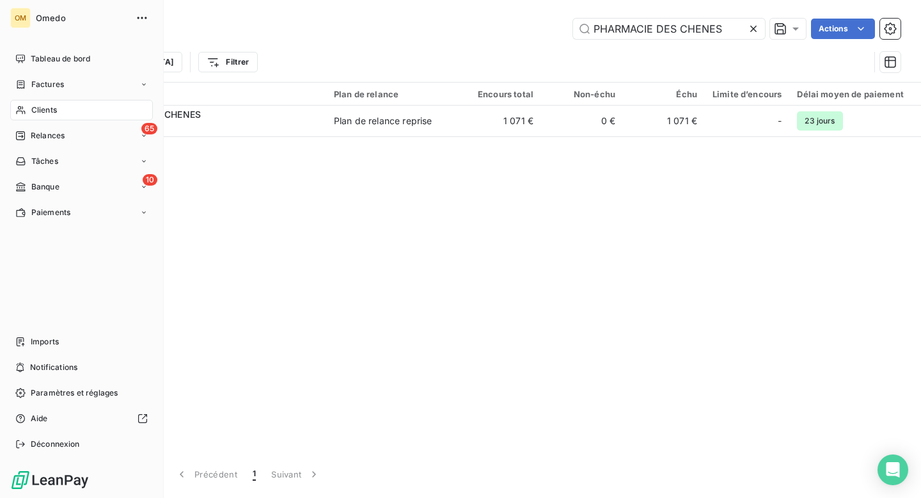
click at [45, 107] on span "Clients" at bounding box center [44, 110] width 26 height 12
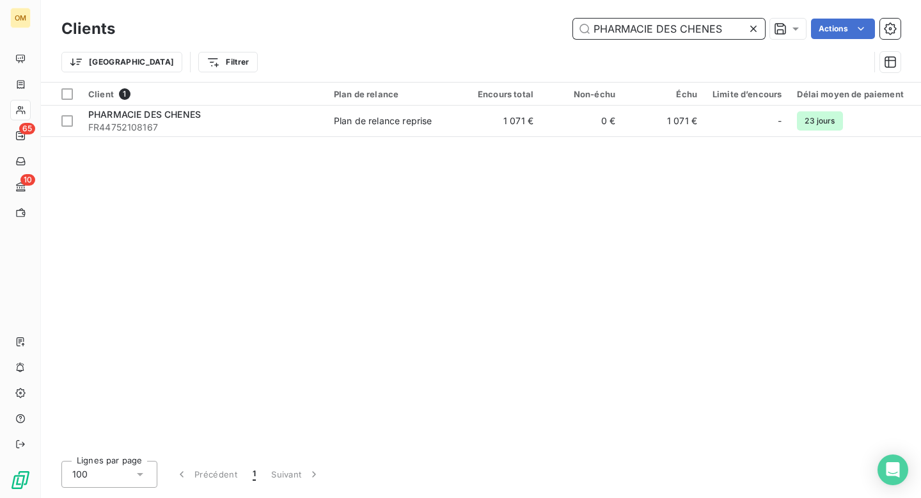
drag, startPoint x: 721, startPoint y: 30, endPoint x: 585, endPoint y: 29, distance: 136.3
click at [585, 29] on input "PHARMACIE DES CHENES" at bounding box center [669, 29] width 192 height 20
paste input "HAUTS DE VALLIER"
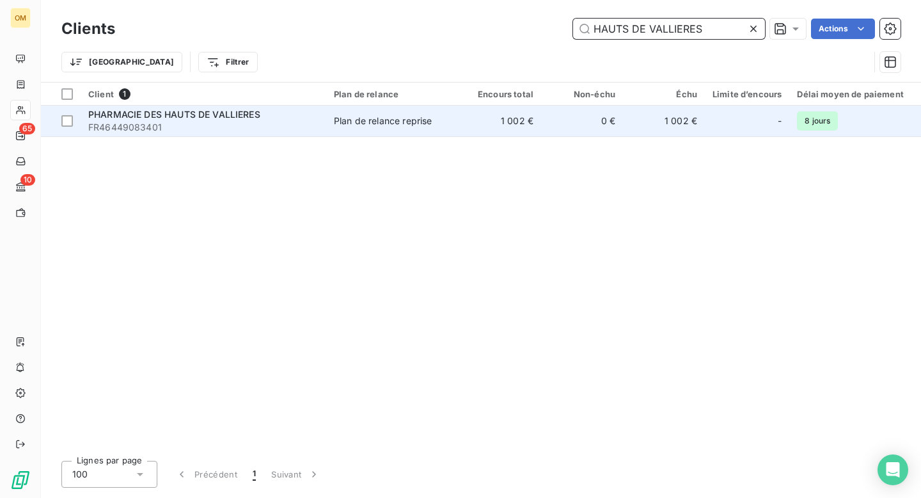
type input "HAUTS DE VALLIERES"
click at [437, 132] on td "Plan de relance reprise" at bounding box center [392, 121] width 133 height 31
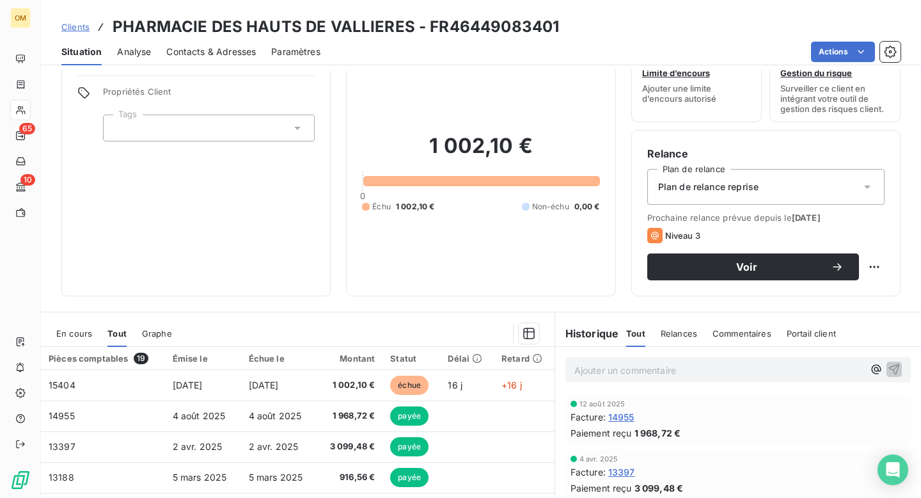
scroll to position [49, 0]
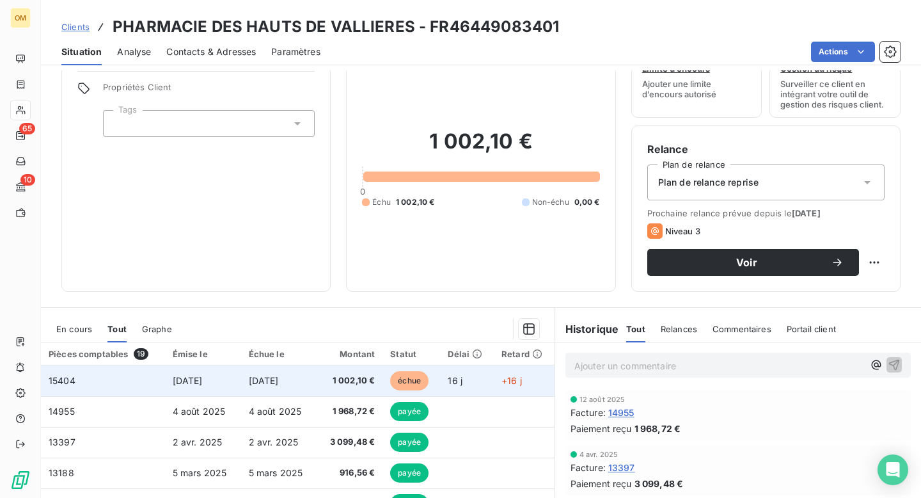
click at [65, 379] on span "15404" at bounding box center [62, 380] width 27 height 11
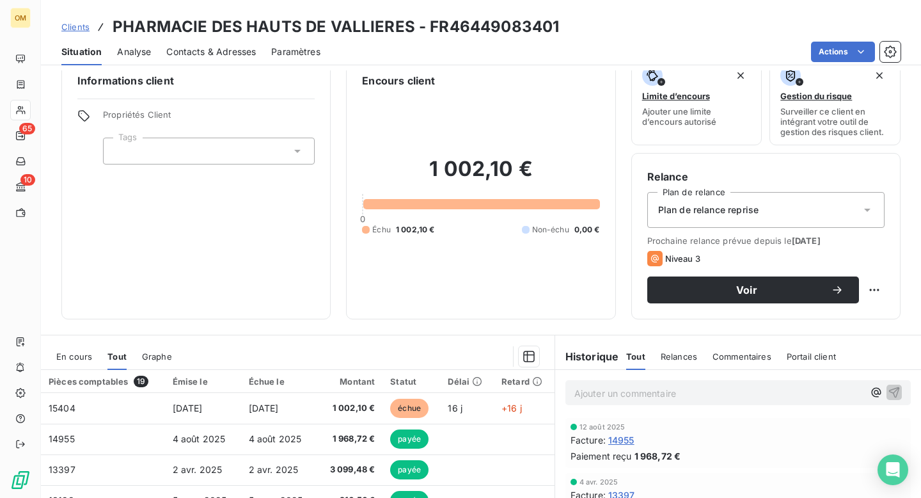
scroll to position [20, 0]
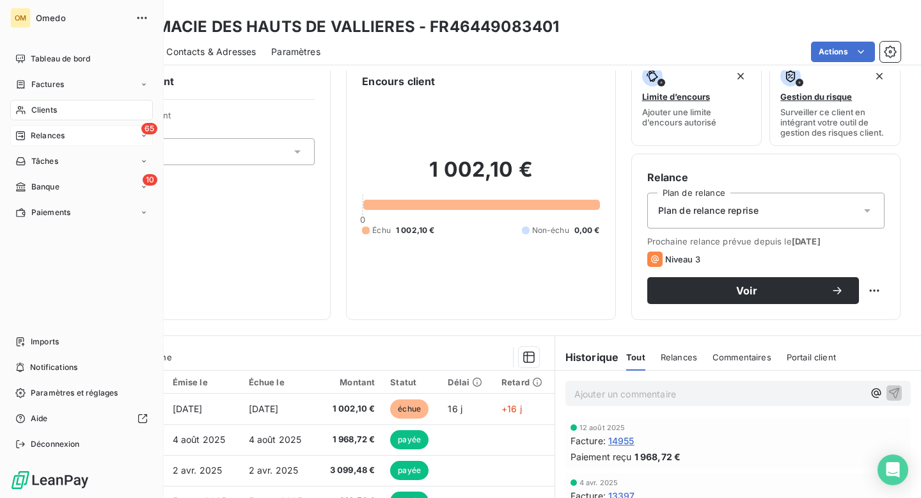
click at [44, 139] on span "Relances" at bounding box center [48, 136] width 34 height 12
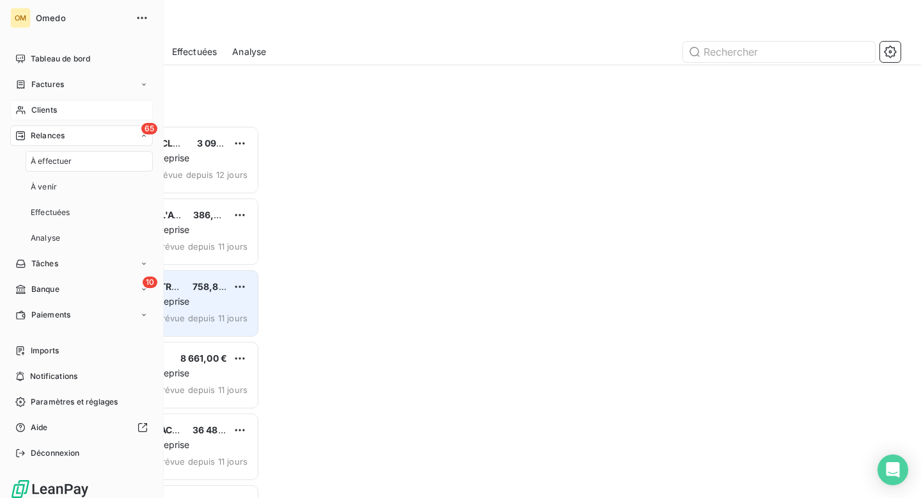
scroll to position [372, 198]
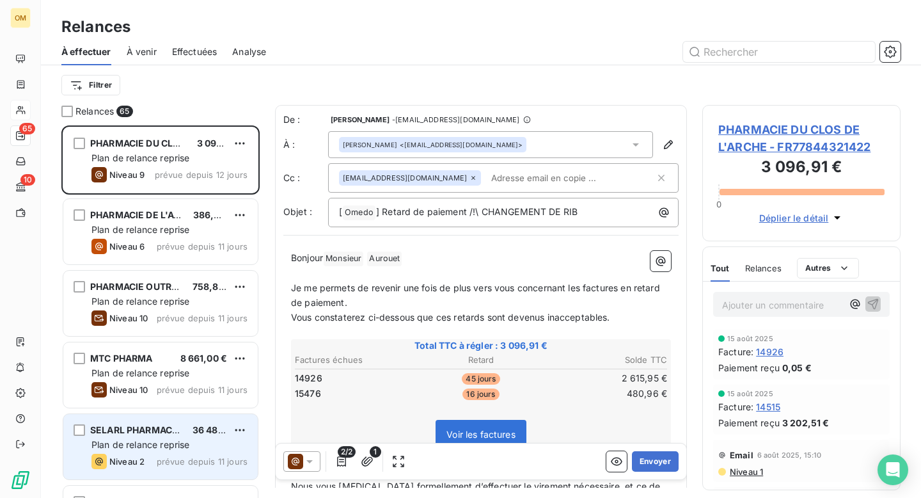
click at [148, 453] on div "SELARL PHARMACIE DALAYRAC 36 487,00 € Plan de relance reprise Niveau 2 prévue d…" at bounding box center [160, 446] width 194 height 65
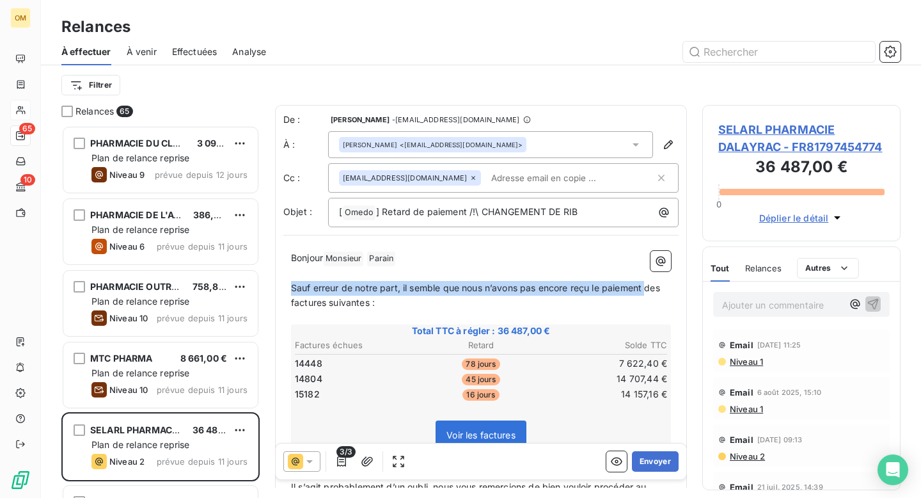
drag, startPoint x: 292, startPoint y: 286, endPoint x: 649, endPoint y: 288, distance: 357.0
click at [649, 288] on span "Sauf erreur de notre part, il semble que nous n’avons pas encore reçu le paieme…" at bounding box center [477, 295] width 372 height 26
copy span "Sauf erreur de notre part, il semble que nous n’avons pas encore reçu le paieme…"
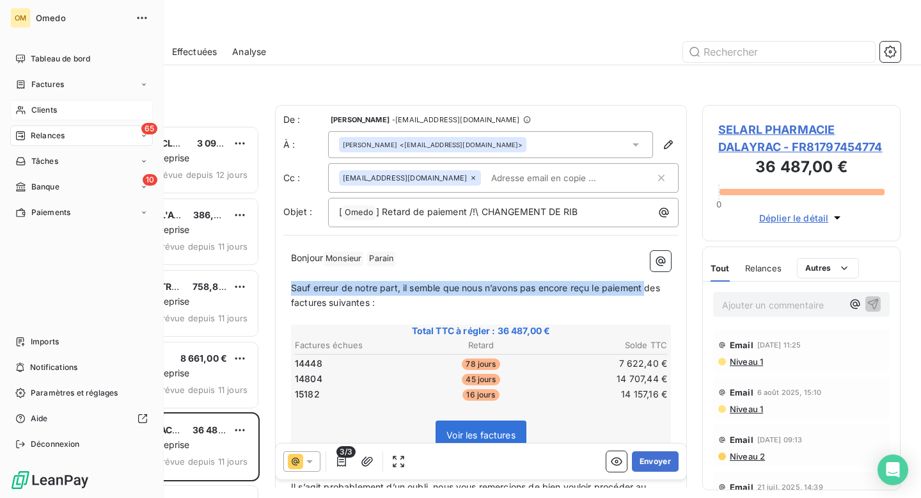
click at [40, 105] on span "Clients" at bounding box center [44, 110] width 26 height 12
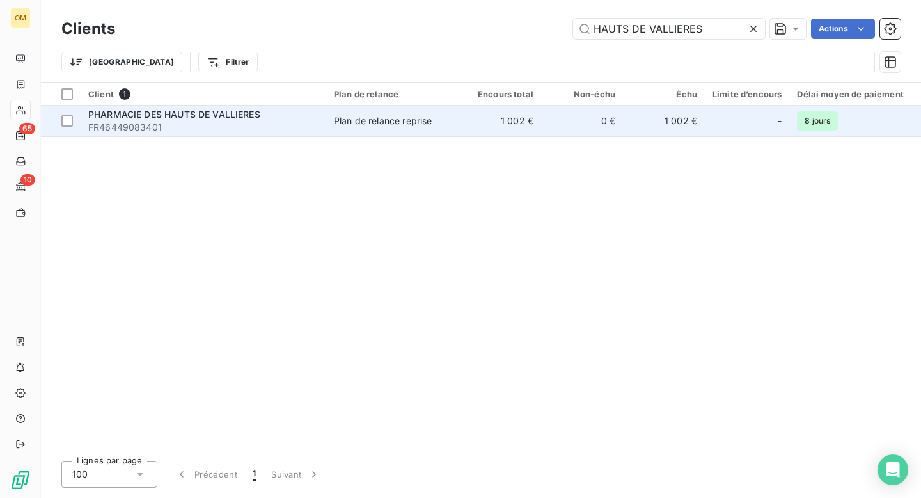
click at [454, 127] on td "Plan de relance reprise" at bounding box center [392, 121] width 133 height 31
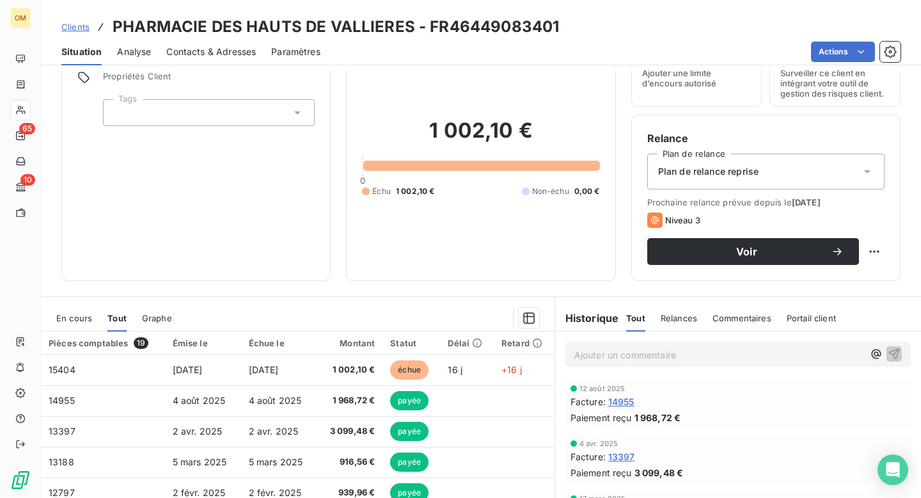
scroll to position [63, 0]
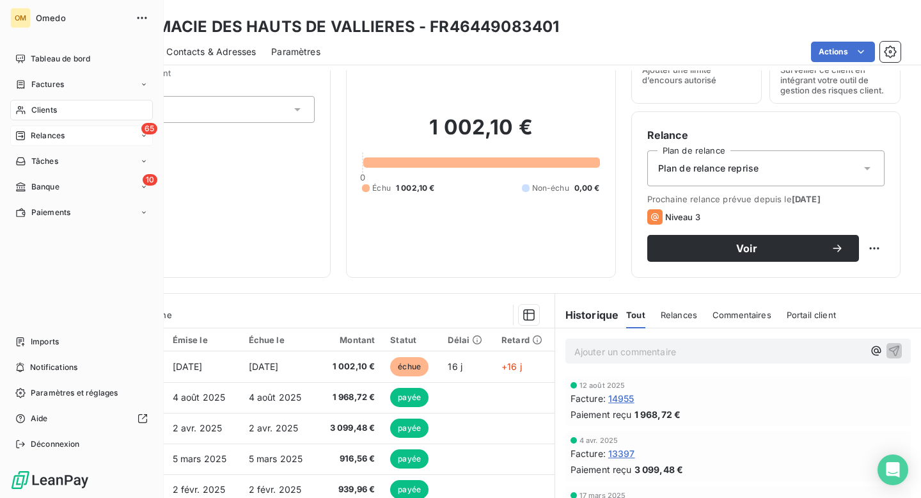
click at [31, 138] on span "Relances" at bounding box center [48, 136] width 34 height 12
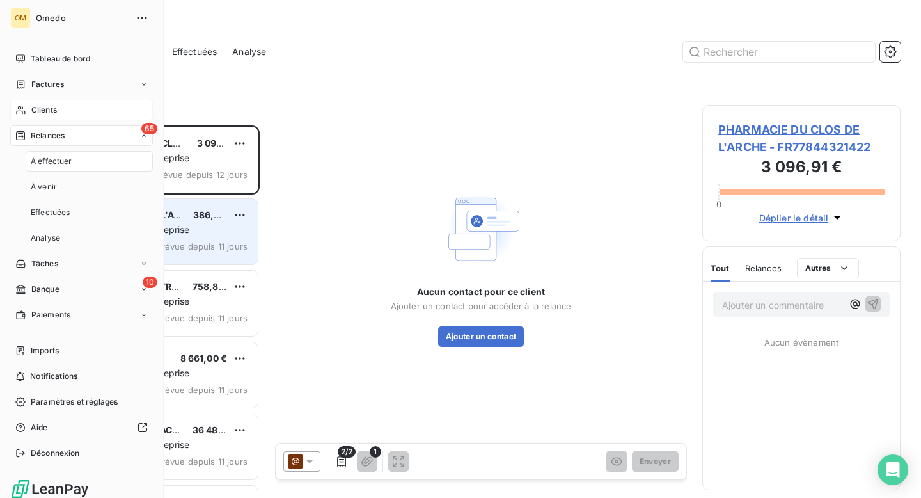
scroll to position [372, 198]
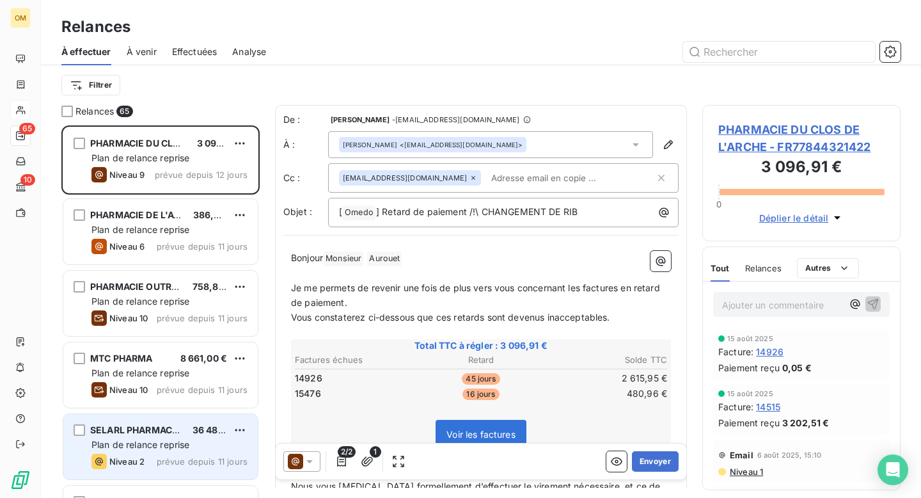
click at [196, 440] on div "Plan de relance reprise" at bounding box center [169, 444] width 156 height 13
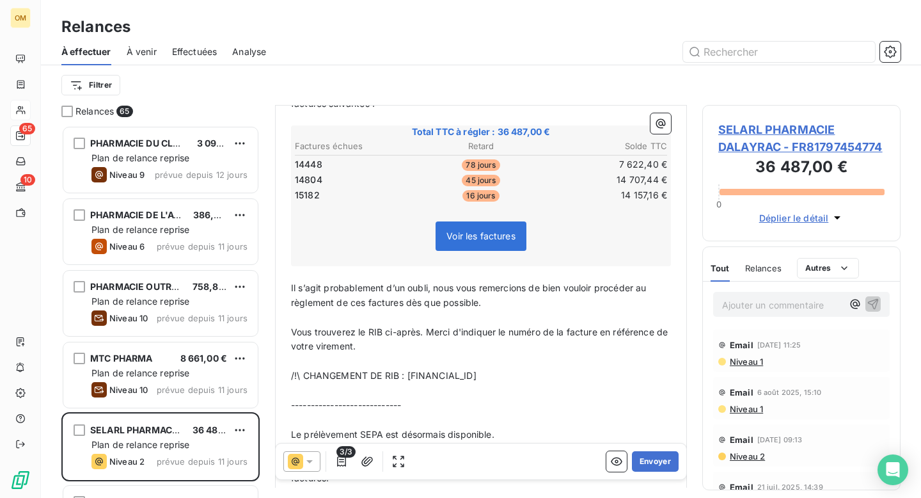
scroll to position [266, 0]
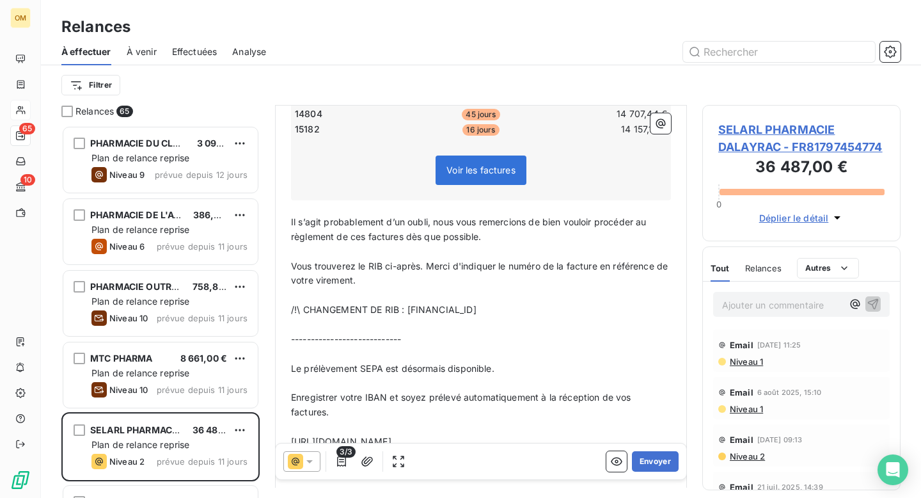
drag, startPoint x: 292, startPoint y: 223, endPoint x: 567, endPoint y: 311, distance: 288.7
click at [567, 311] on div "Bonjour Monsieur ﻿ [PERSON_NAME] ﻿ ﻿ ﻿ Sauf erreur de notre part, il semble que…" at bounding box center [481, 283] width 380 height 595
copy div "Il s’agit probablement d’un oubli, nous vous remercions de bien vouloir procéde…"
